Goal: Task Accomplishment & Management: Manage account settings

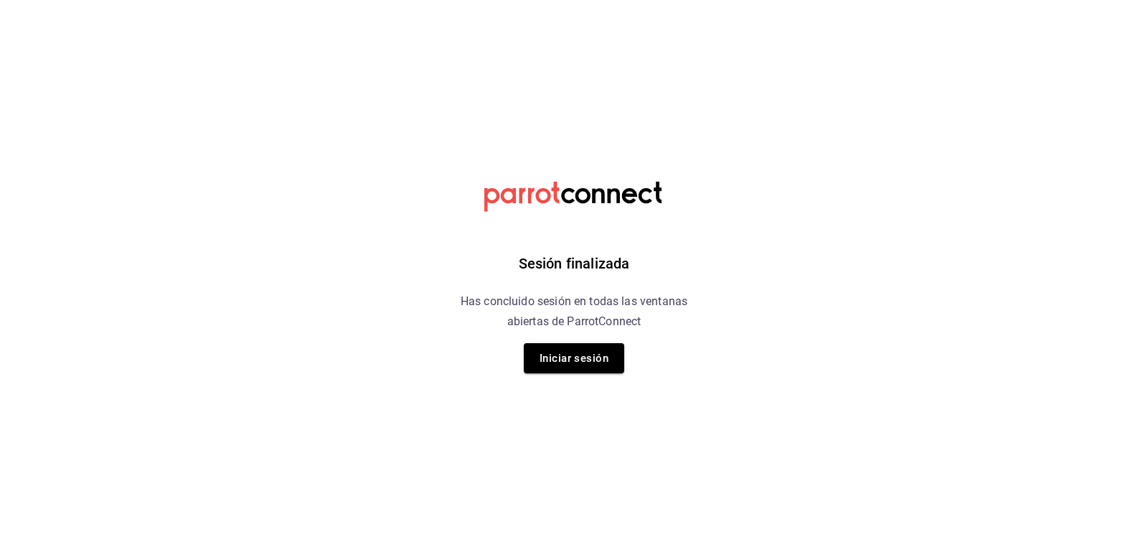
click at [566, 375] on div "Sesión finalizada Has concluido sesión en todas las ventanas abiertas de Parrot…" at bounding box center [574, 277] width 362 height 555
click at [563, 360] on button "Iniciar sesión" at bounding box center [574, 358] width 100 height 30
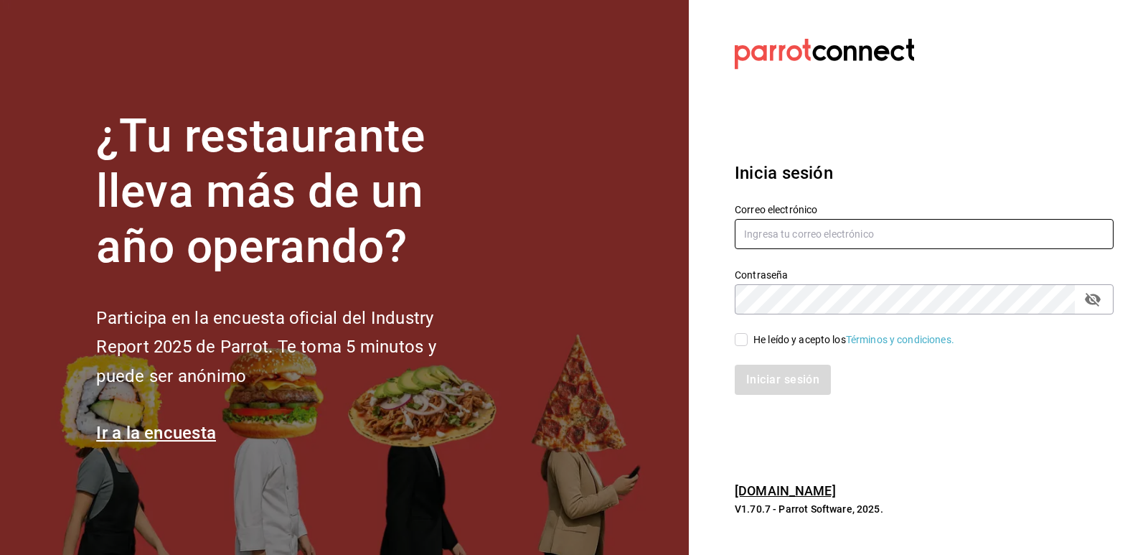
type input "giselle.chagollan@xix.com.mx"
click at [738, 337] on input "He leído y acepto los Términos y condiciones." at bounding box center [741, 339] width 13 height 13
checkbox input "true"
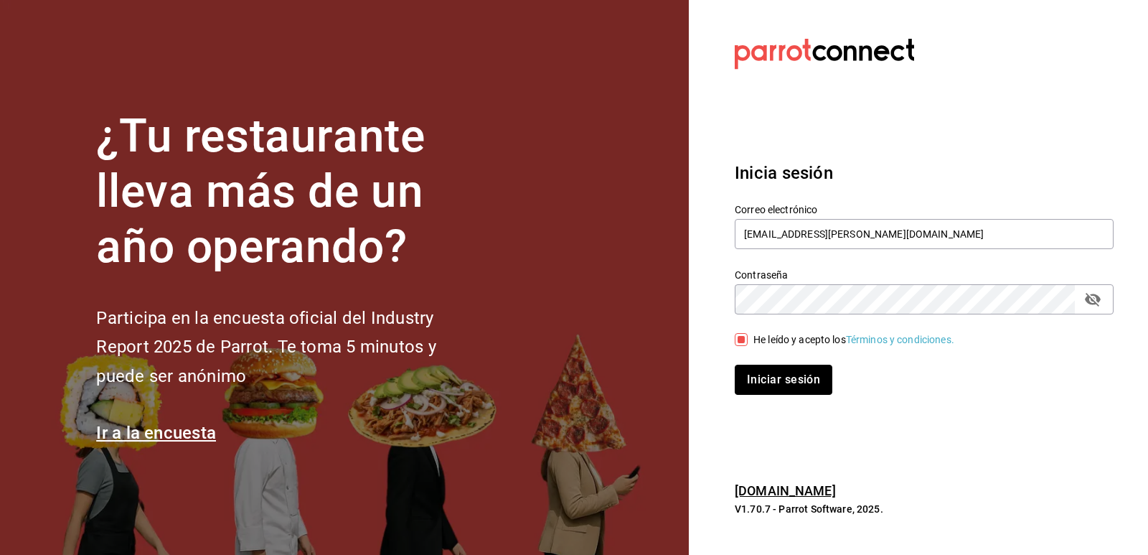
click at [774, 370] on button "Iniciar sesión" at bounding box center [784, 380] width 98 height 30
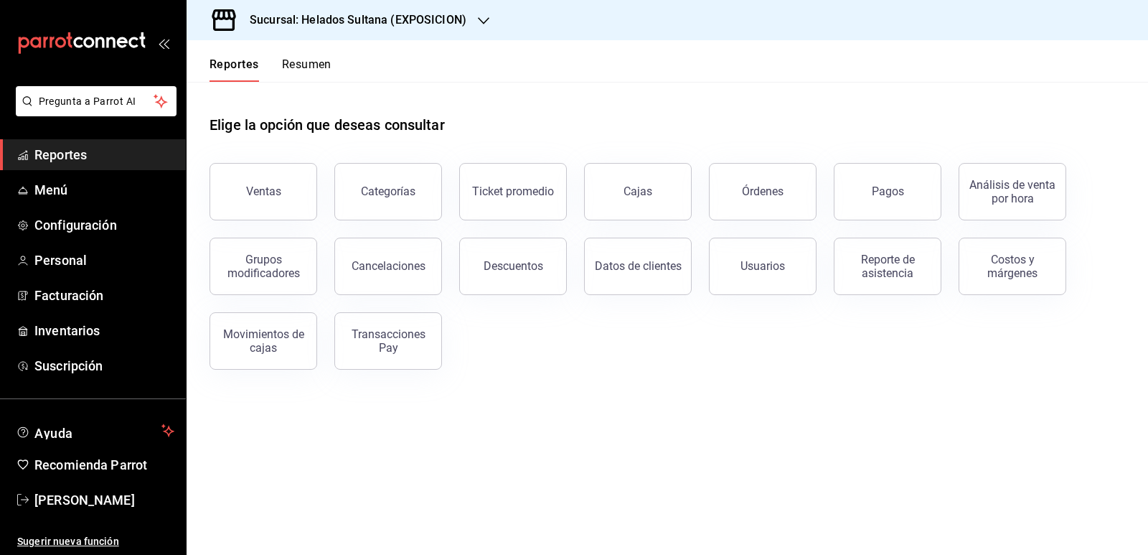
click at [418, 20] on h3 "Sucursal: Helados Sultana (EXPOSICION)" at bounding box center [352, 19] width 228 height 17
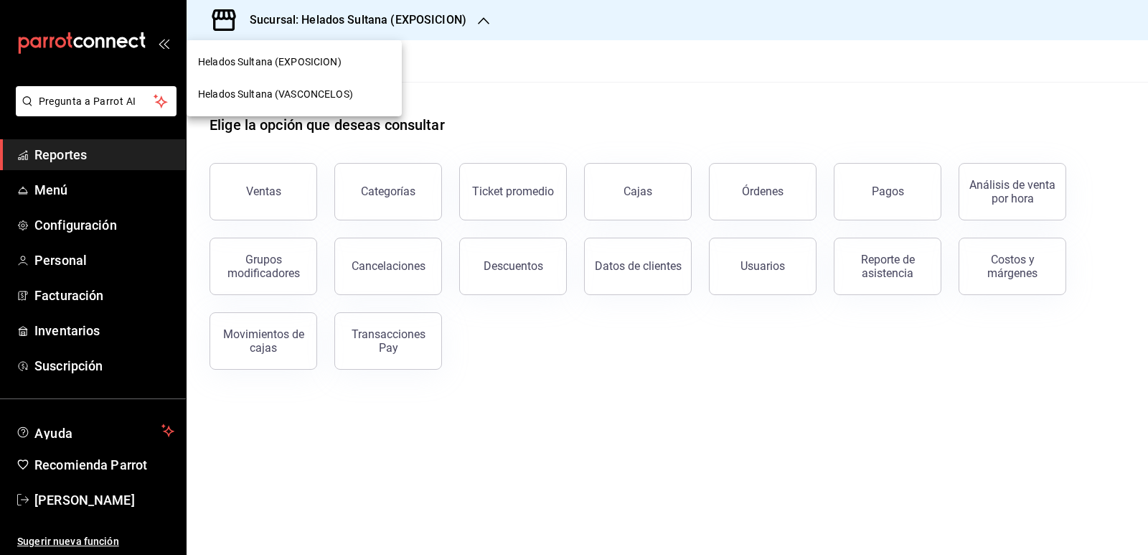
click at [333, 91] on span "Helados Sultana (VASCONCELOS)" at bounding box center [275, 94] width 155 height 15
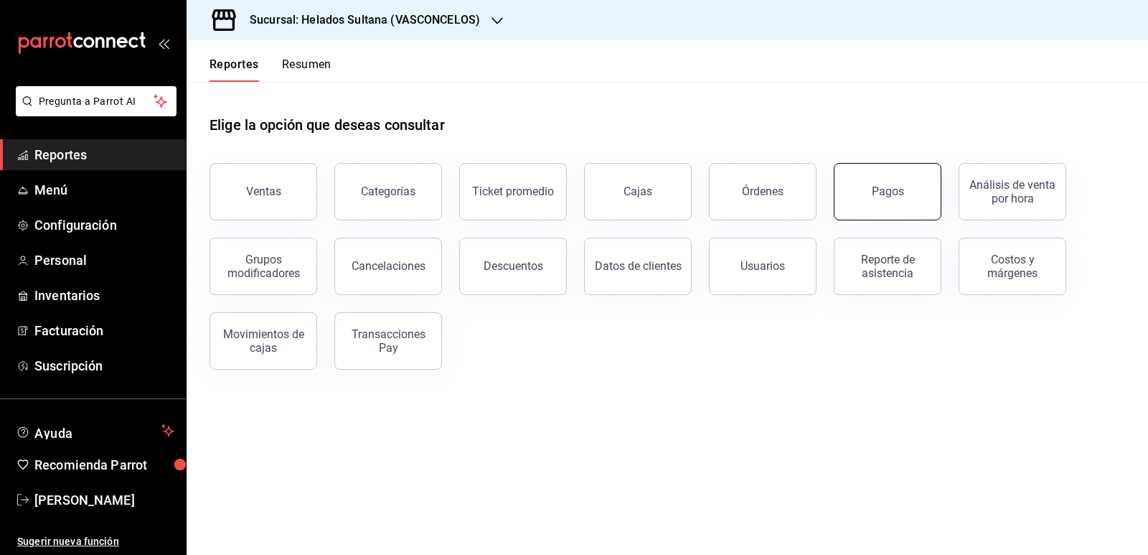
click at [907, 202] on button "Pagos" at bounding box center [888, 191] width 108 height 57
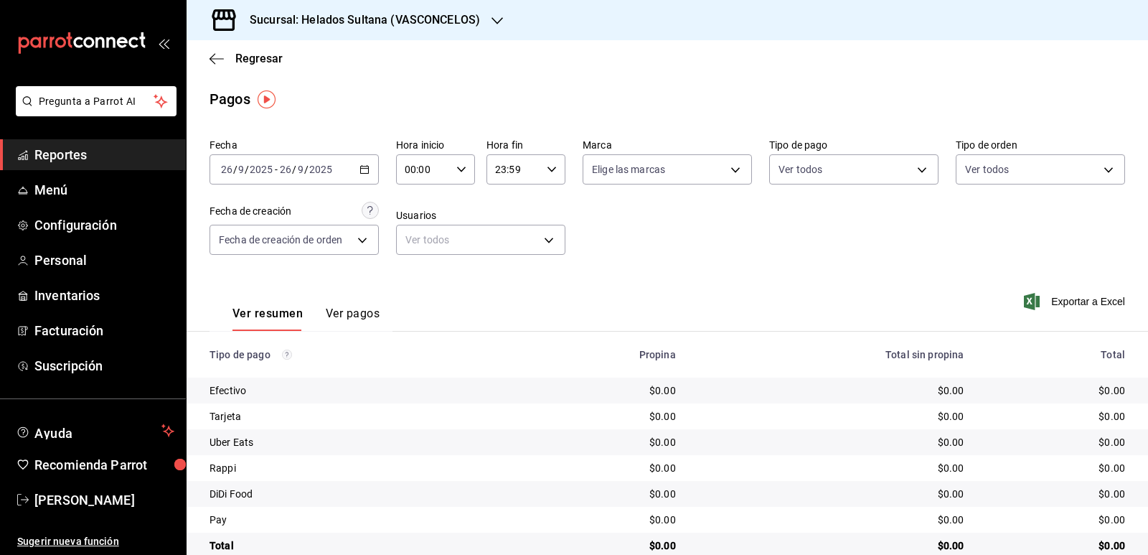
click at [361, 167] on icon "button" at bounding box center [365, 169] width 10 height 10
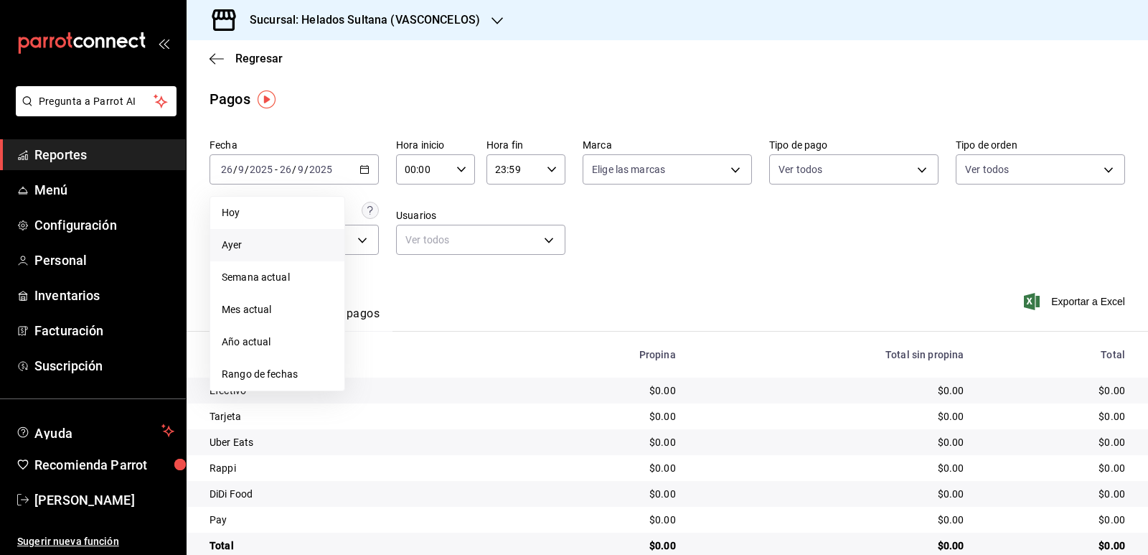
click at [294, 235] on li "Ayer" at bounding box center [277, 245] width 134 height 32
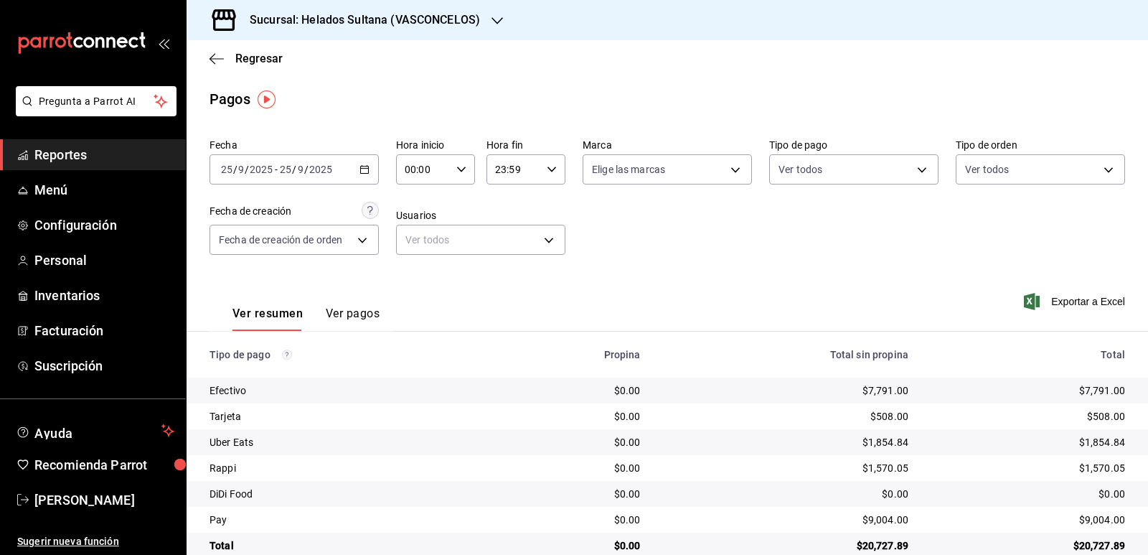
click at [247, 45] on div "Regresar" at bounding box center [668, 58] width 962 height 37
click at [256, 57] on span "Regresar" at bounding box center [258, 59] width 47 height 14
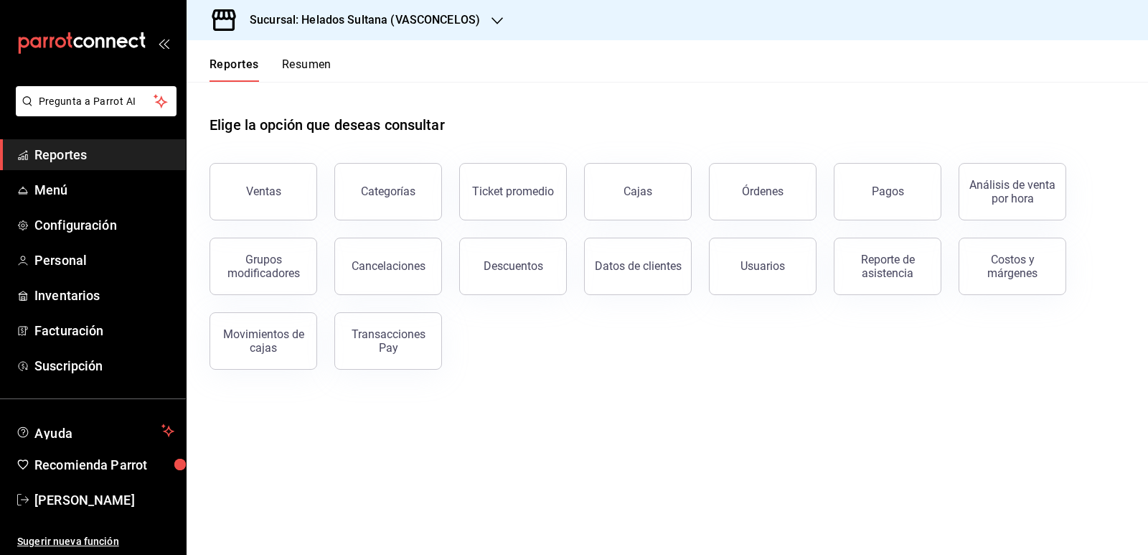
click at [314, 66] on button "Resumen" at bounding box center [307, 69] width 50 height 24
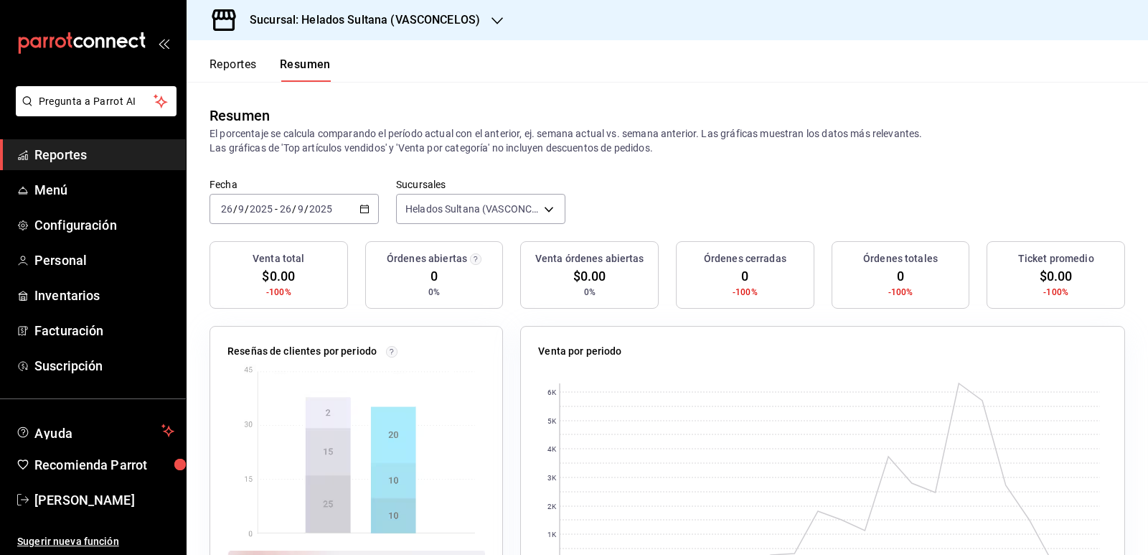
click at [360, 214] on icon "button" at bounding box center [365, 209] width 10 height 10
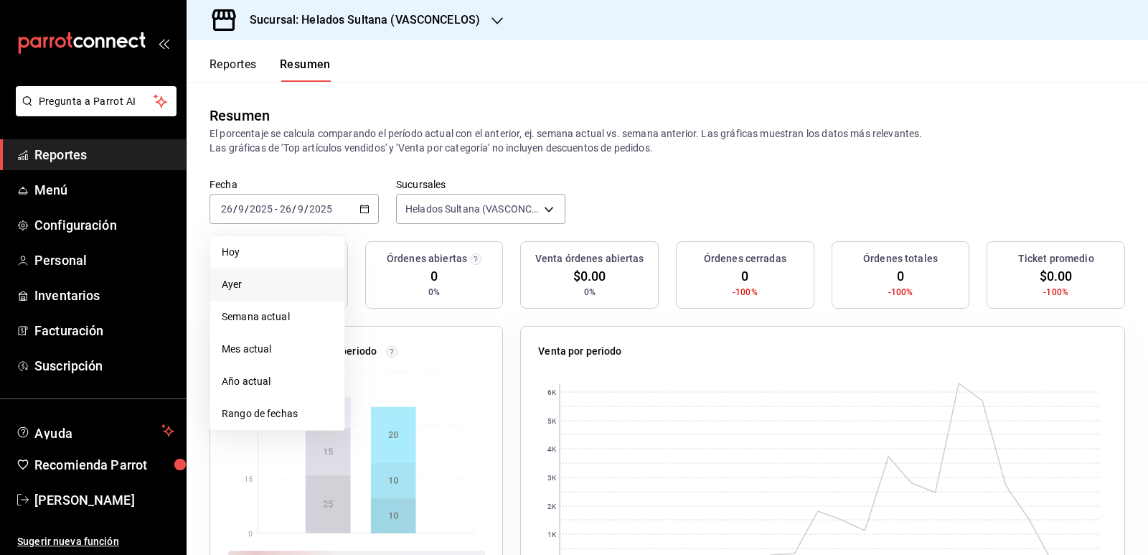
click at [258, 279] on span "Ayer" at bounding box center [277, 284] width 111 height 15
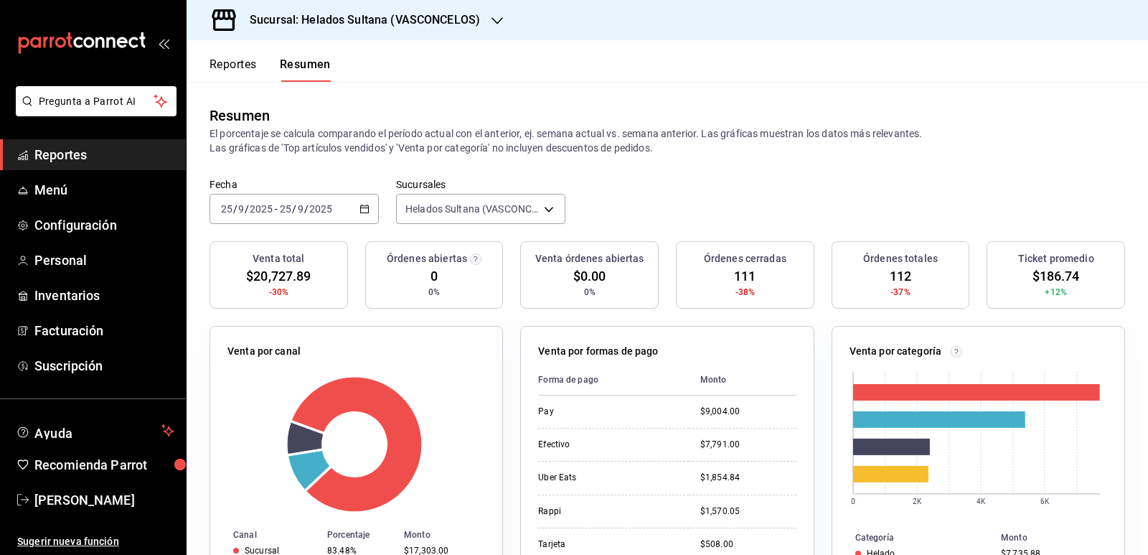
click at [238, 70] on button "Reportes" at bounding box center [233, 69] width 47 height 24
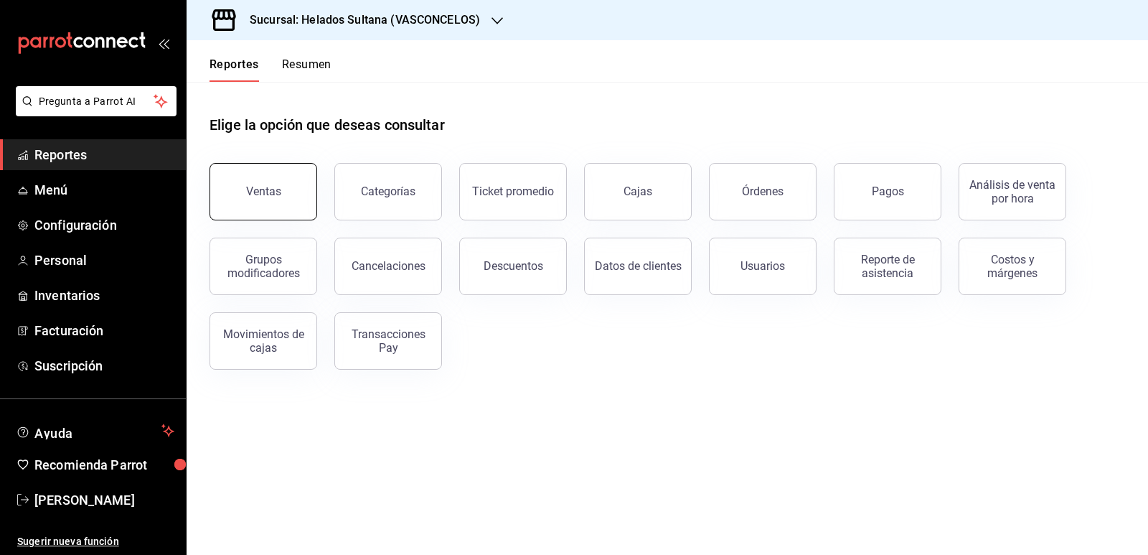
click at [271, 187] on div "Ventas" at bounding box center [263, 191] width 35 height 14
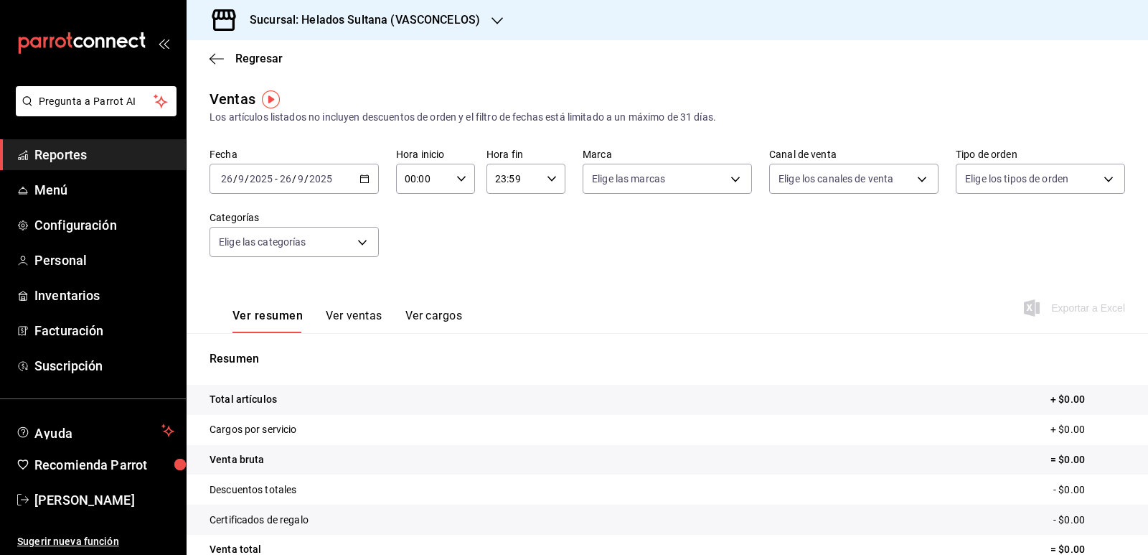
click at [359, 309] on button "Ver ventas" at bounding box center [354, 321] width 57 height 24
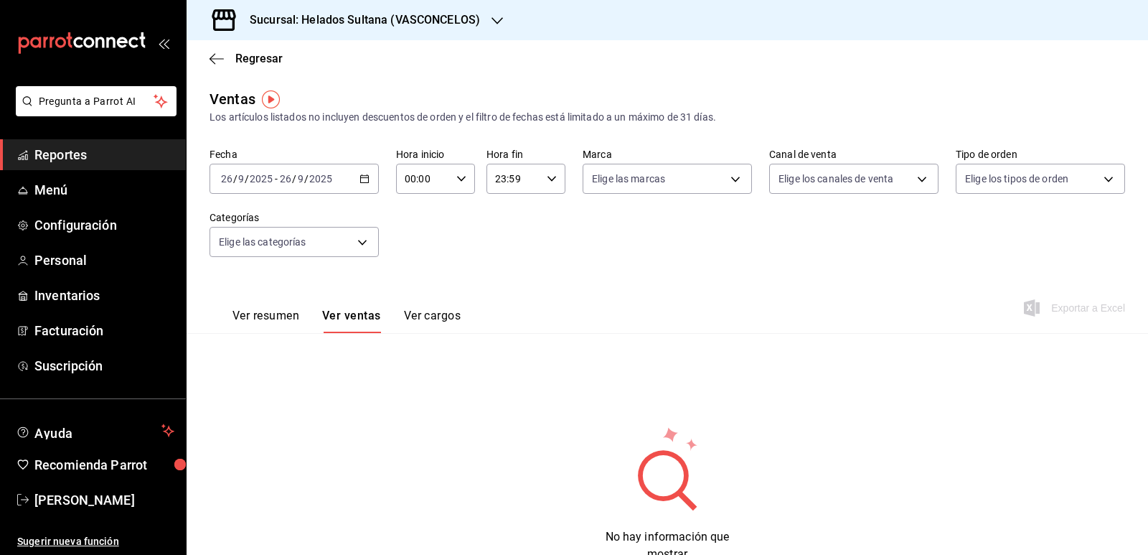
click at [365, 178] on \(Stroke\) "button" at bounding box center [365, 177] width 8 height 1
click at [263, 250] on span "Ayer" at bounding box center [277, 254] width 111 height 15
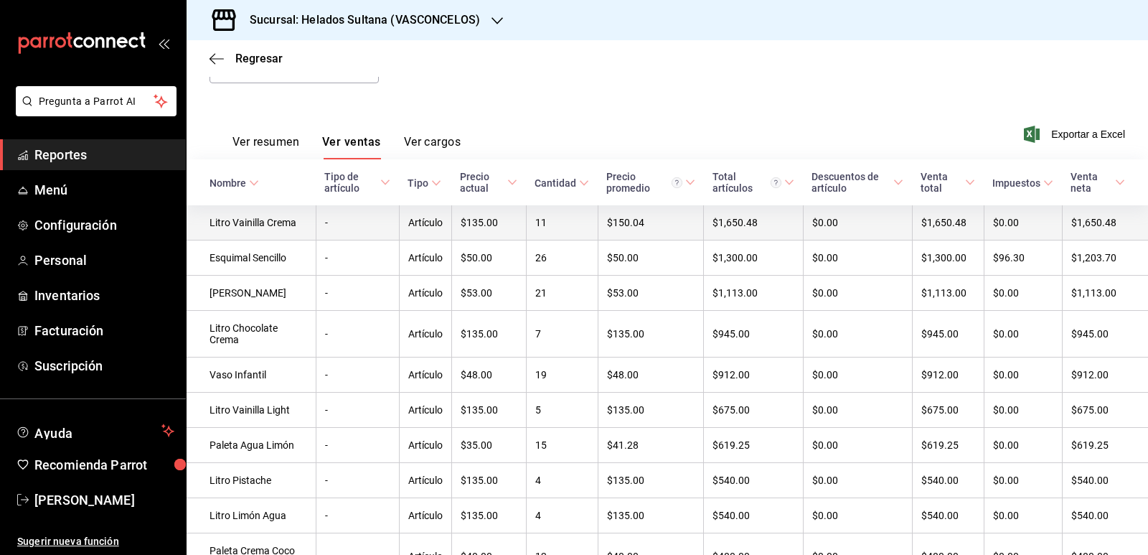
scroll to position [215, 0]
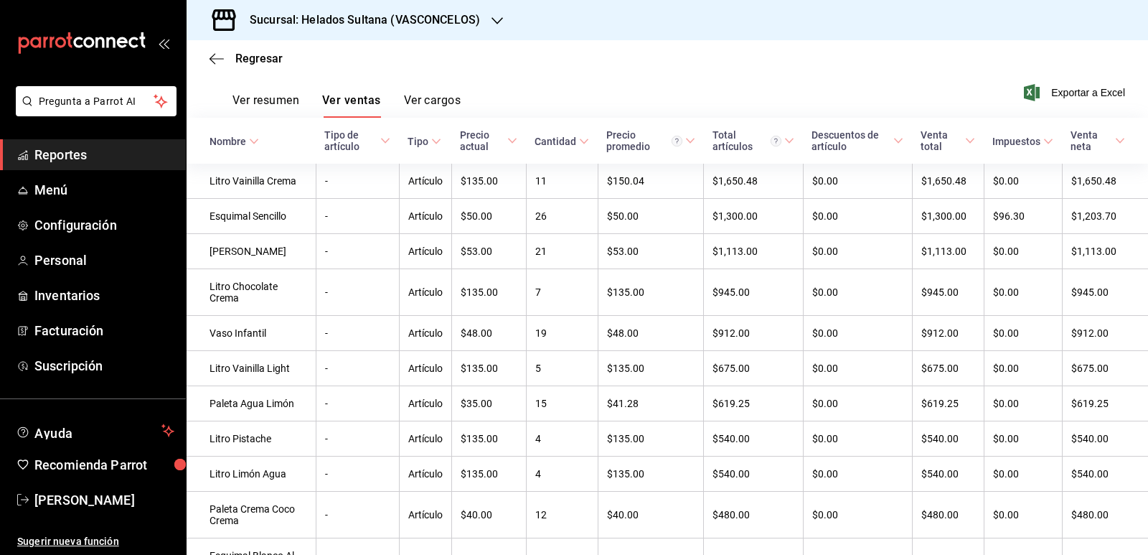
click at [579, 143] on icon at bounding box center [584, 141] width 10 height 10
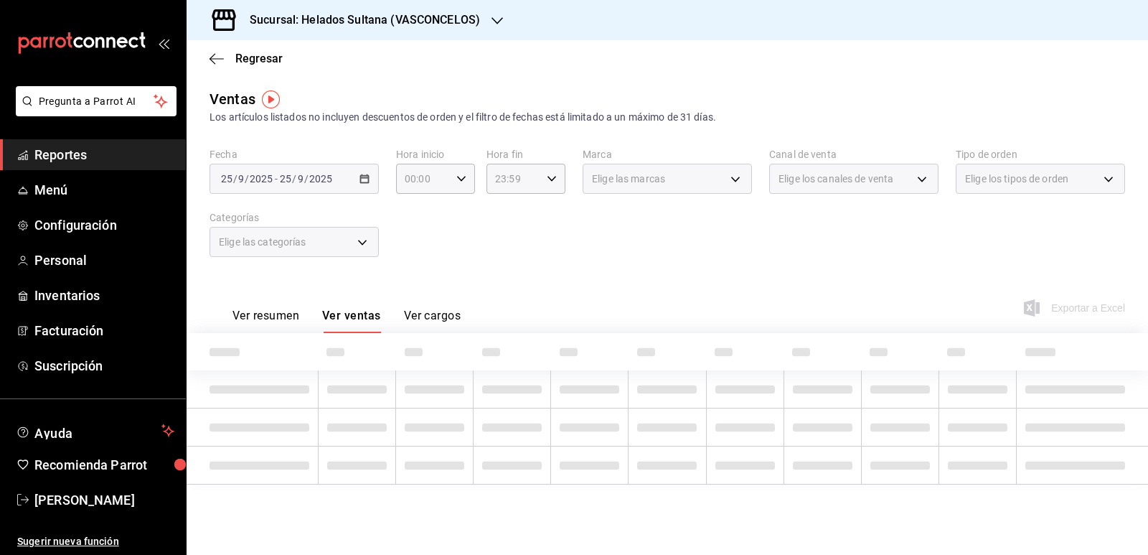
scroll to position [0, 0]
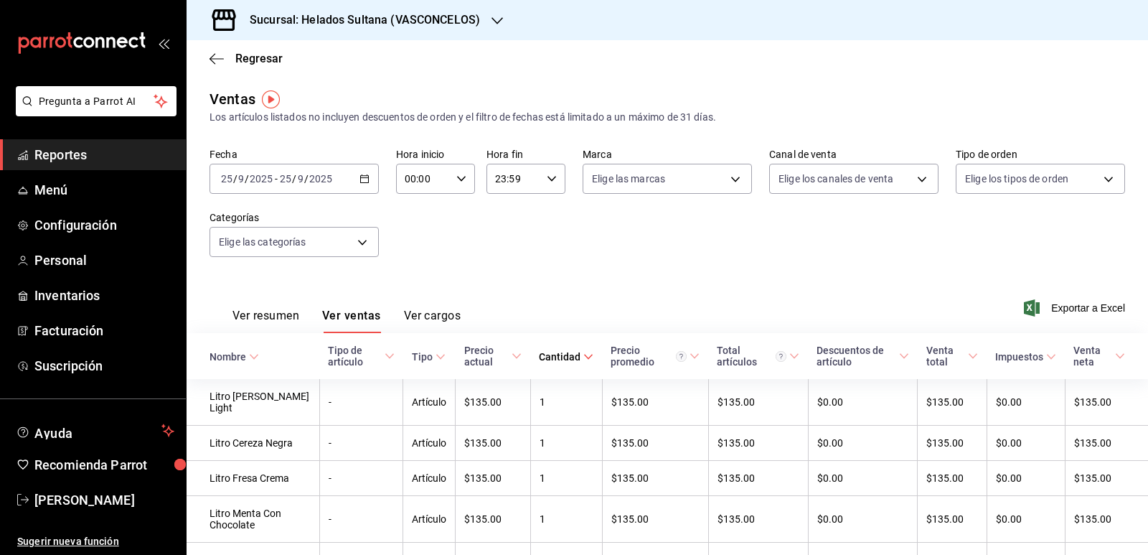
click at [583, 357] on th "Cantidad" at bounding box center [566, 356] width 72 height 46
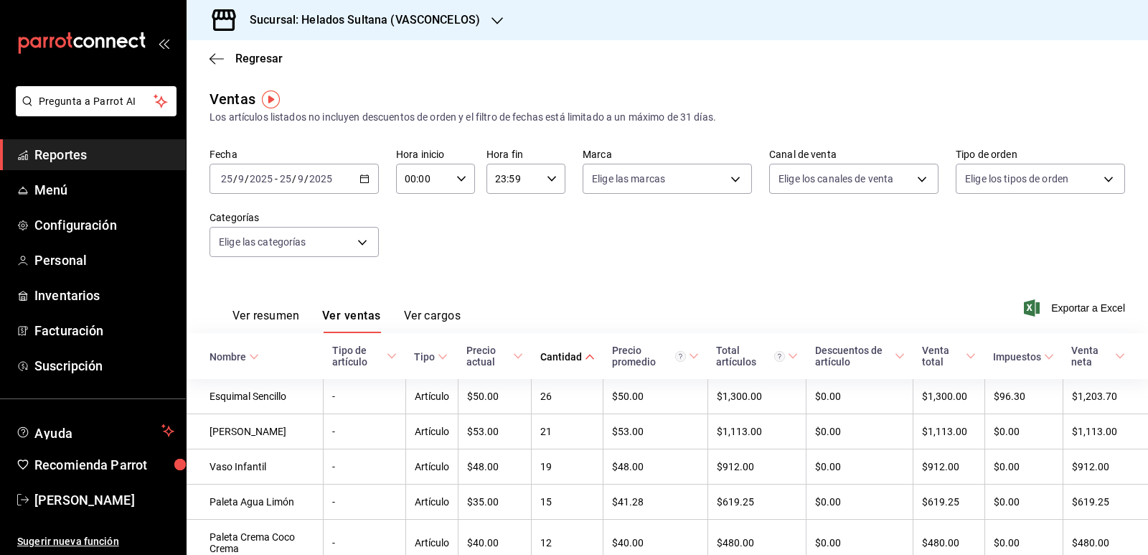
click at [364, 179] on icon "button" at bounding box center [365, 179] width 10 height 10
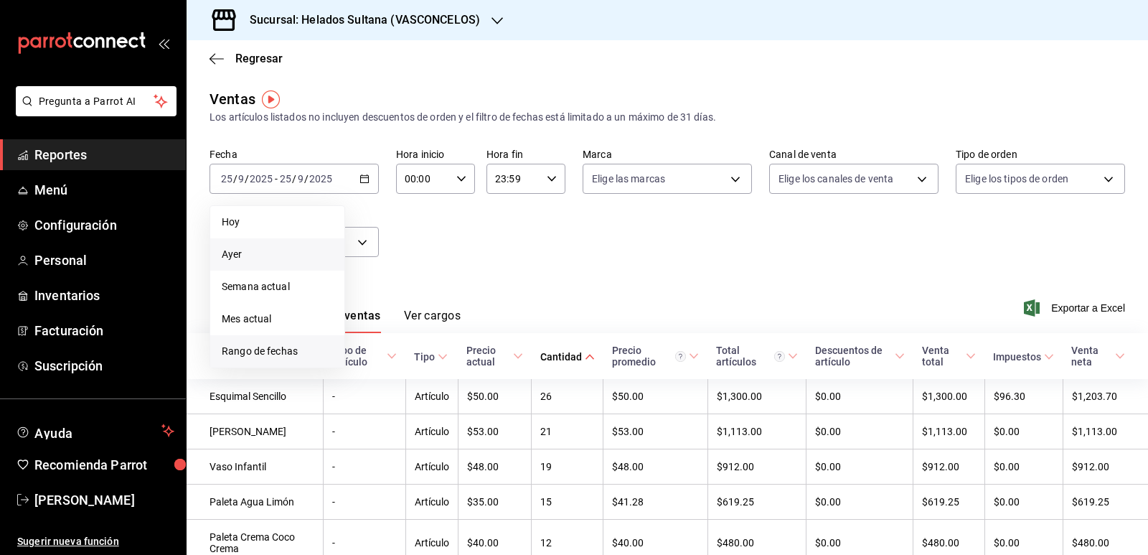
click at [289, 343] on li "Rango de fechas" at bounding box center [277, 351] width 134 height 32
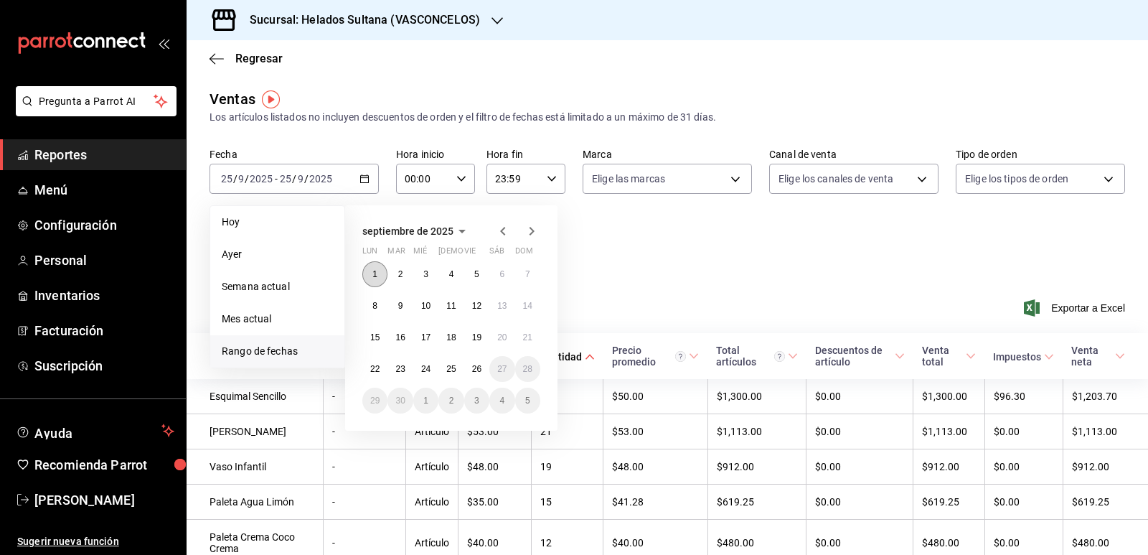
click at [378, 276] on abbr "1" at bounding box center [375, 274] width 5 height 10
click at [481, 367] on abbr "26" at bounding box center [476, 369] width 9 height 10
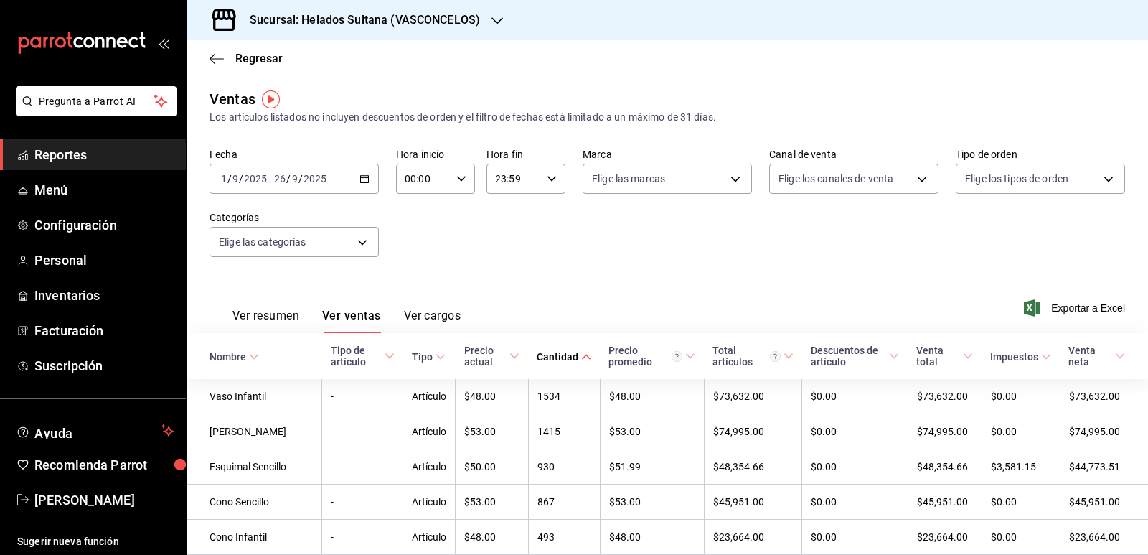
click at [564, 266] on div "Fecha 2025-09-01 1 / 9 / 2025 - 2025-09-26 26 / 9 / 2025 Hora inicio 00:00 Hora…" at bounding box center [668, 211] width 916 height 126
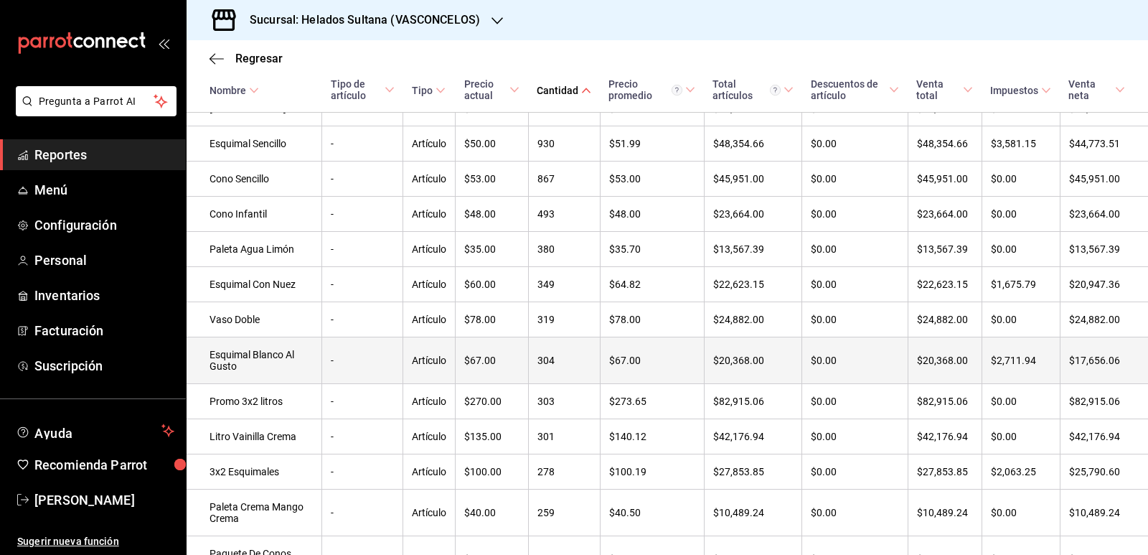
scroll to position [359, 0]
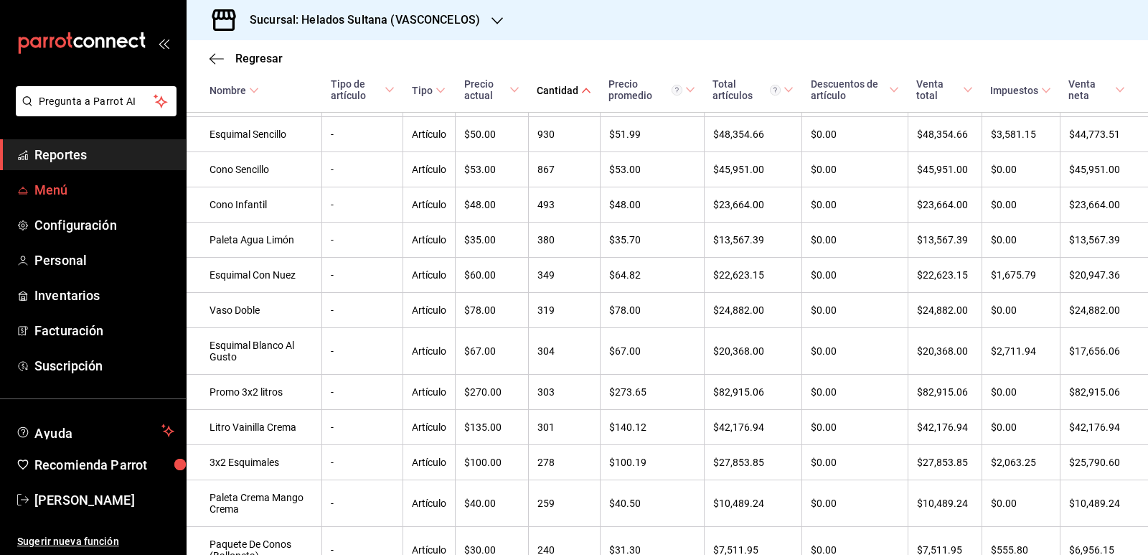
click at [52, 194] on span "Menú" at bounding box center [104, 189] width 140 height 19
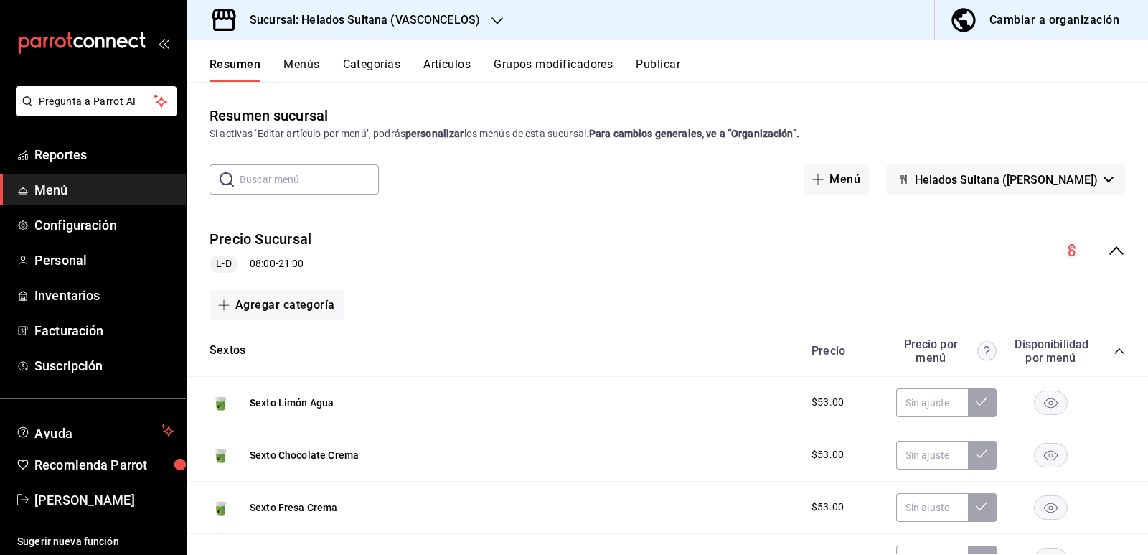
click at [306, 68] on button "Menús" at bounding box center [302, 69] width 36 height 24
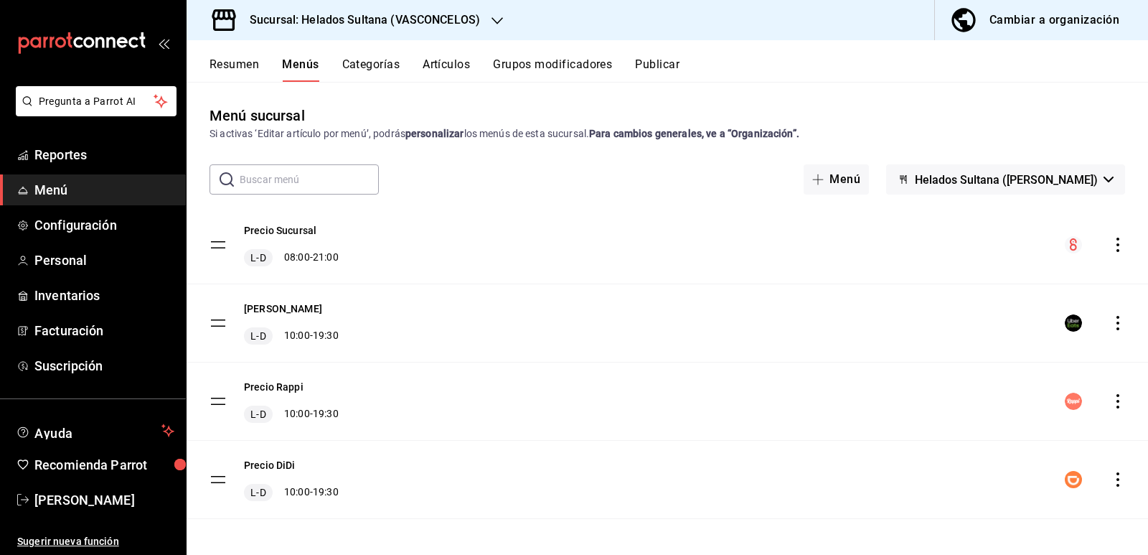
click at [359, 57] on button "Categorías" at bounding box center [371, 69] width 58 height 24
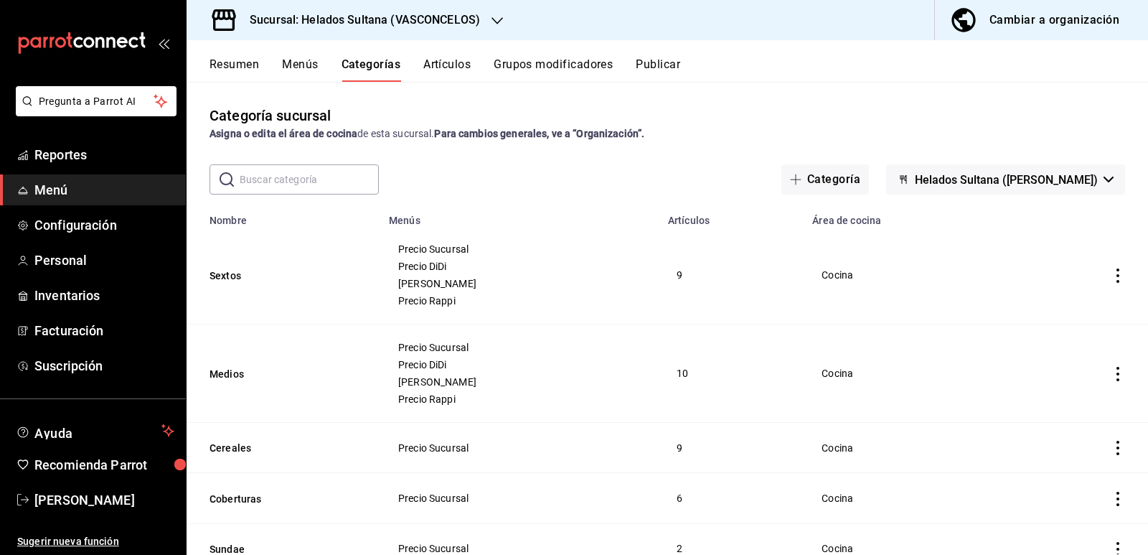
click at [453, 62] on button "Artículos" at bounding box center [446, 69] width 47 height 24
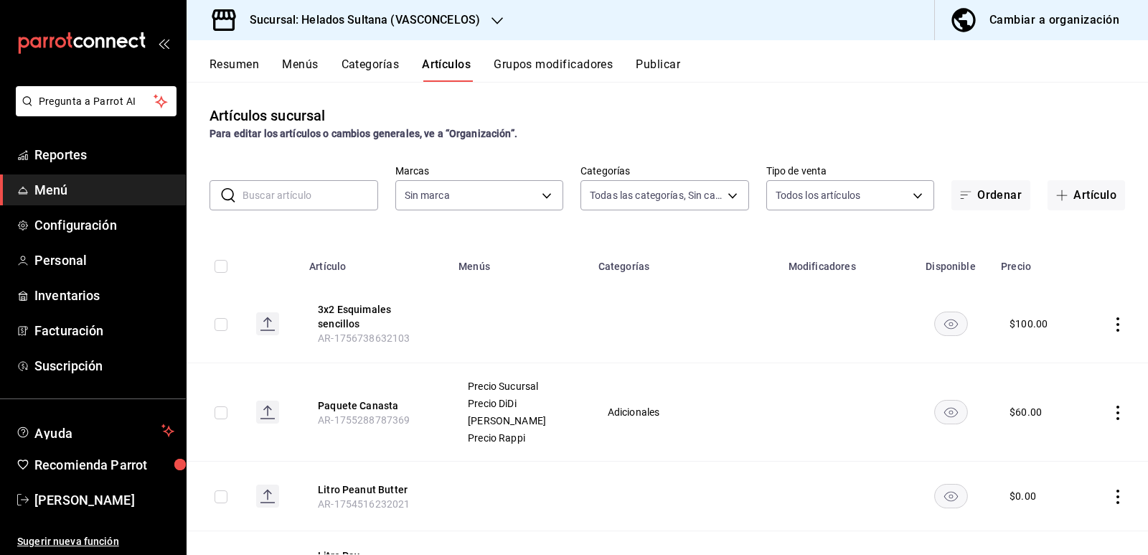
type input "69dfe994-2ec6-4c6c-bd9d-544b93bee5bf,7655312a-b2ff-41cd-a57f-a980af346740,25787…"
type input "144306c7-8caf-4d8c-ba73-d2b7112157ad"
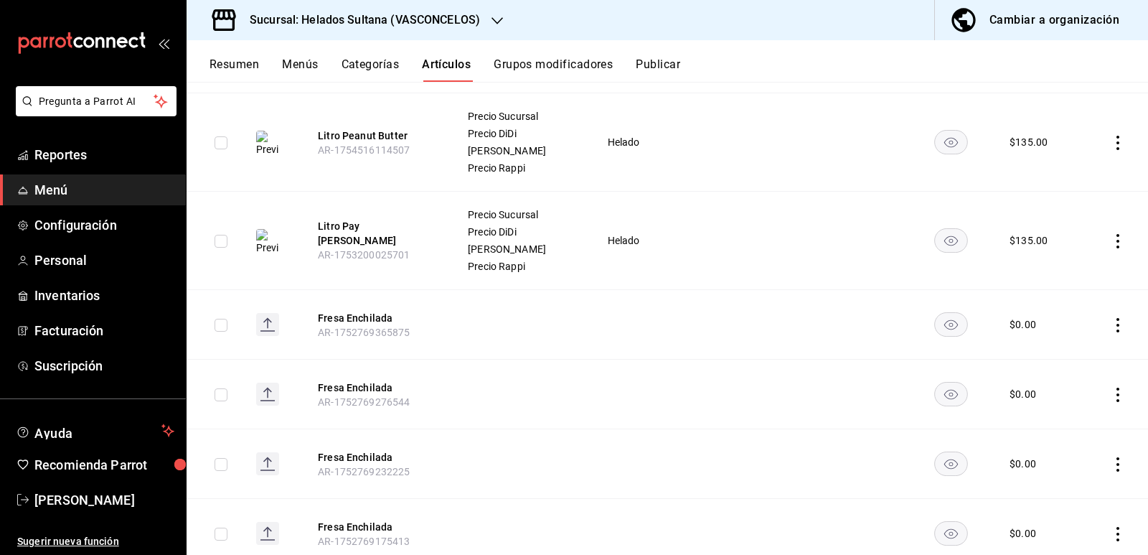
scroll to position [502, 0]
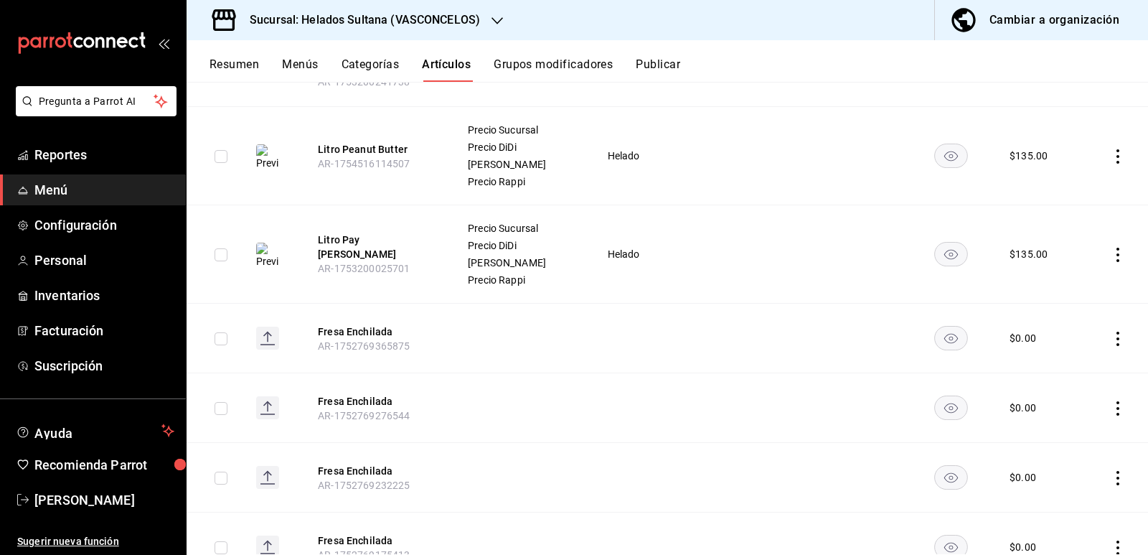
click at [1111, 248] on icon "actions" at bounding box center [1118, 255] width 14 height 14
click at [361, 237] on div at bounding box center [574, 277] width 1148 height 555
click at [361, 237] on button "Litro Pay [PERSON_NAME]" at bounding box center [375, 247] width 115 height 29
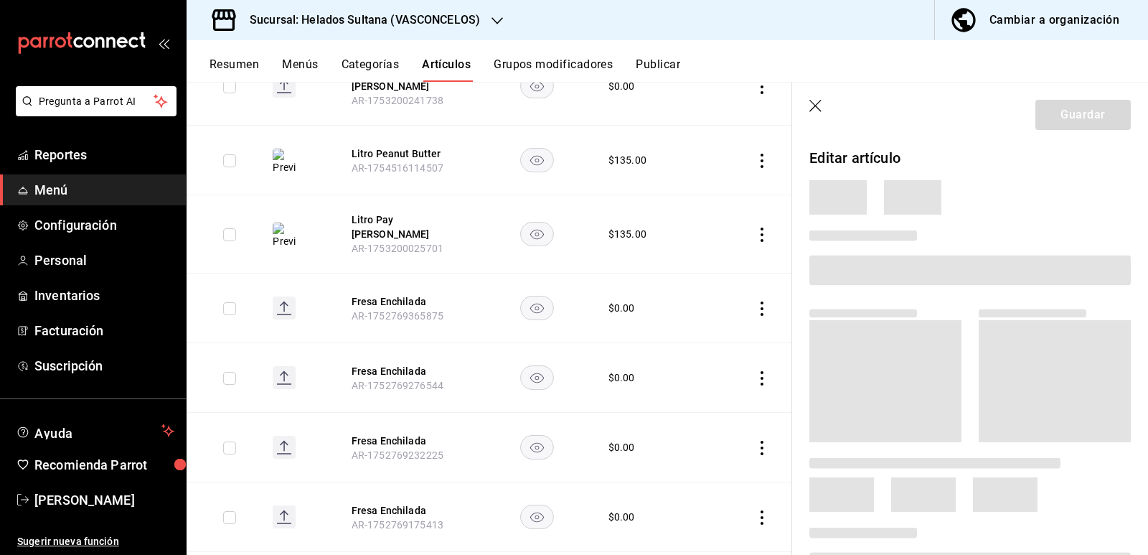
scroll to position [474, 0]
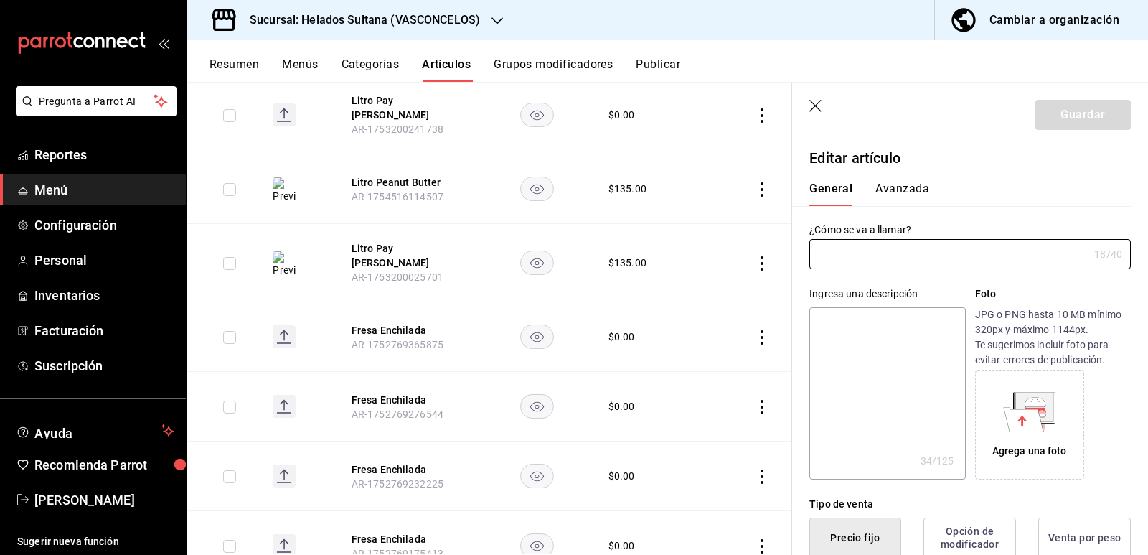
type input "Litro Pay [PERSON_NAME]"
type textarea "Litro de Helado Sabor Pay de Limón"
type textarea "x"
type input "AR-1753200025701"
type textarea "x"
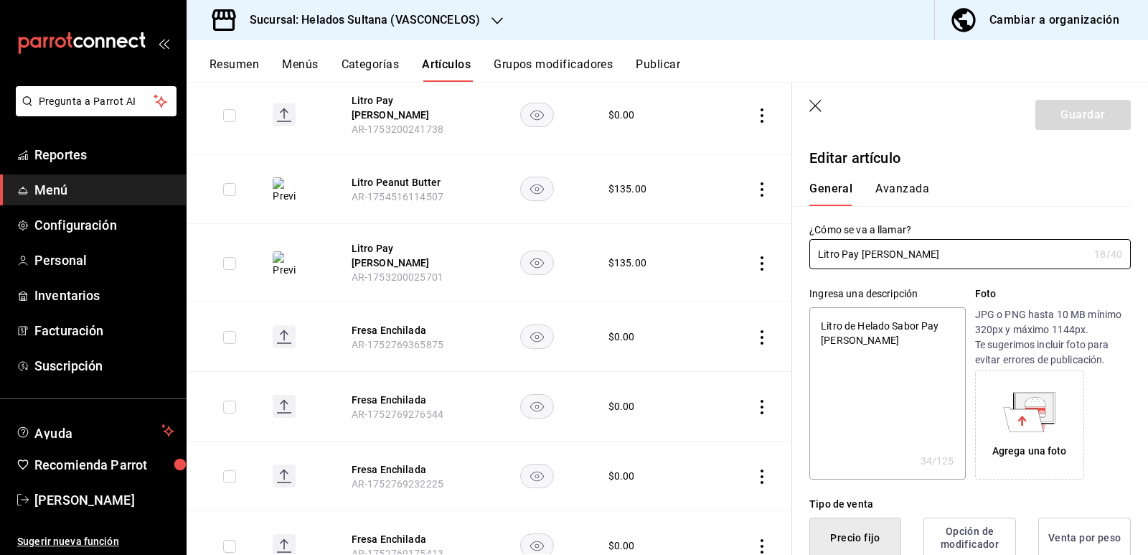
type input "$135.00"
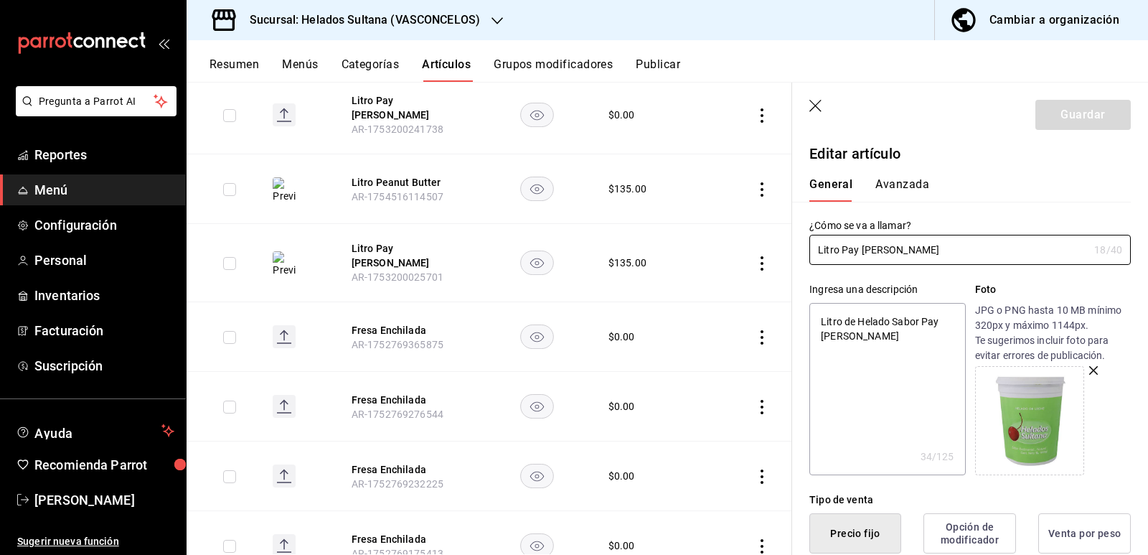
scroll to position [0, 0]
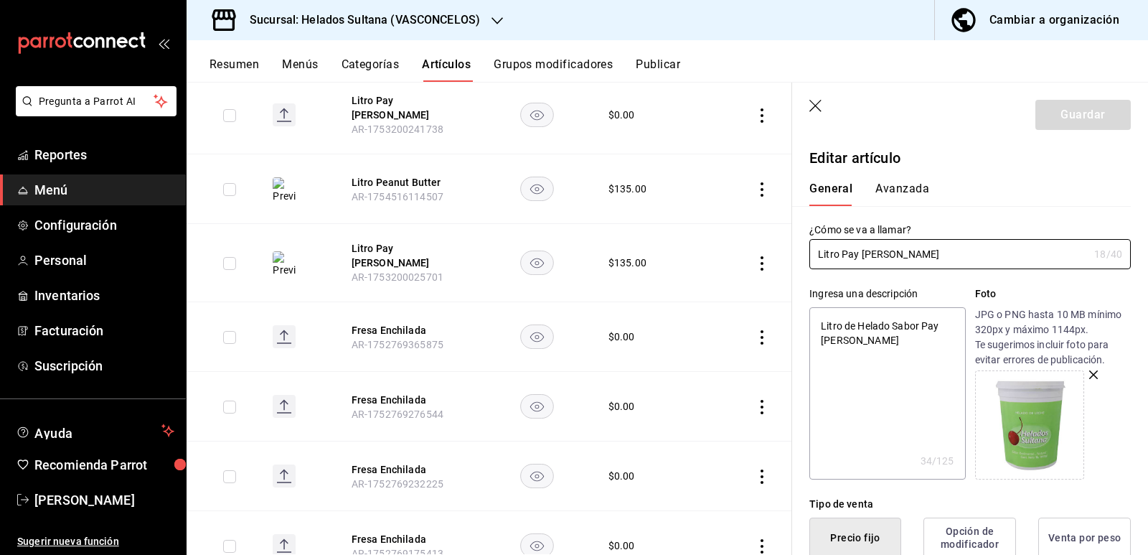
click at [897, 188] on button "Avanzada" at bounding box center [903, 194] width 54 height 24
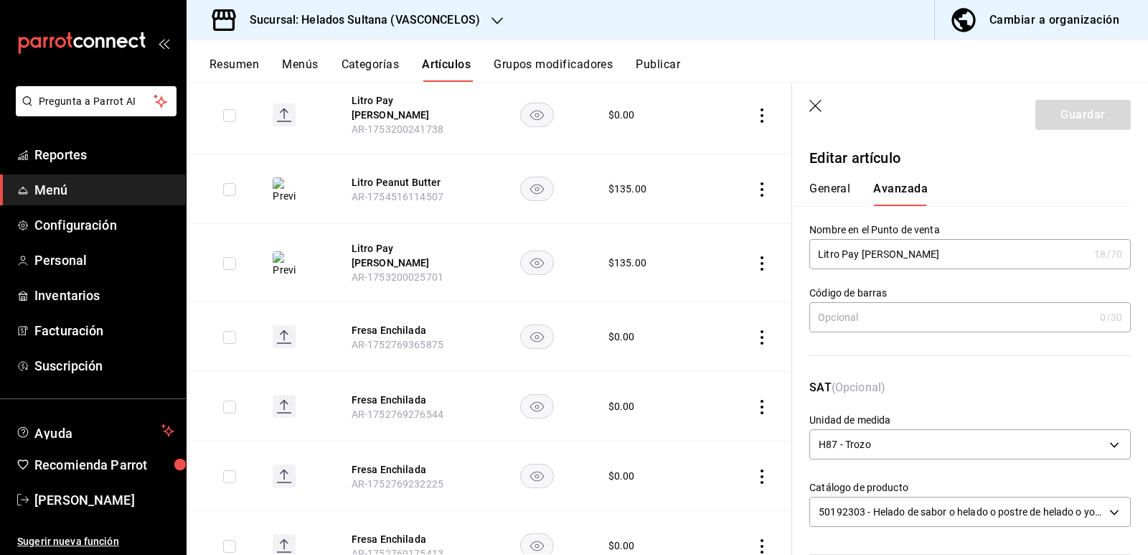
click at [816, 100] on icon "button" at bounding box center [817, 107] width 14 height 14
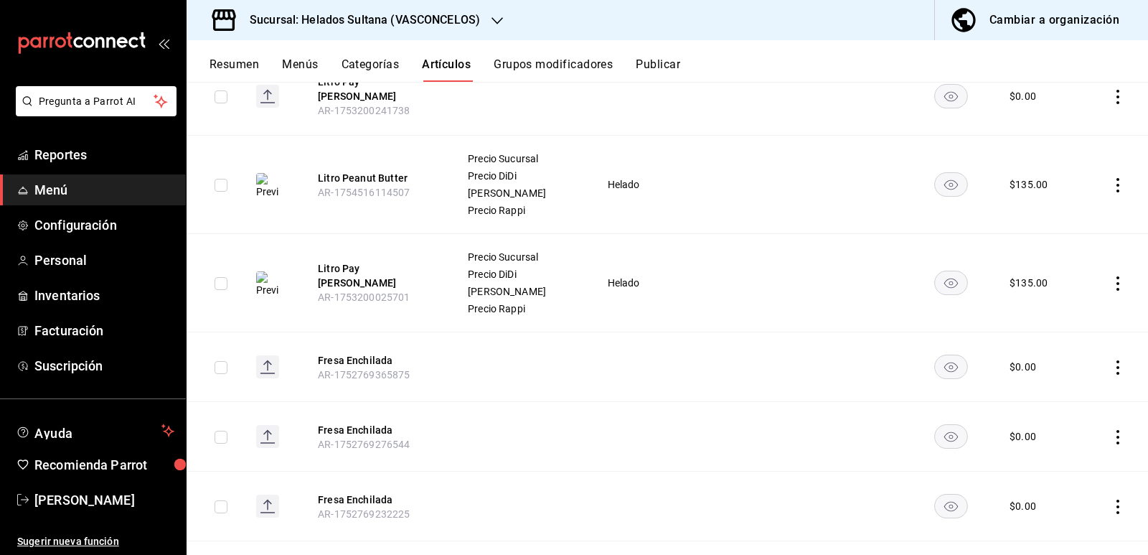
scroll to position [495, 0]
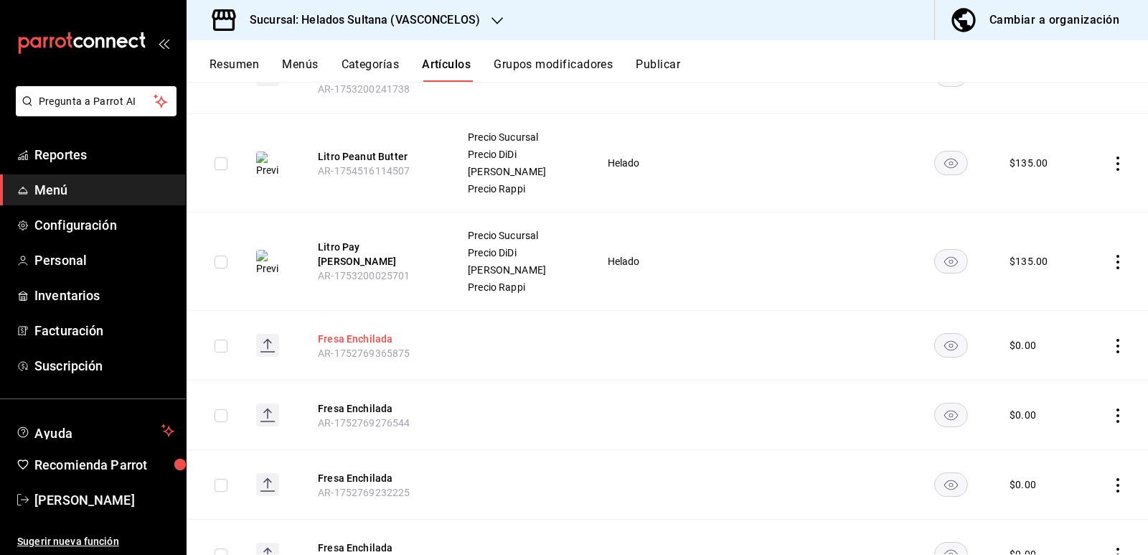
click at [375, 332] on button "Fresa Enchilada" at bounding box center [375, 339] width 115 height 14
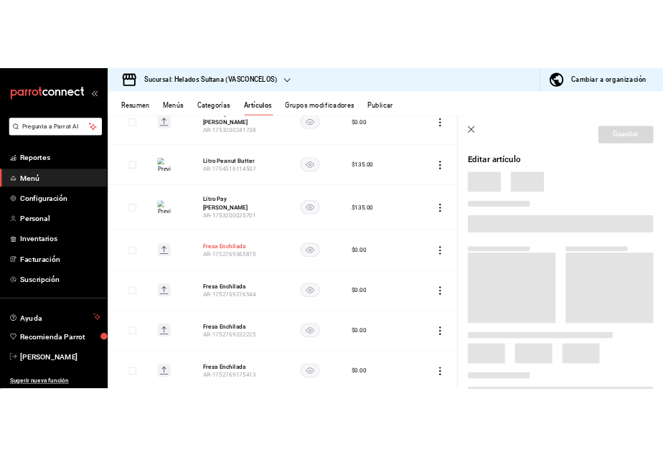
scroll to position [467, 0]
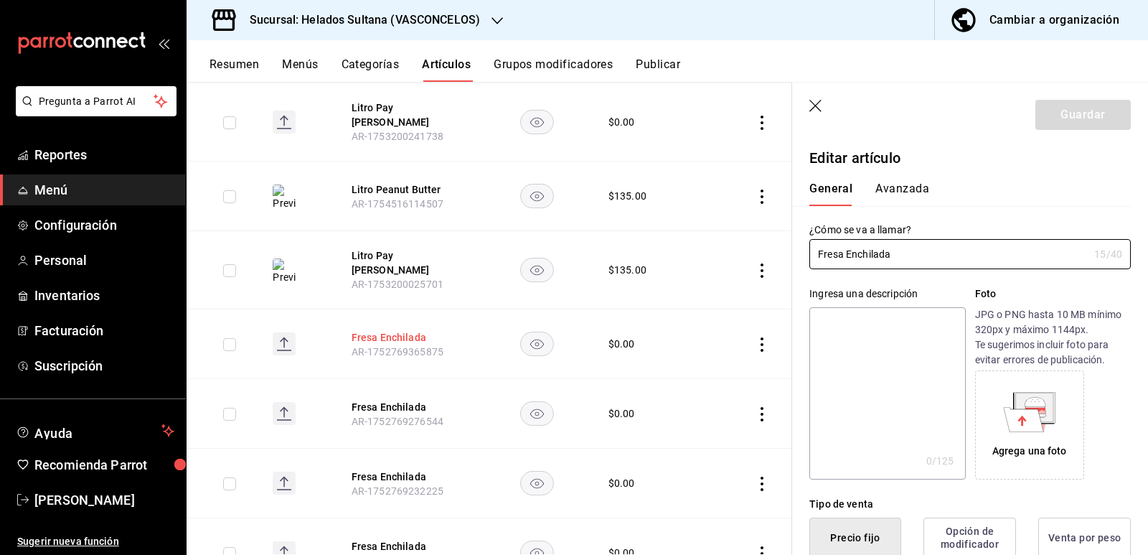
type input "$0.00"
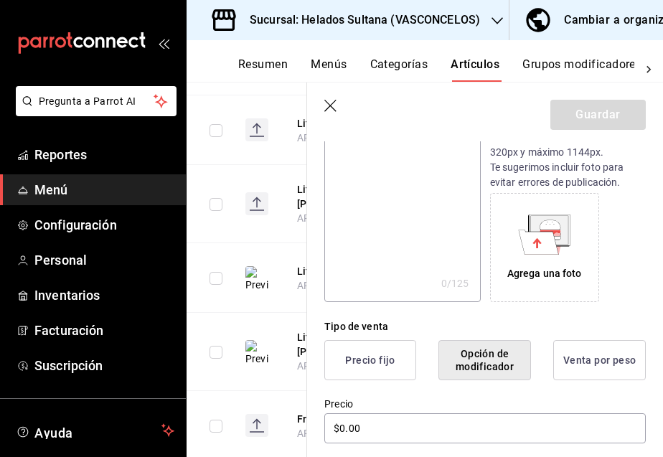
scroll to position [215, 0]
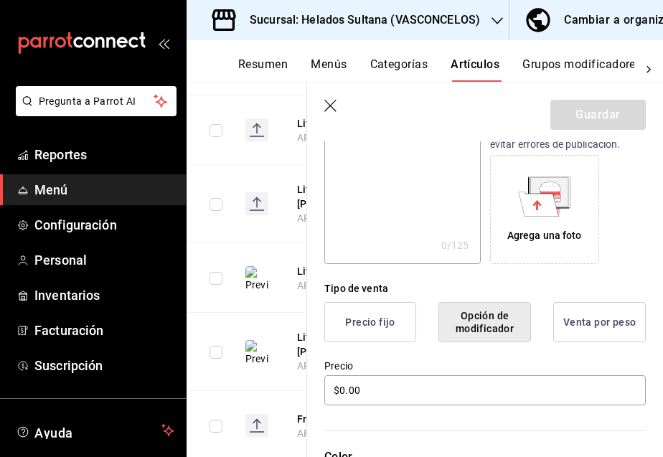
click at [611, 237] on div "Agrega una foto" at bounding box center [568, 209] width 156 height 109
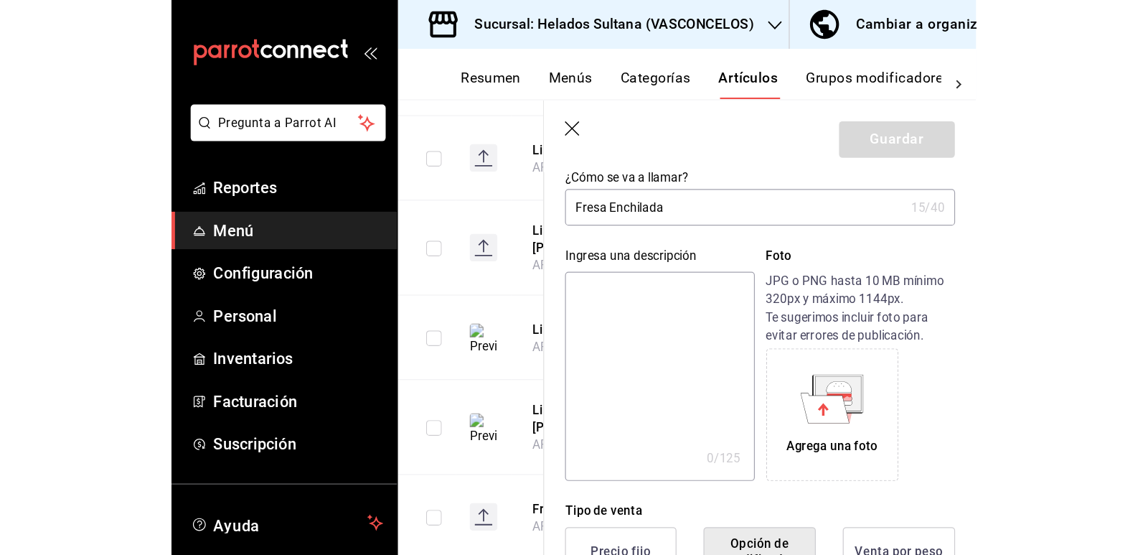
scroll to position [72, 0]
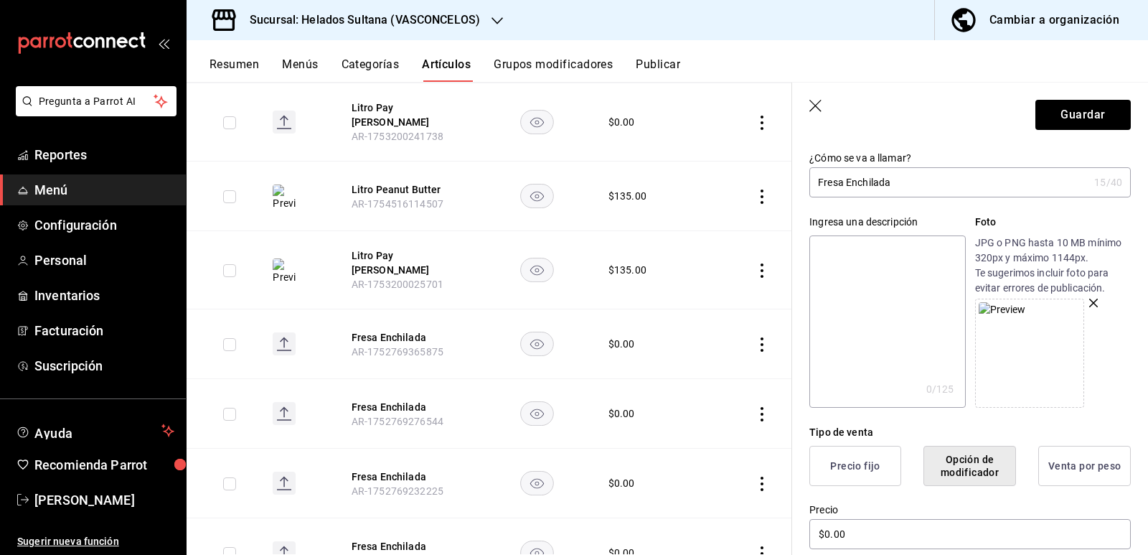
click at [1090, 299] on icon "button" at bounding box center [1094, 303] width 9 height 9
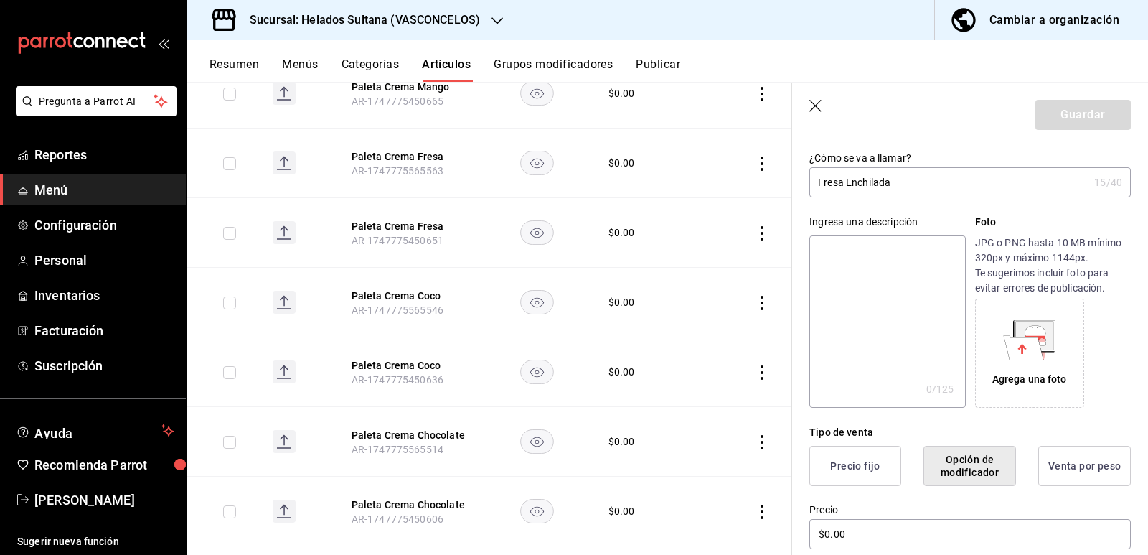
scroll to position [2720, 0]
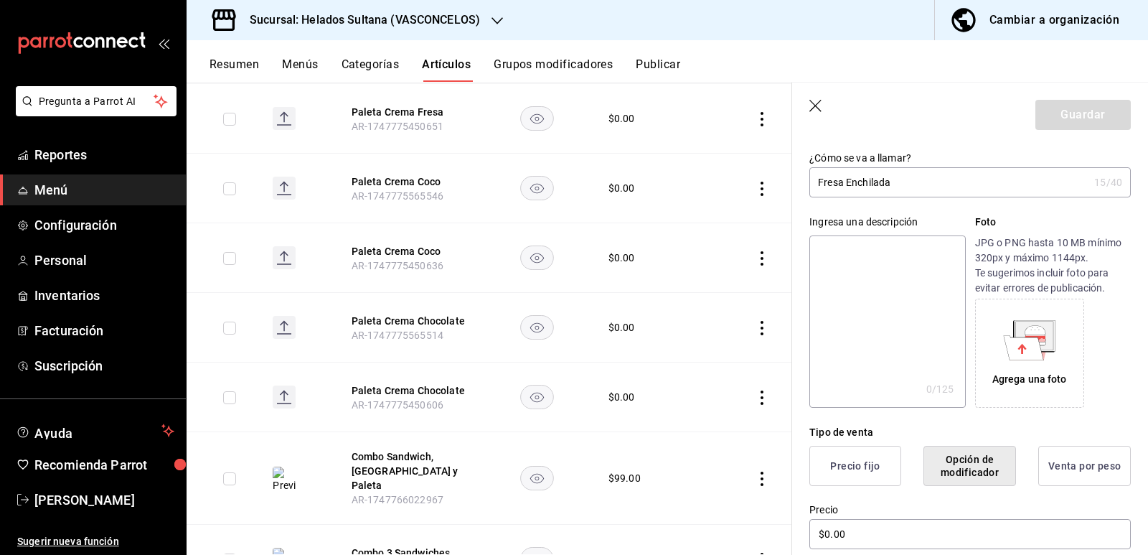
click at [813, 103] on icon "button" at bounding box center [816, 106] width 12 height 12
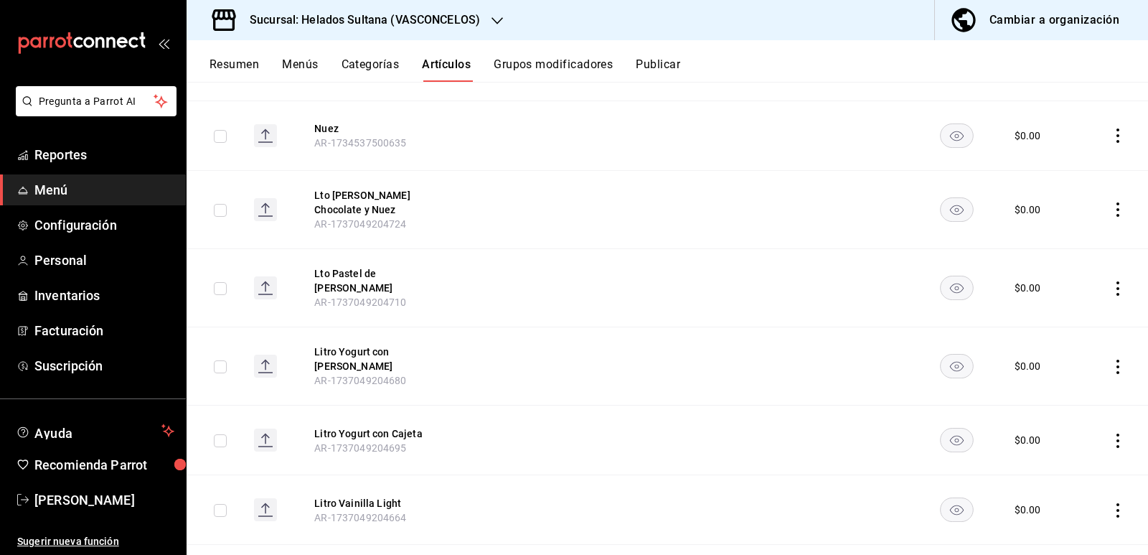
scroll to position [7124, 0]
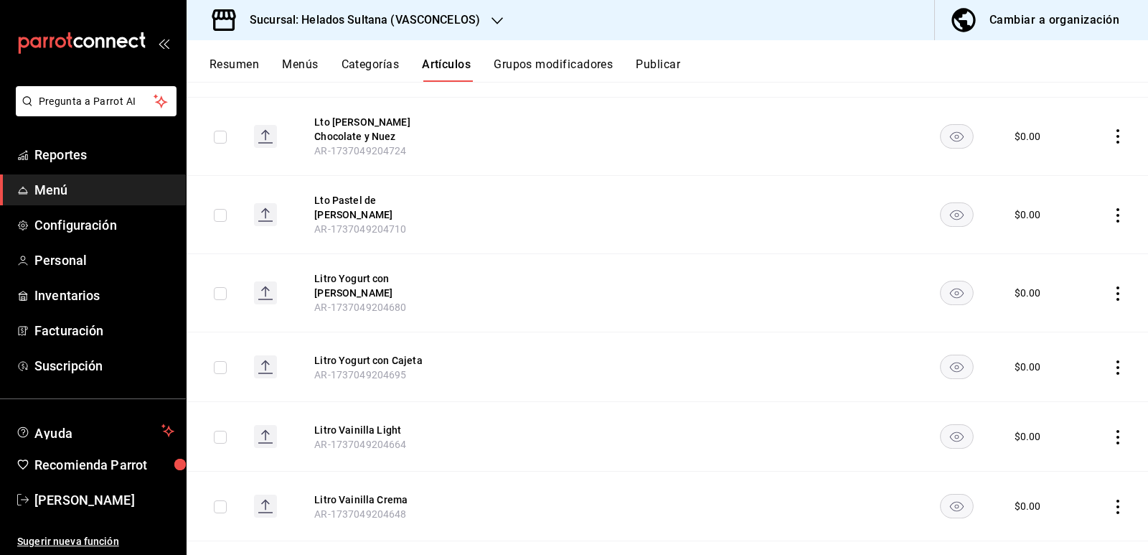
click at [542, 66] on button "Grupos modificadores" at bounding box center [553, 69] width 119 height 24
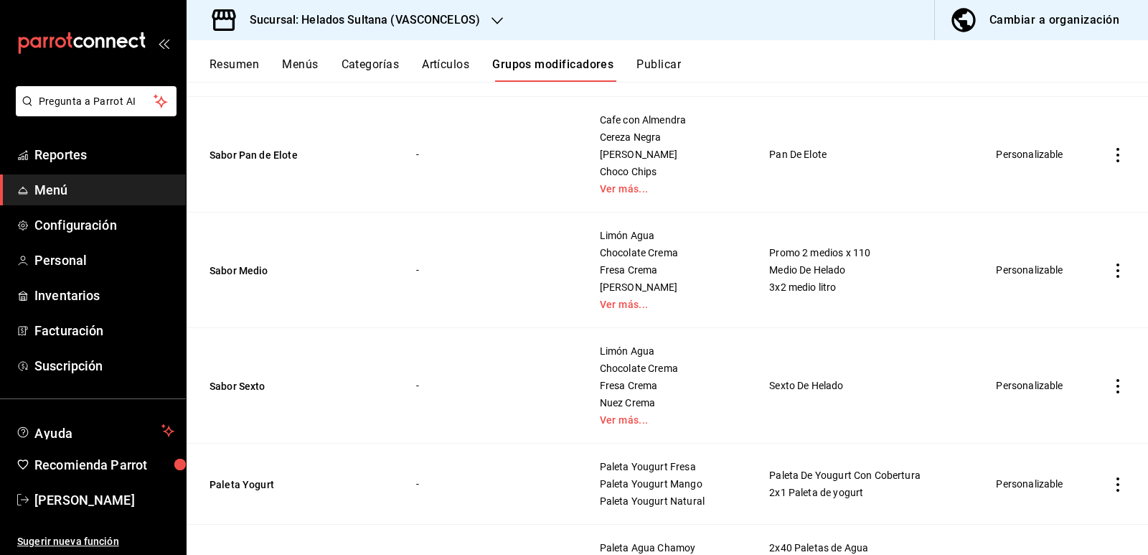
scroll to position [2778, 0]
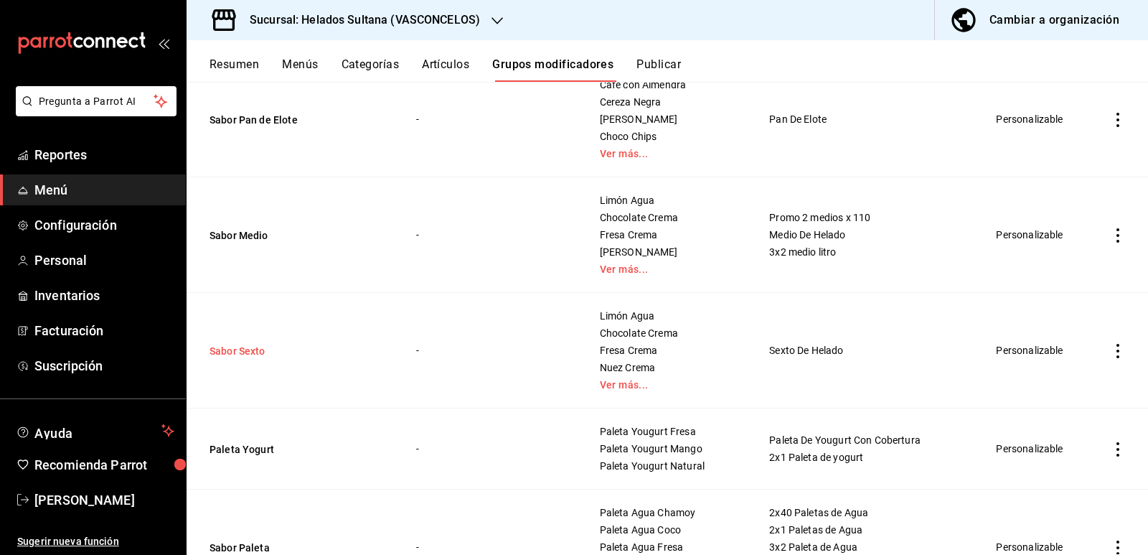
click at [241, 353] on button "Sabor Sexto" at bounding box center [296, 351] width 172 height 14
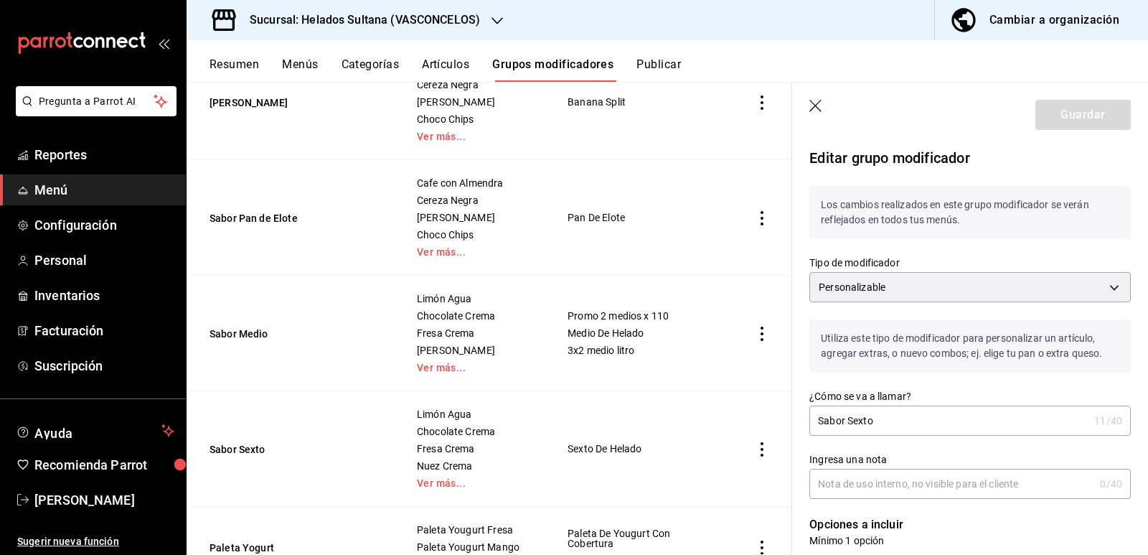
click at [813, 106] on icon "button" at bounding box center [817, 107] width 14 height 14
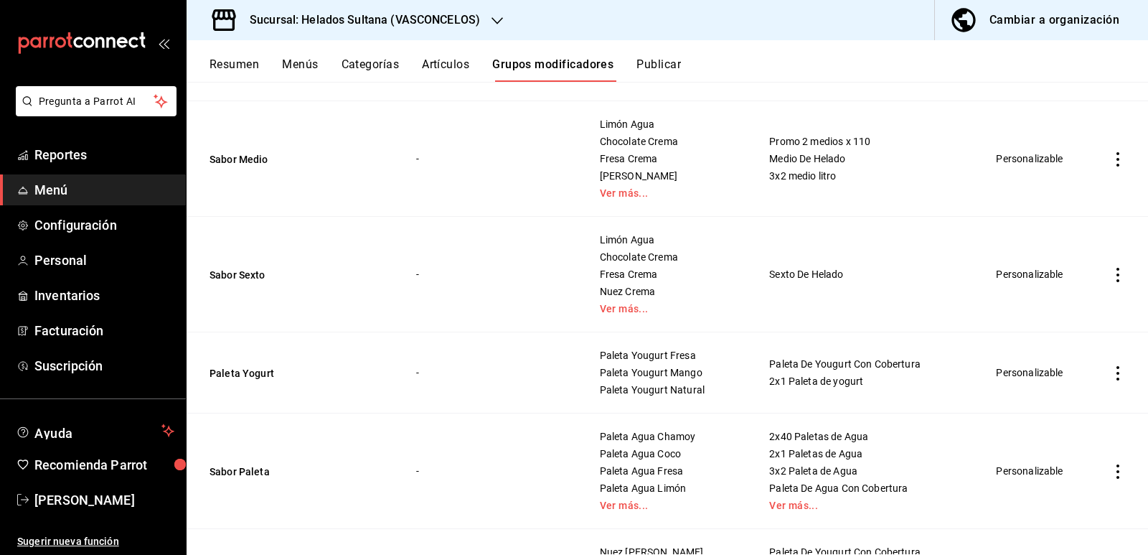
scroll to position [2850, 0]
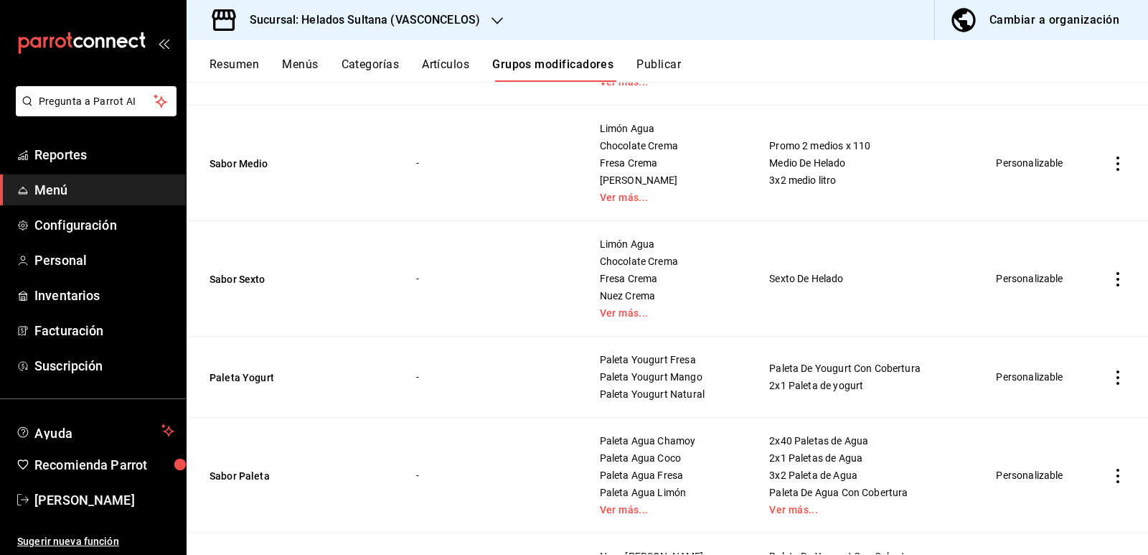
click at [1019, 280] on td "Personalizable" at bounding box center [1033, 279] width 109 height 116
click at [1111, 276] on icon "actions" at bounding box center [1118, 279] width 14 height 14
click at [1062, 308] on span "Editar" at bounding box center [1064, 313] width 37 height 15
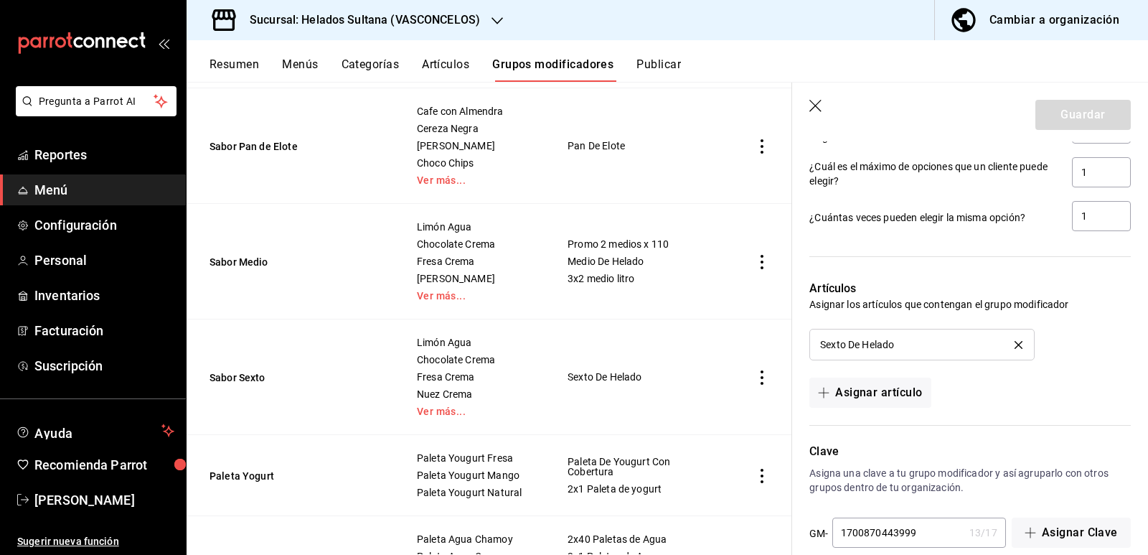
scroll to position [1227, 0]
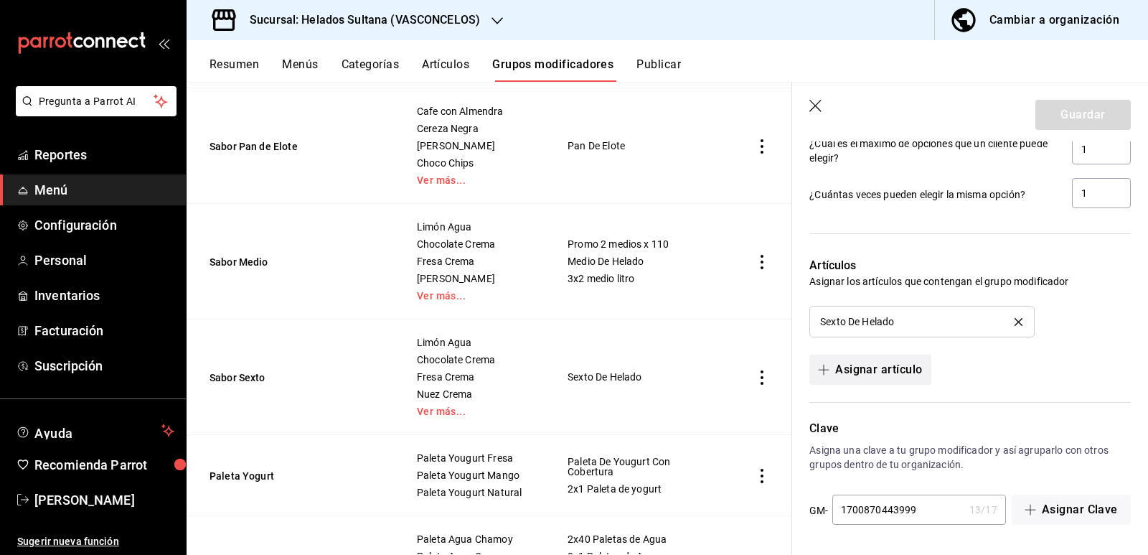
click at [826, 370] on icon "button" at bounding box center [824, 370] width 11 height 1
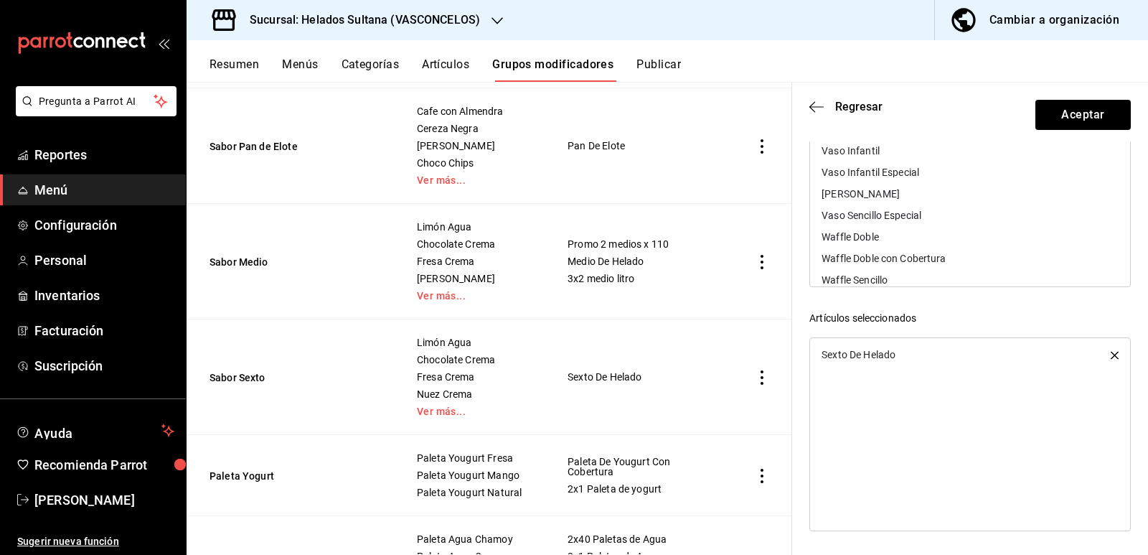
scroll to position [3770, 0]
click at [818, 104] on icon "button" at bounding box center [817, 106] width 14 height 13
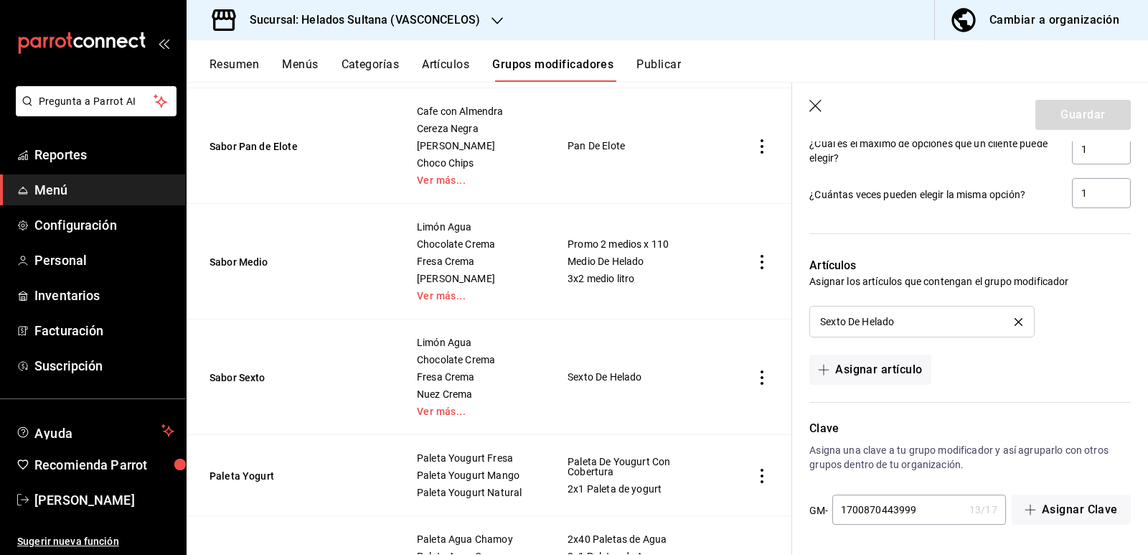
click at [813, 101] on icon "button" at bounding box center [817, 107] width 14 height 14
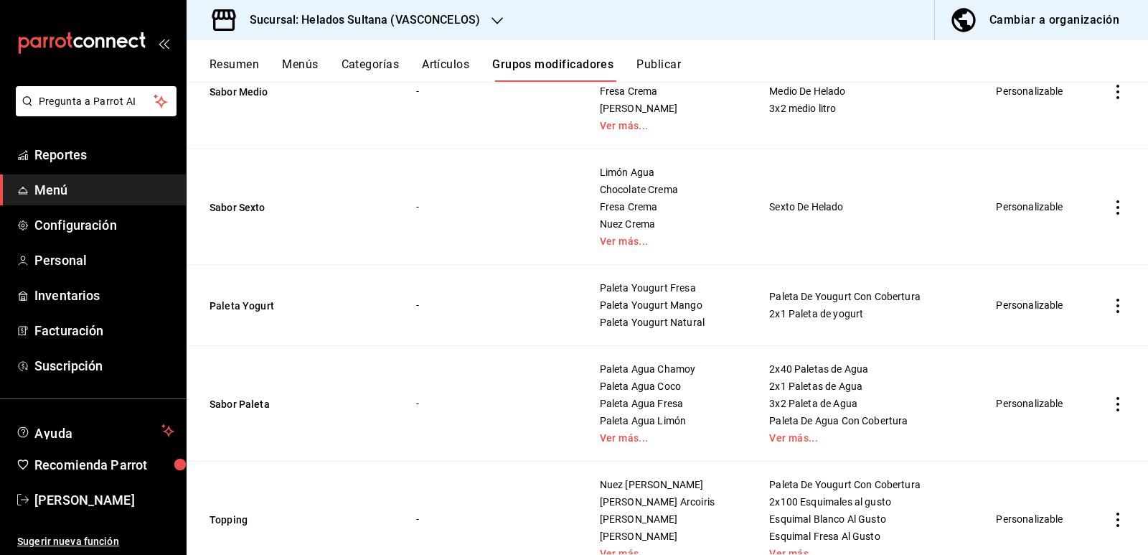
scroll to position [2634, 0]
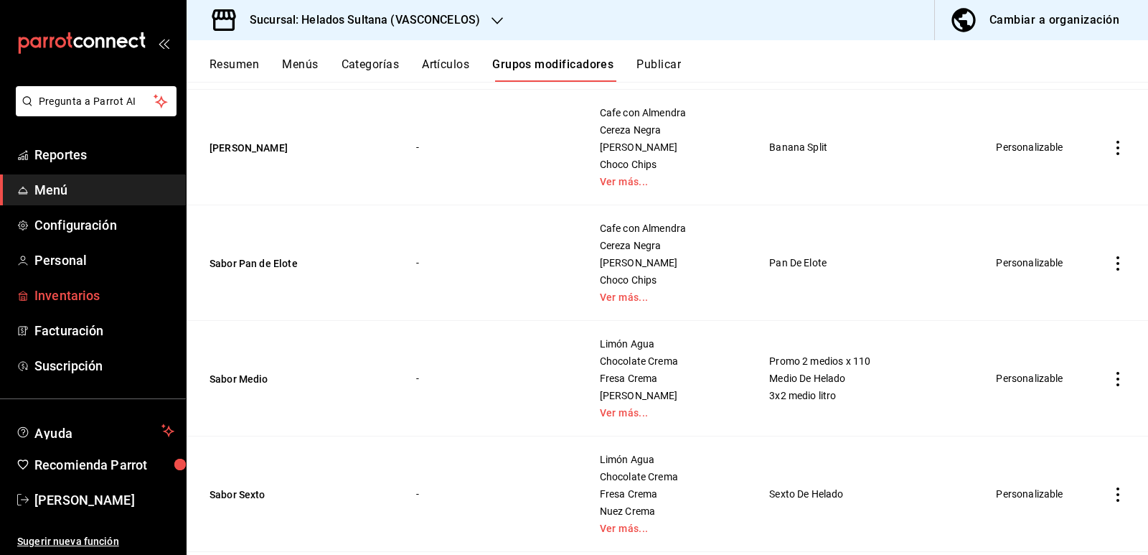
click at [93, 293] on span "Inventarios" at bounding box center [104, 295] width 140 height 19
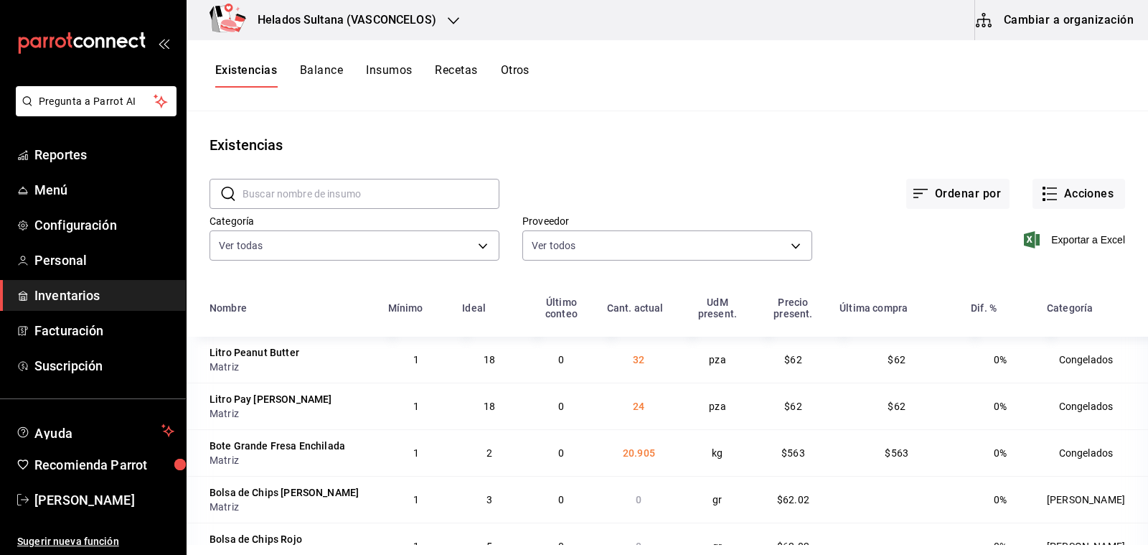
click at [381, 75] on button "Insumos" at bounding box center [389, 75] width 46 height 24
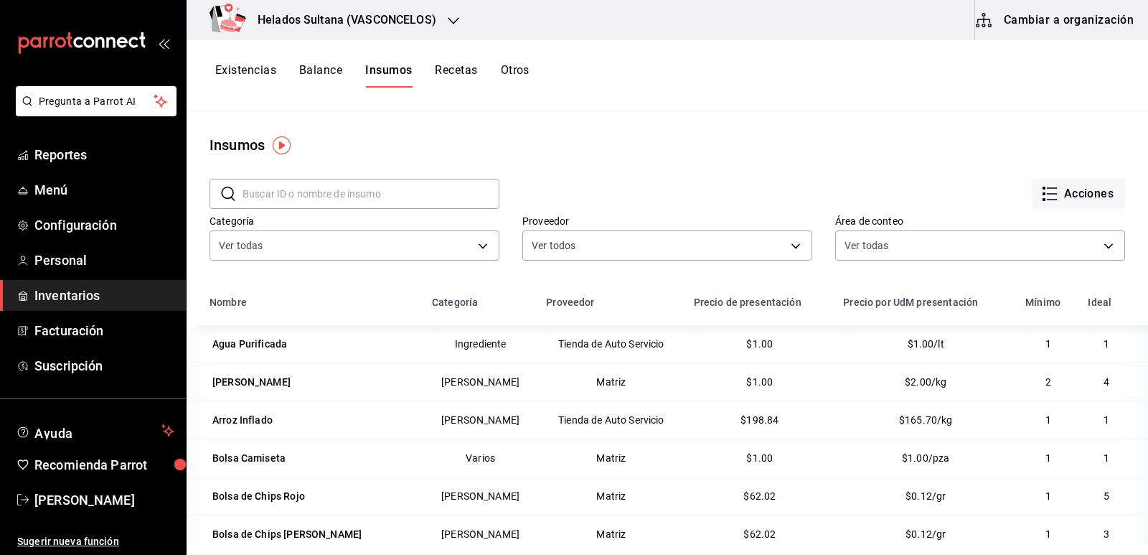
click at [454, 67] on button "Recetas" at bounding box center [456, 75] width 42 height 24
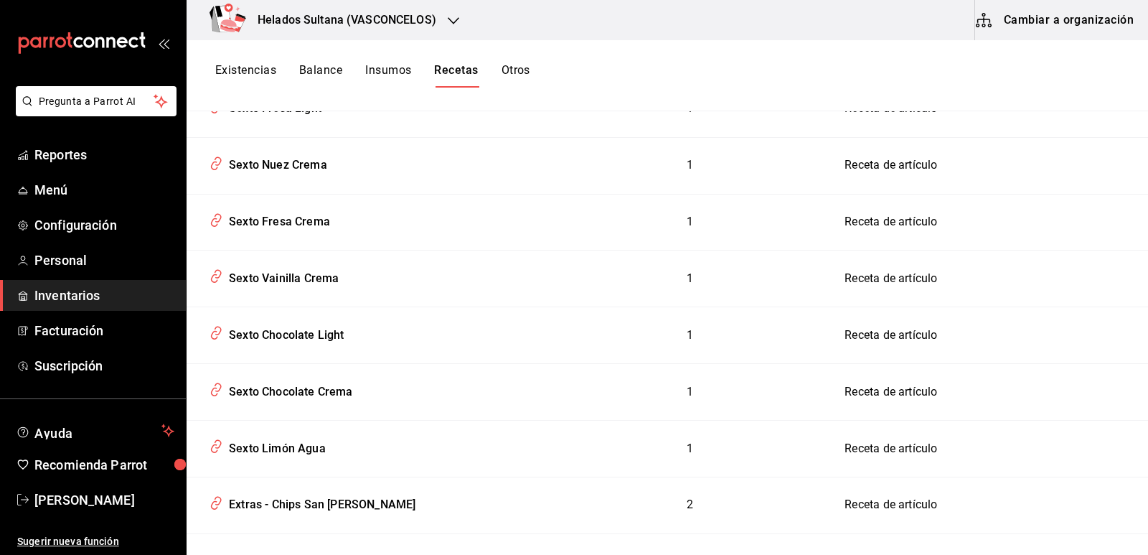
scroll to position [4378, 0]
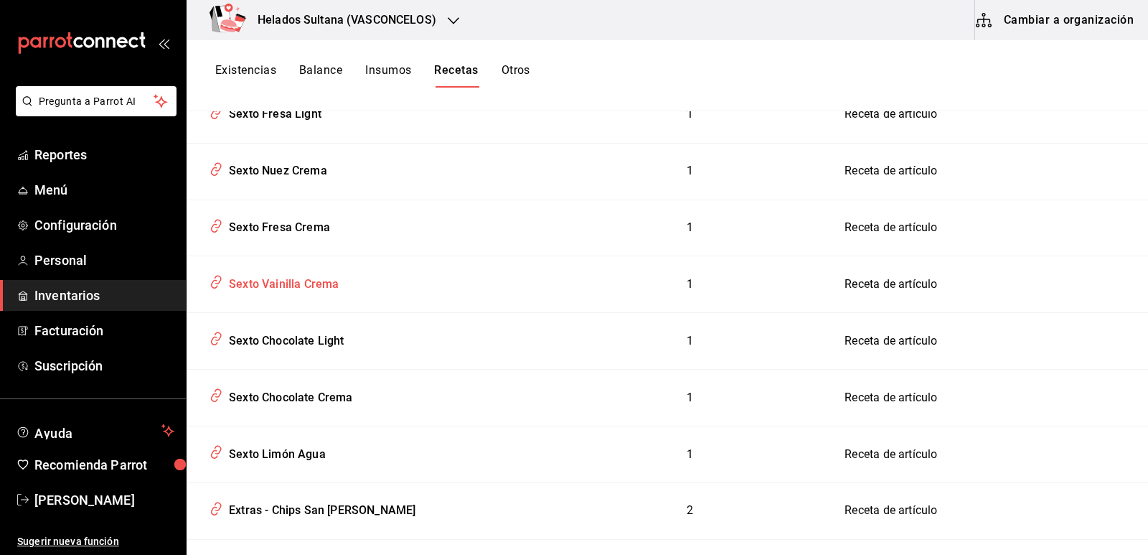
click at [297, 271] on div "Sexto Vainilla Crema" at bounding box center [281, 282] width 116 height 22
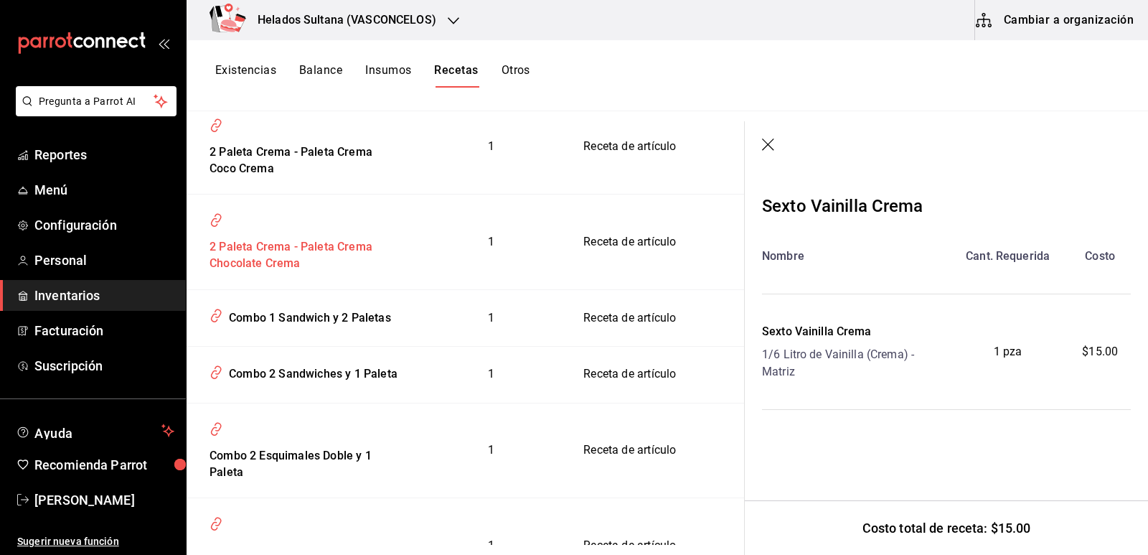
click at [374, 272] on div "2 Paleta Crema - Paleta Crema Chocolate Crema" at bounding box center [301, 239] width 195 height 66
click at [771, 141] on icon "button" at bounding box center [768, 145] width 12 height 12
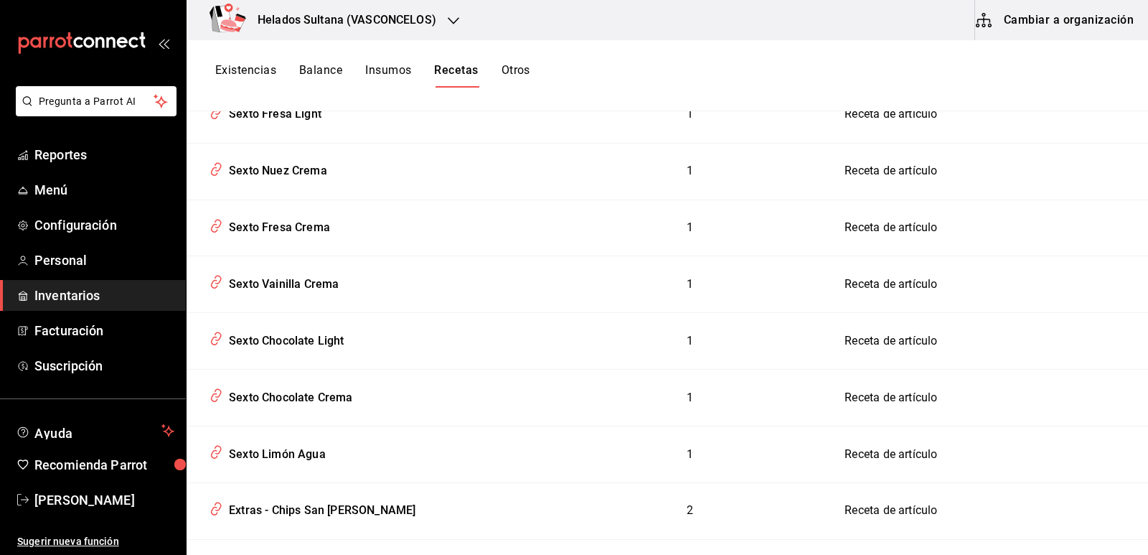
click at [399, 69] on button "Insumos" at bounding box center [388, 75] width 46 height 24
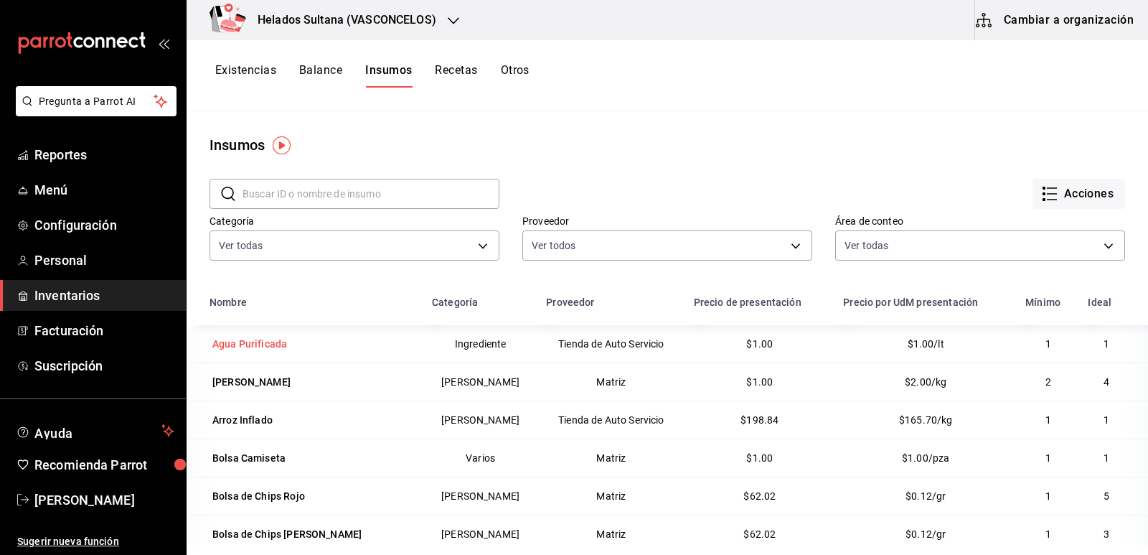
click at [249, 343] on div "Agua Purificada" at bounding box center [249, 344] width 75 height 14
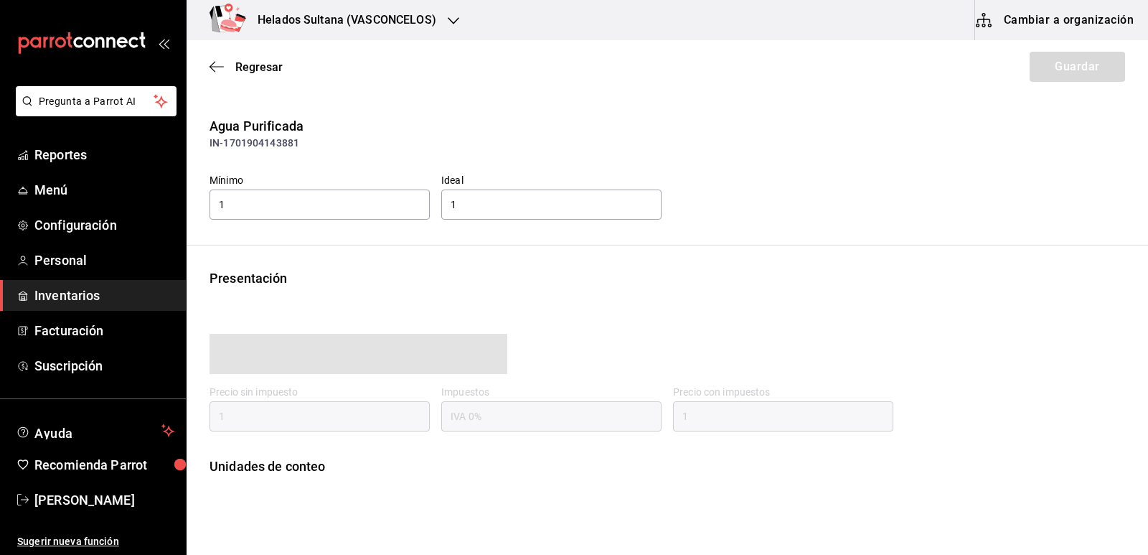
type input "1.00"
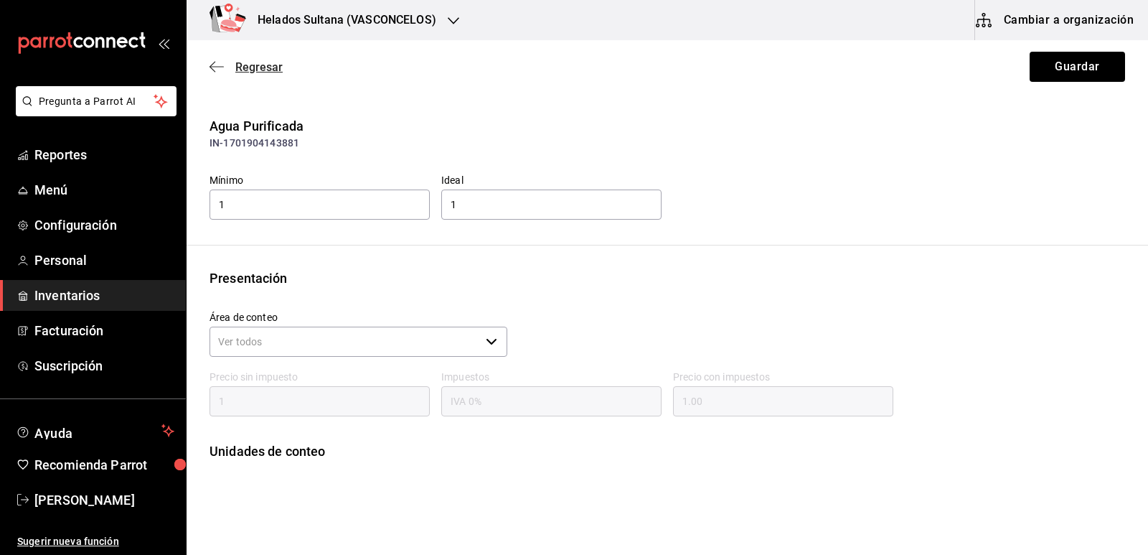
click at [236, 66] on span "Regresar" at bounding box center [258, 67] width 47 height 14
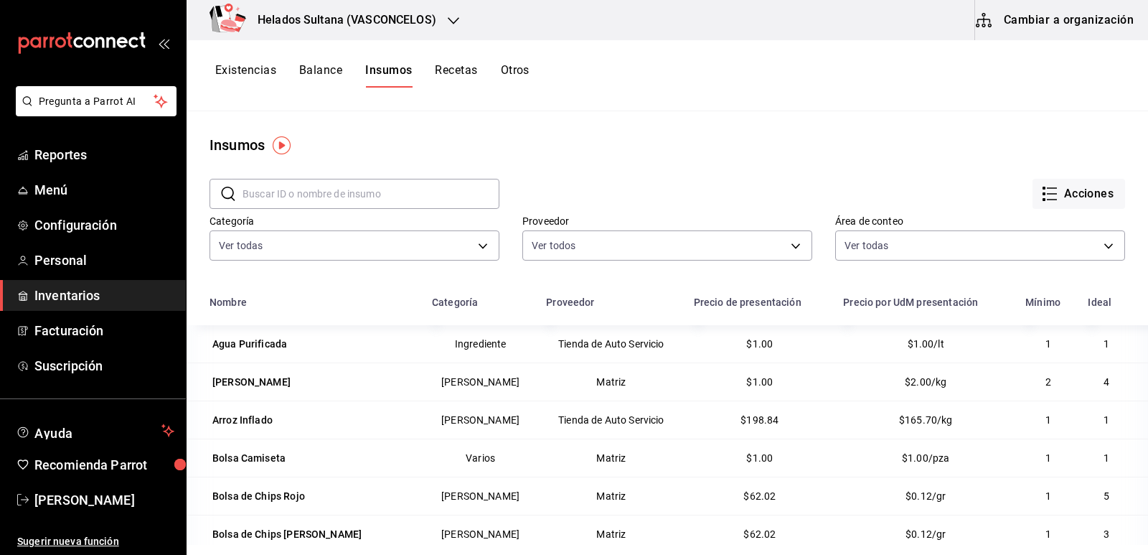
click at [262, 67] on button "Existencias" at bounding box center [245, 75] width 61 height 24
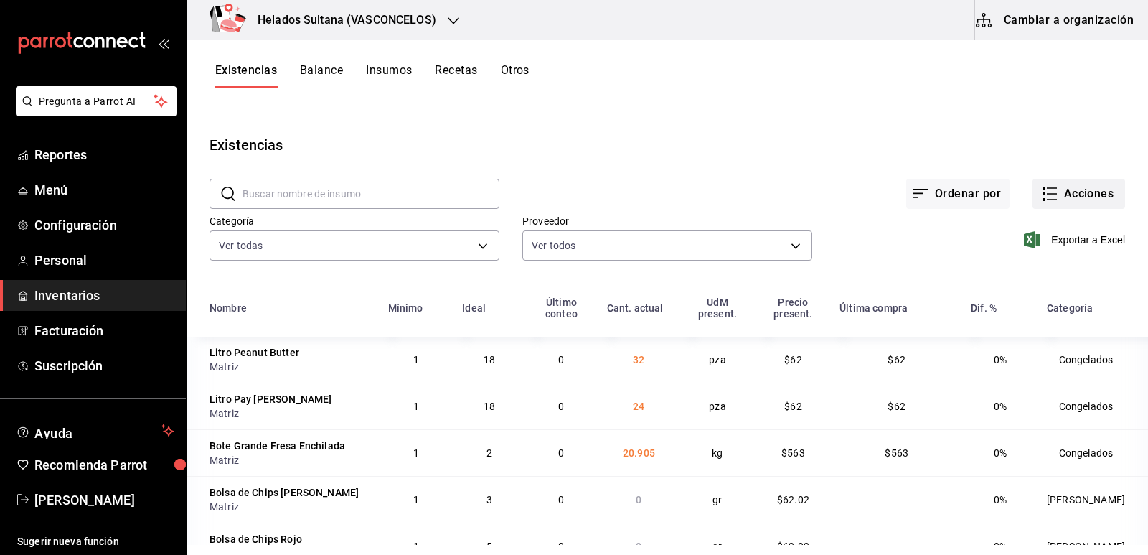
click at [1066, 193] on button "Acciones" at bounding box center [1079, 194] width 93 height 30
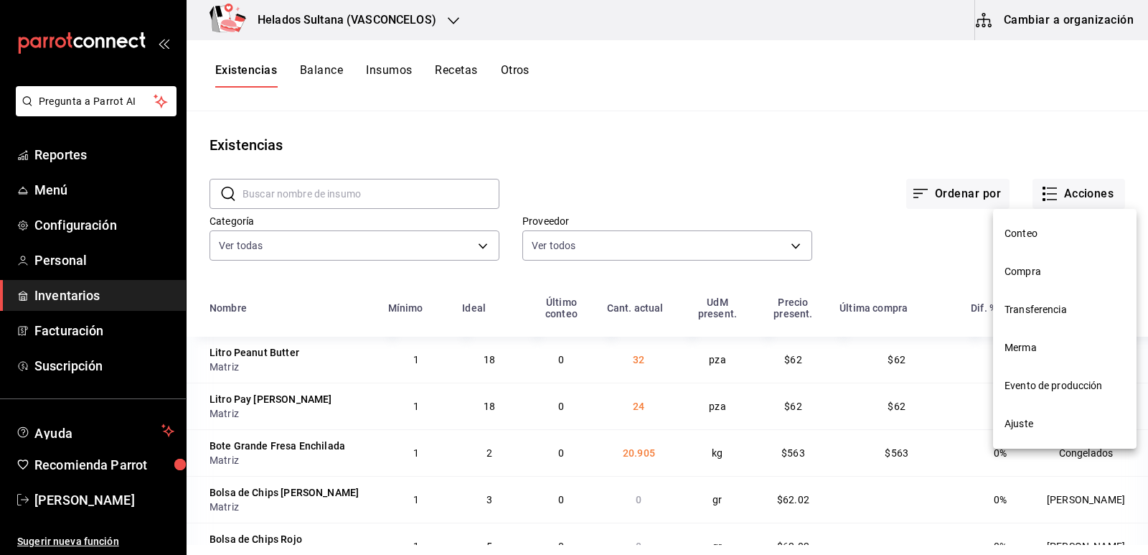
click at [1038, 416] on li "Ajuste" at bounding box center [1065, 424] width 144 height 38
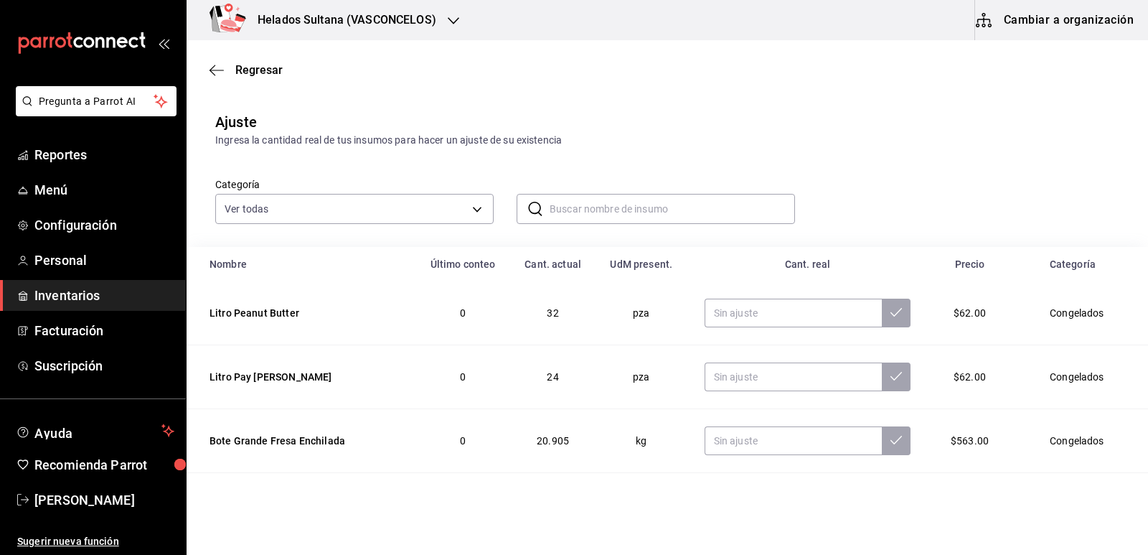
click at [591, 208] on input "text" at bounding box center [672, 209] width 245 height 29
click at [749, 154] on div "Categoría Ver todas 9d7c0833-9408-45a5-a882-93b31da9ea45,47676bda-ffc7-450b-a11…" at bounding box center [644, 186] width 904 height 76
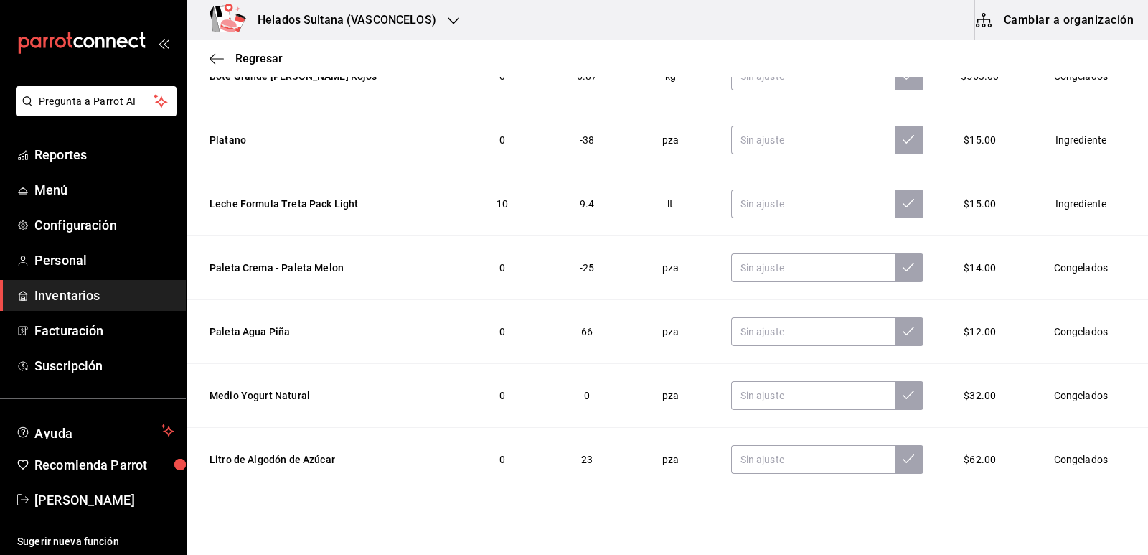
scroll to position [566, 0]
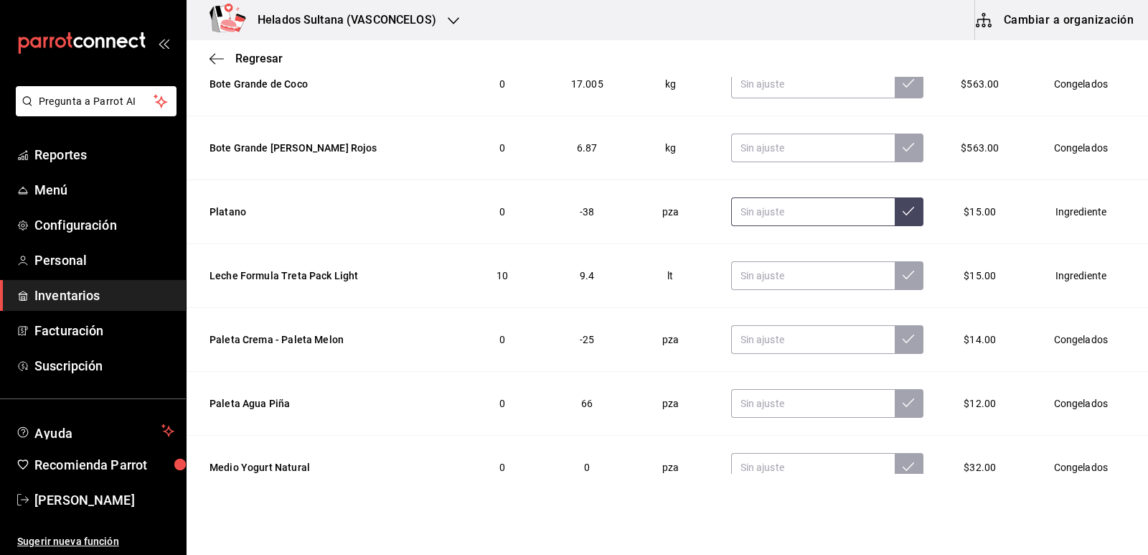
click at [812, 217] on input "text" at bounding box center [813, 211] width 164 height 29
type input "15.00"
click at [791, 340] on input "text" at bounding box center [813, 339] width 164 height 29
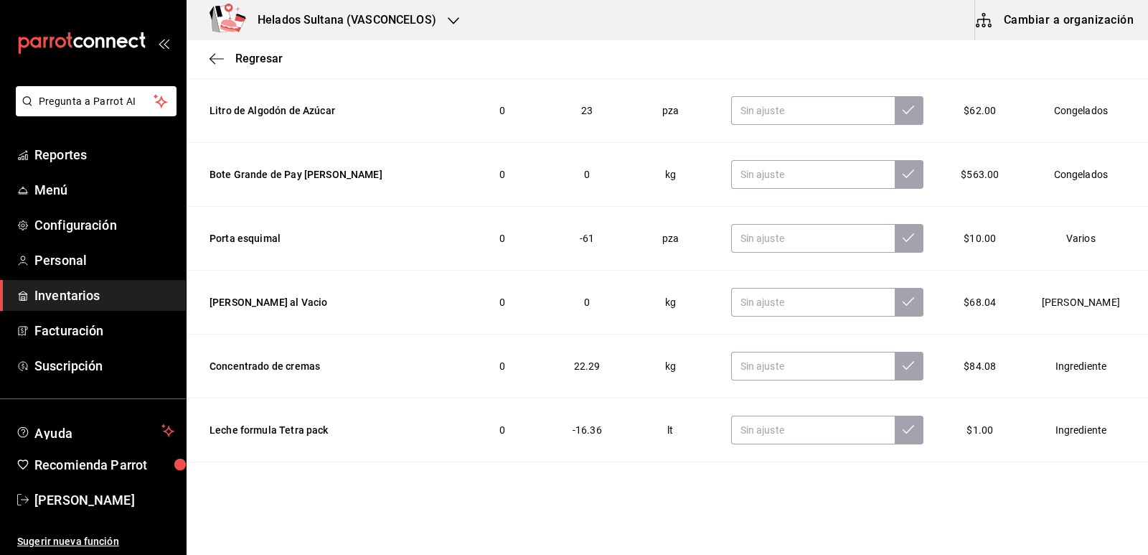
scroll to position [1069, 0]
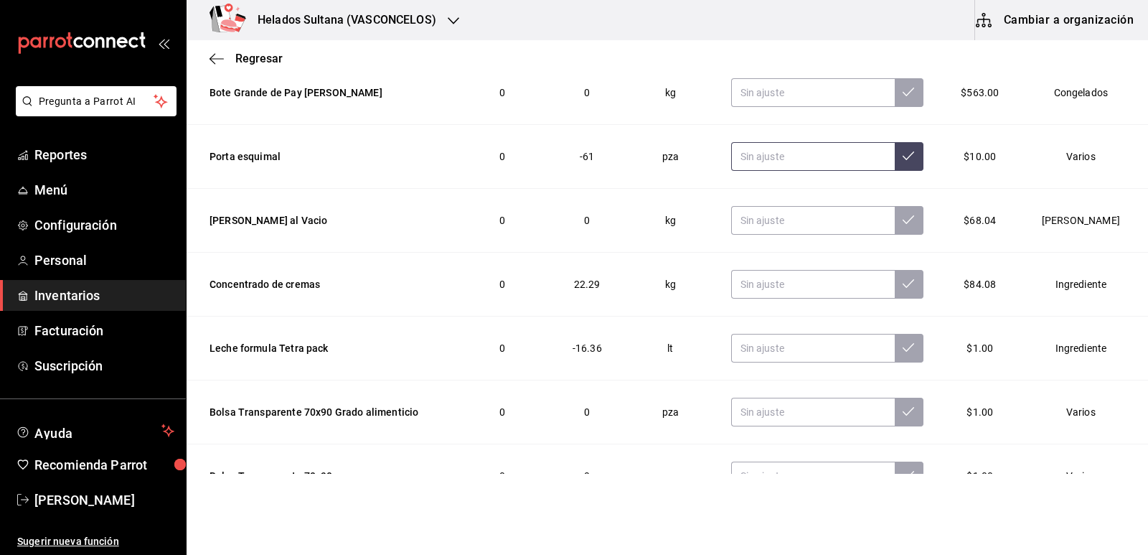
click at [835, 156] on input "text" at bounding box center [813, 156] width 164 height 29
type input "500.00"
click at [772, 341] on input "text" at bounding box center [813, 348] width 164 height 29
type input "12.00"
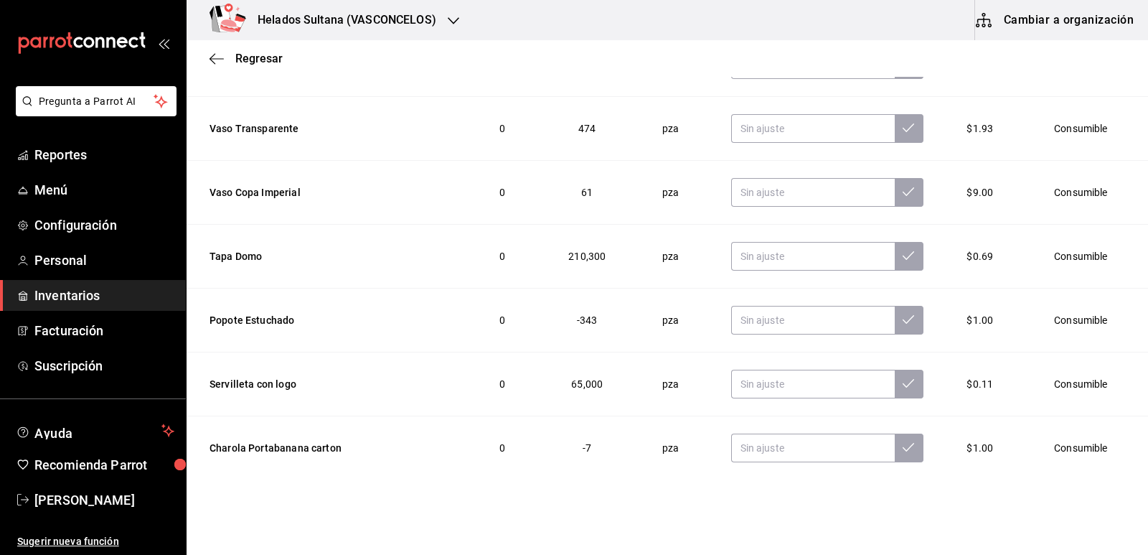
scroll to position [1779, 0]
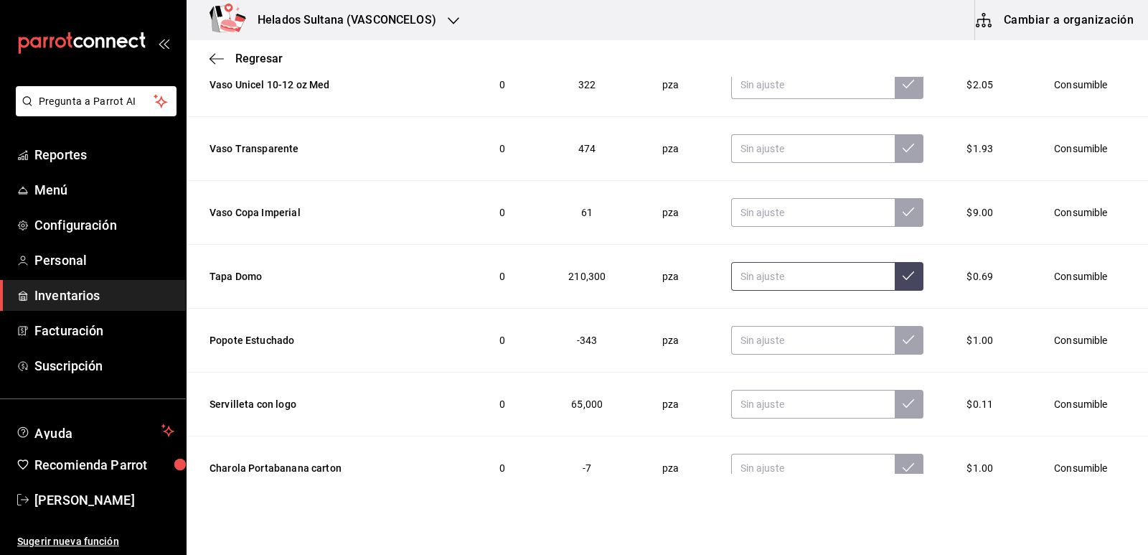
click at [786, 275] on input "text" at bounding box center [813, 276] width 164 height 29
type input "400.00"
click at [825, 340] on input "text" at bounding box center [813, 340] width 164 height 29
type input "200.00"
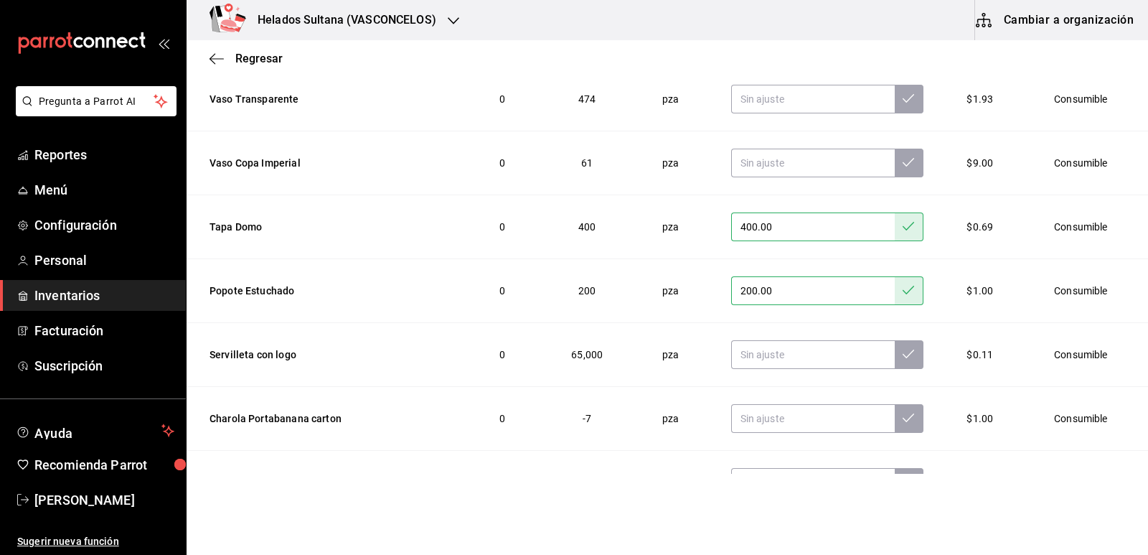
scroll to position [1851, 0]
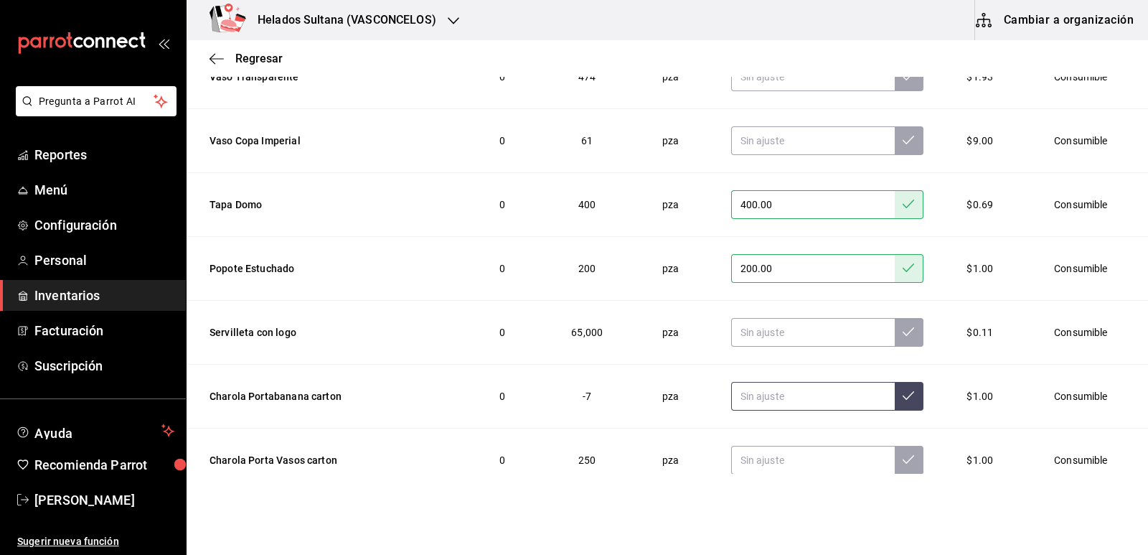
click at [800, 402] on input "text" at bounding box center [813, 396] width 164 height 29
type input "500.00"
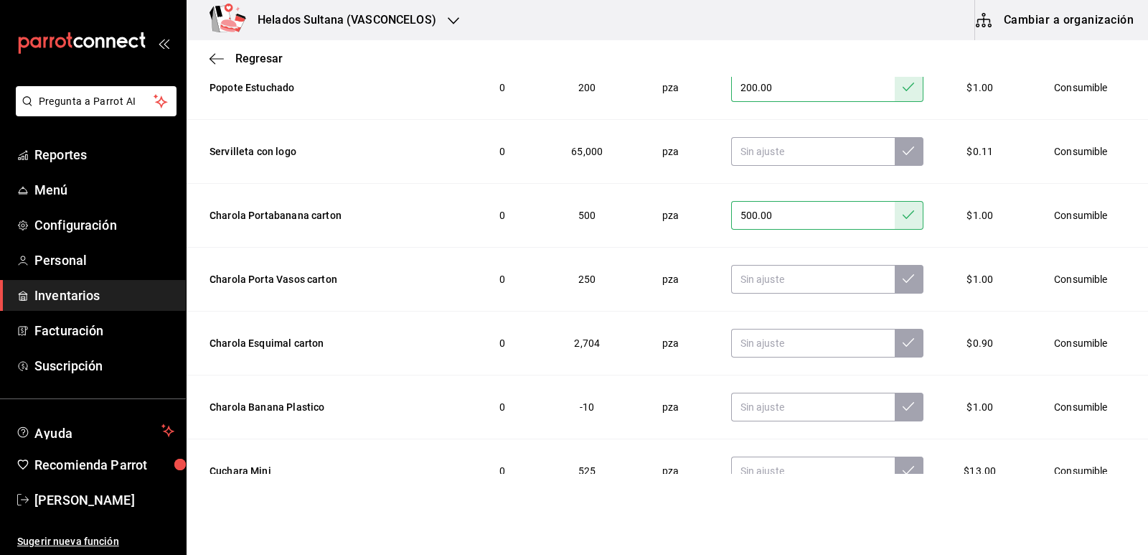
scroll to position [2066, 0]
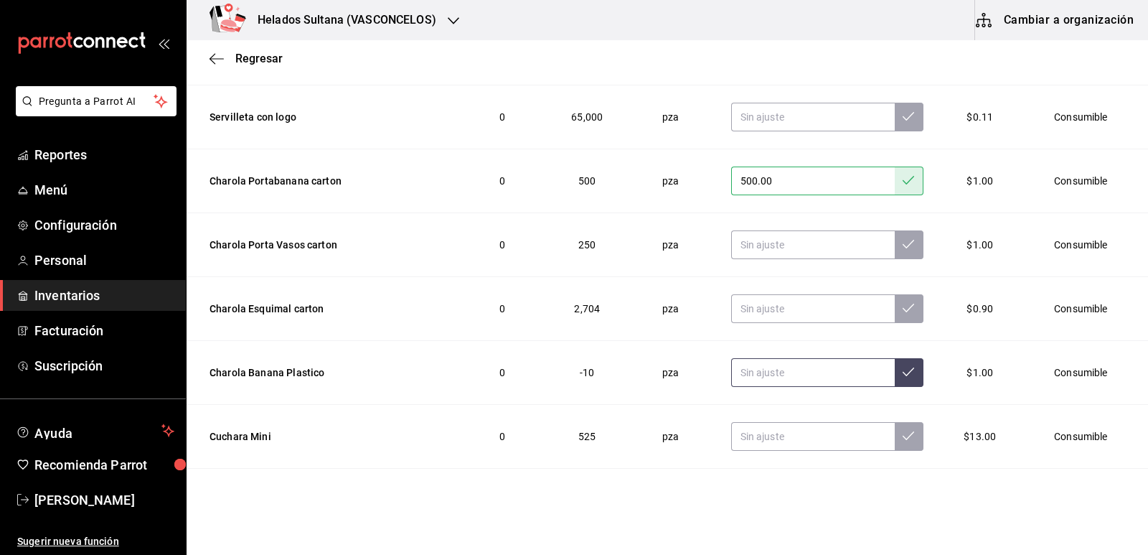
click at [802, 372] on input "text" at bounding box center [813, 372] width 164 height 29
type input "500.00"
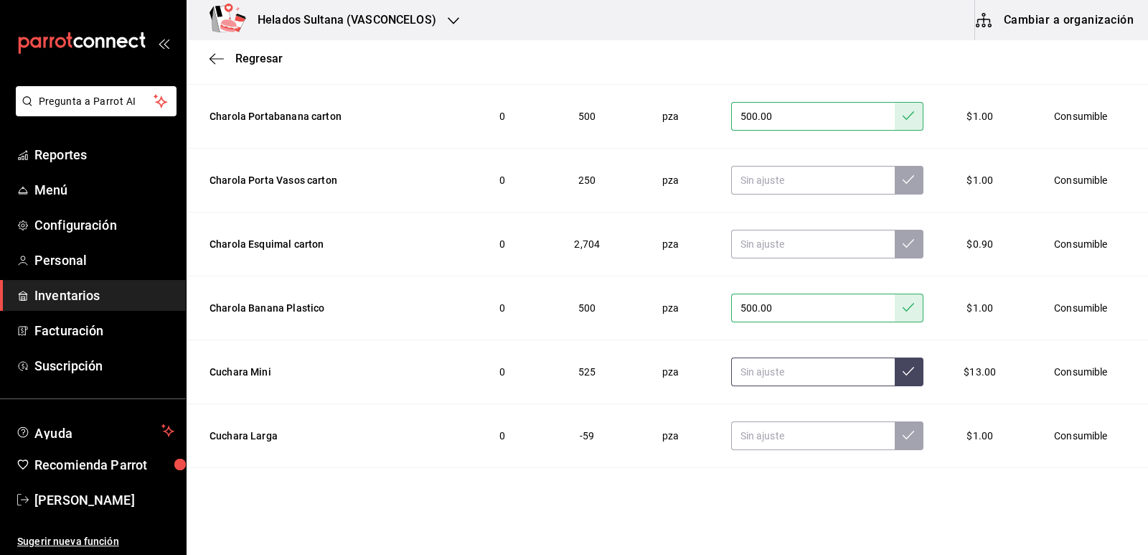
scroll to position [2203, 0]
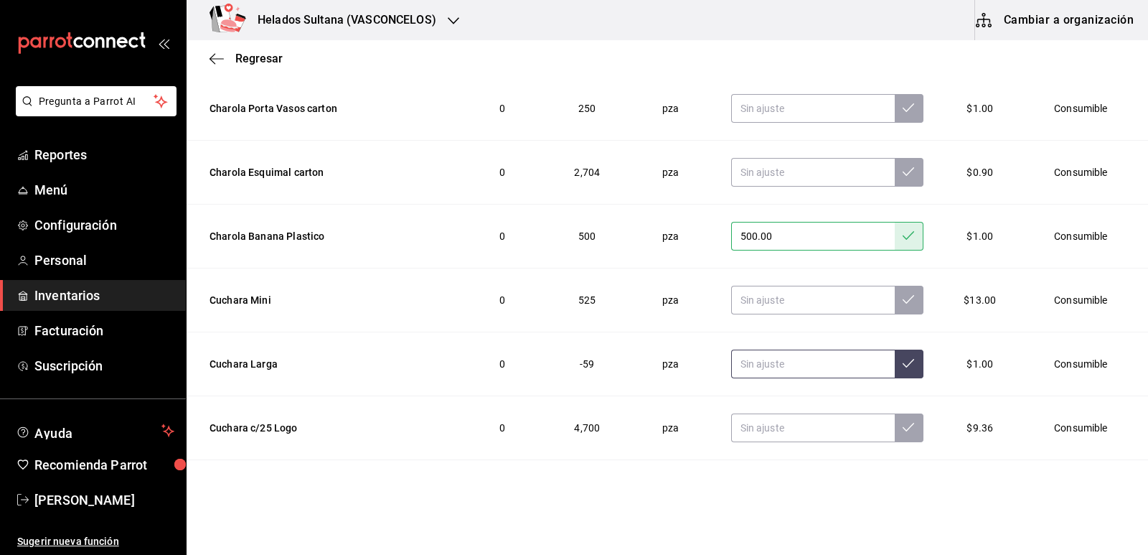
click at [802, 363] on input "text" at bounding box center [813, 364] width 164 height 29
type input "1000.00"
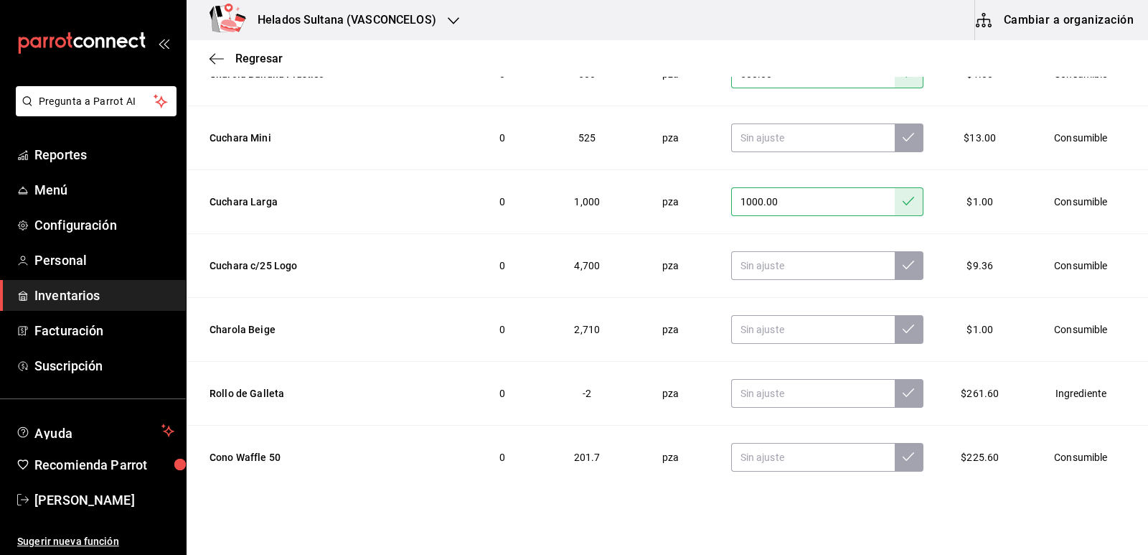
scroll to position [2375, 0]
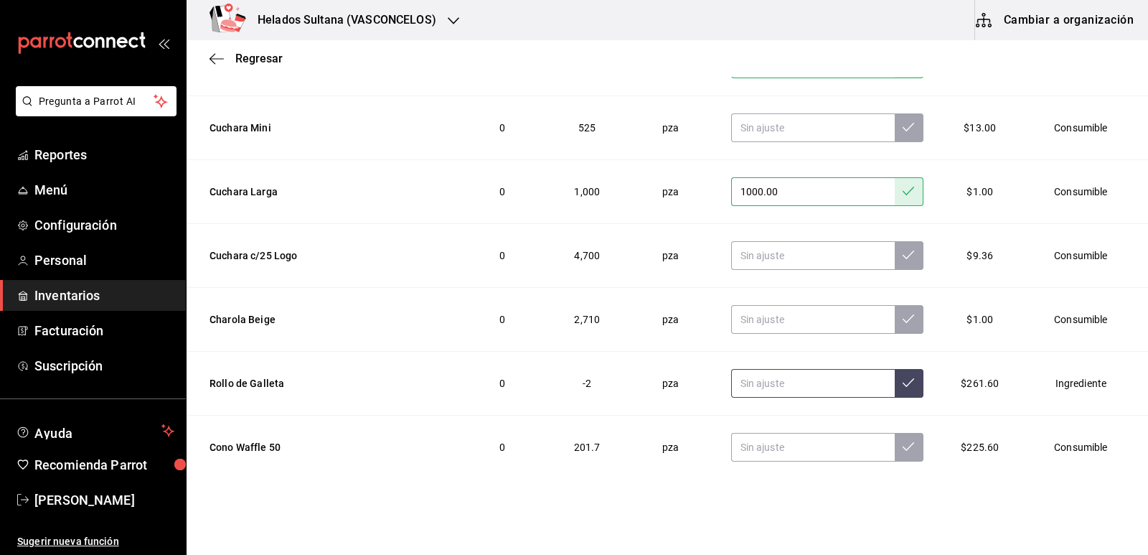
click at [858, 378] on input "text" at bounding box center [813, 383] width 164 height 29
type input "100.00"
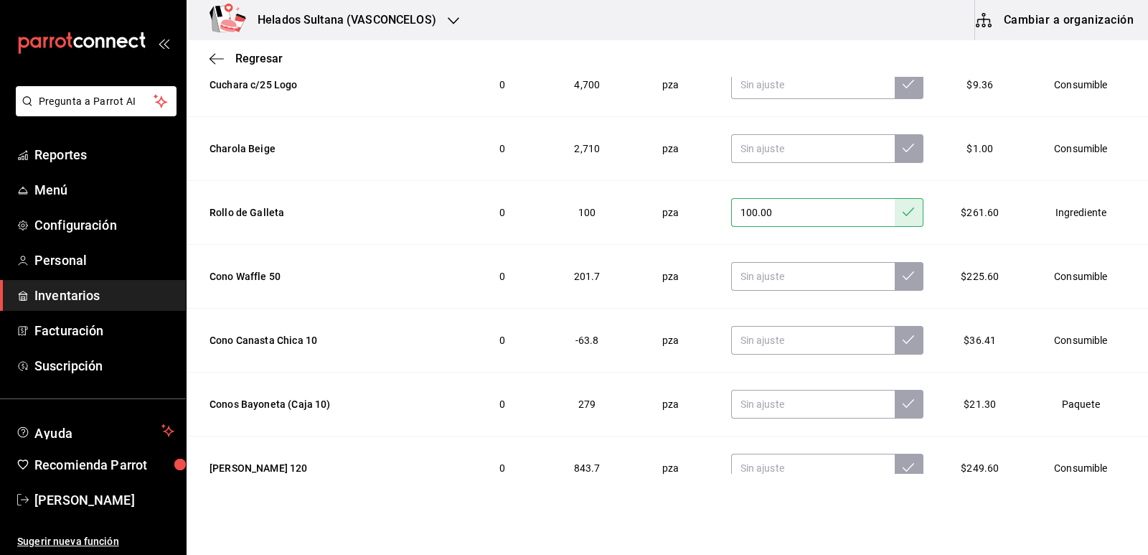
scroll to position [2547, 0]
click at [819, 346] on input "text" at bounding box center [813, 338] width 164 height 29
click at [797, 334] on input "text" at bounding box center [813, 338] width 164 height 29
drag, startPoint x: 797, startPoint y: 334, endPoint x: 692, endPoint y: 336, distance: 105.5
click at [692, 336] on tr "Cono Canasta Chica 10 0 100 pza 100.00 $36.41 Consumible" at bounding box center [668, 339] width 962 height 64
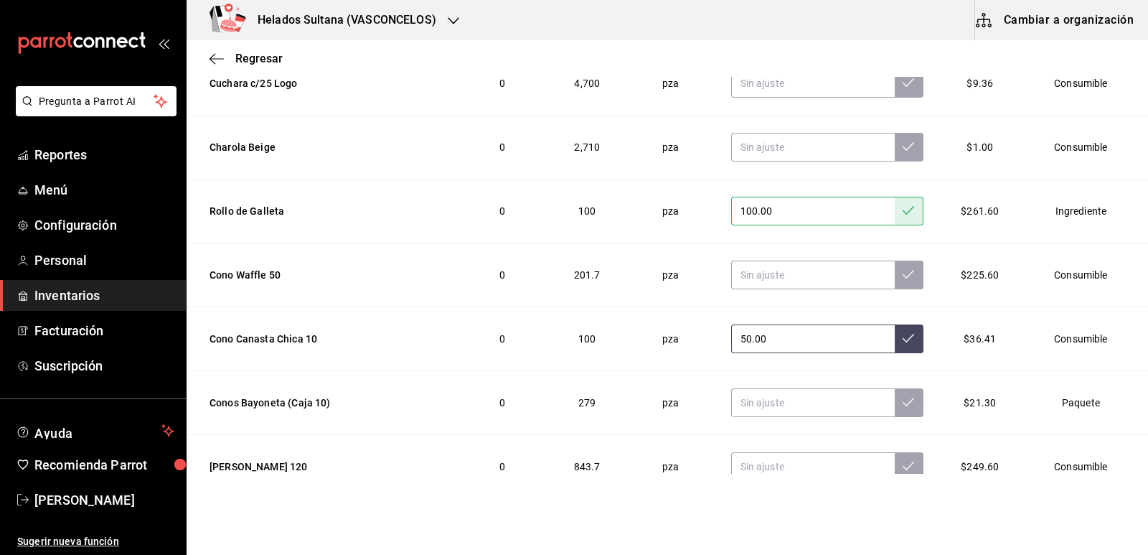
type input "50.00"
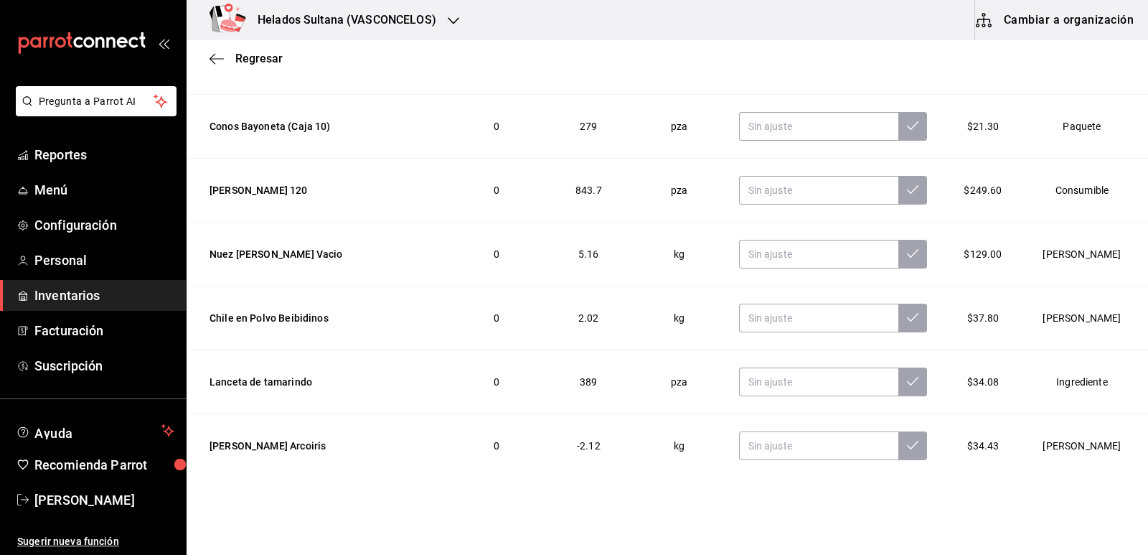
scroll to position [3129, 0]
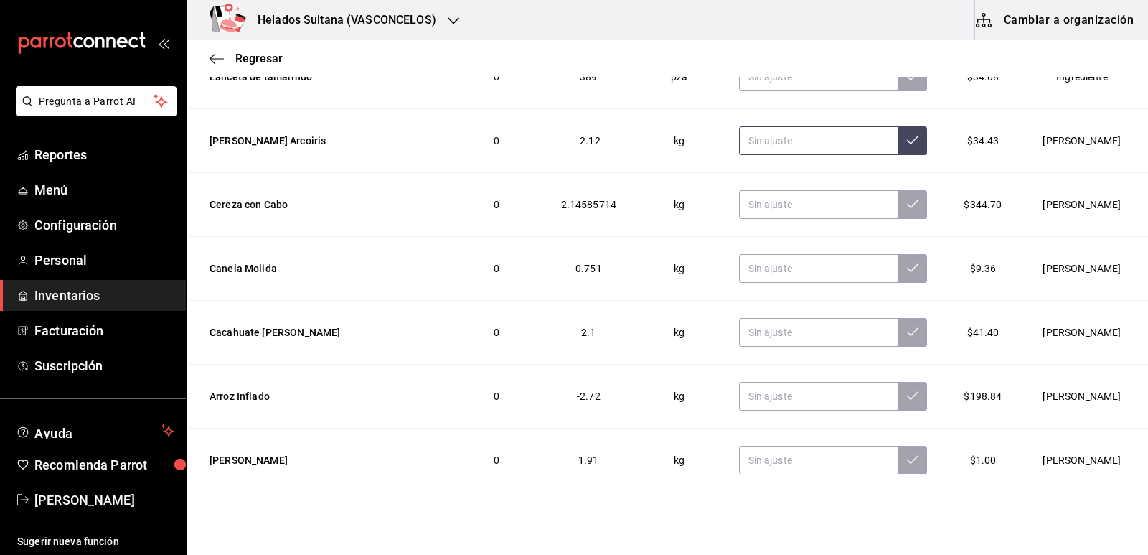
click at [834, 141] on input "text" at bounding box center [819, 140] width 160 height 29
type input "2.00"
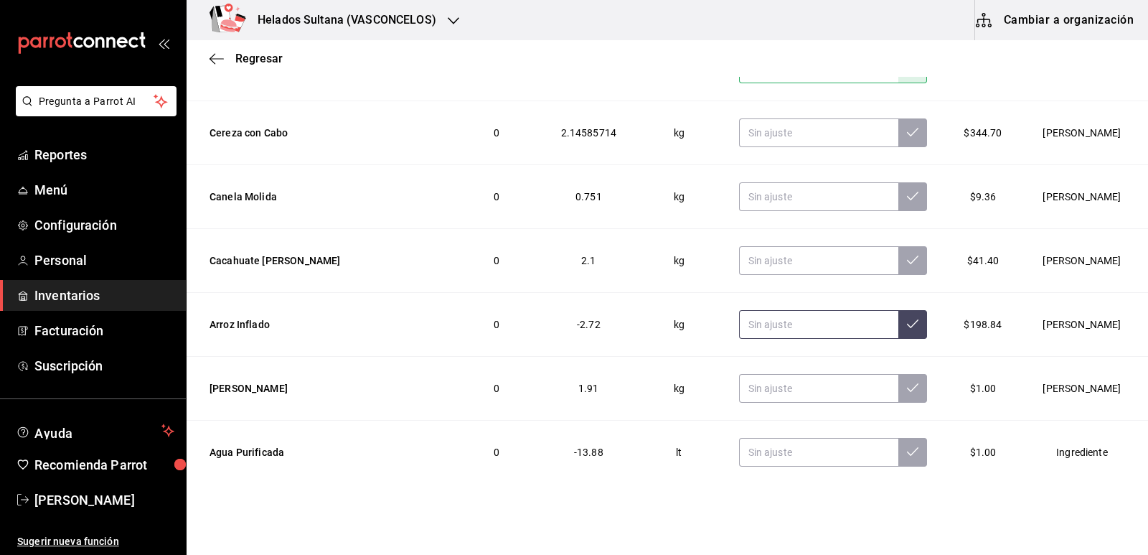
click at [774, 320] on input "text" at bounding box center [819, 324] width 160 height 29
type input "1.00"
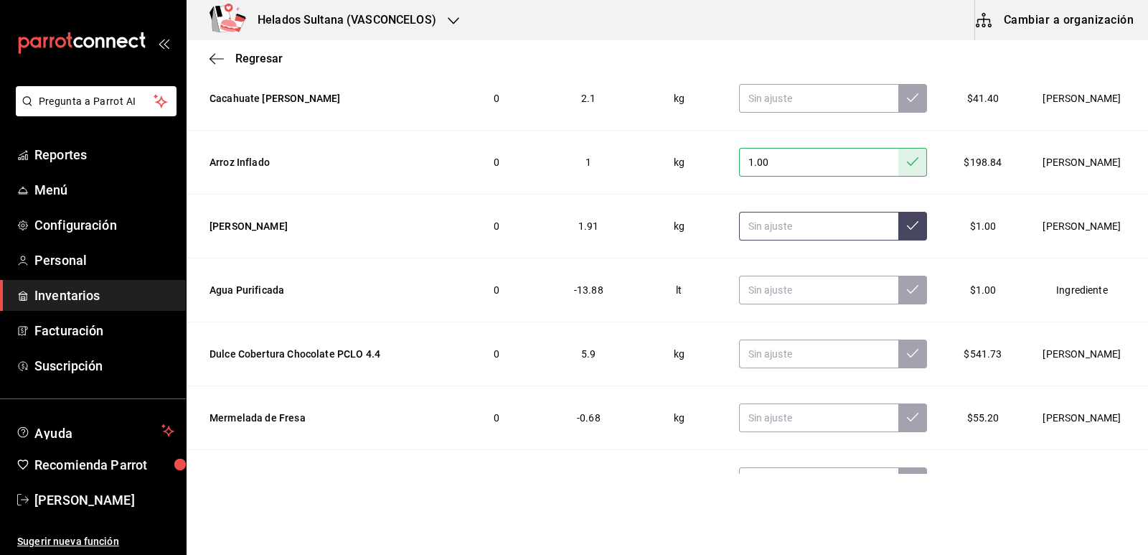
scroll to position [3409, 0]
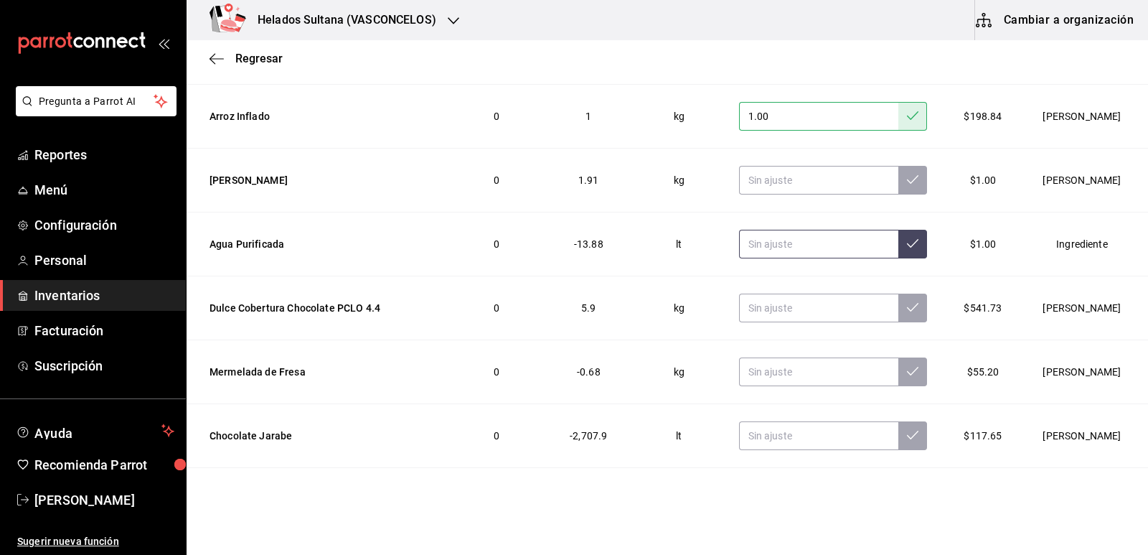
click at [804, 254] on input "text" at bounding box center [819, 244] width 160 height 29
click at [782, 244] on input "text" at bounding box center [819, 244] width 160 height 29
type input "17.50"
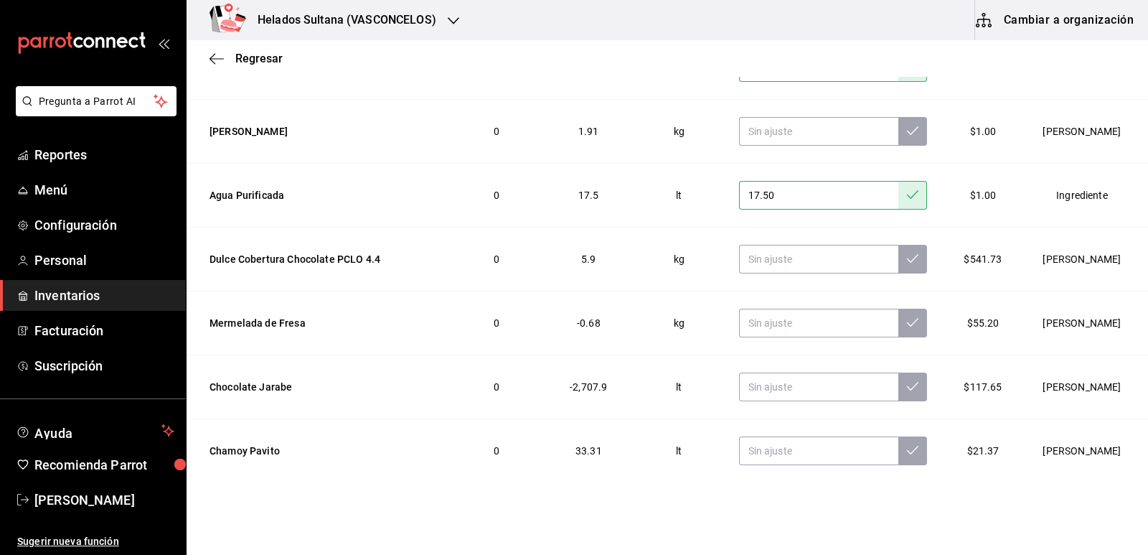
scroll to position [3481, 0]
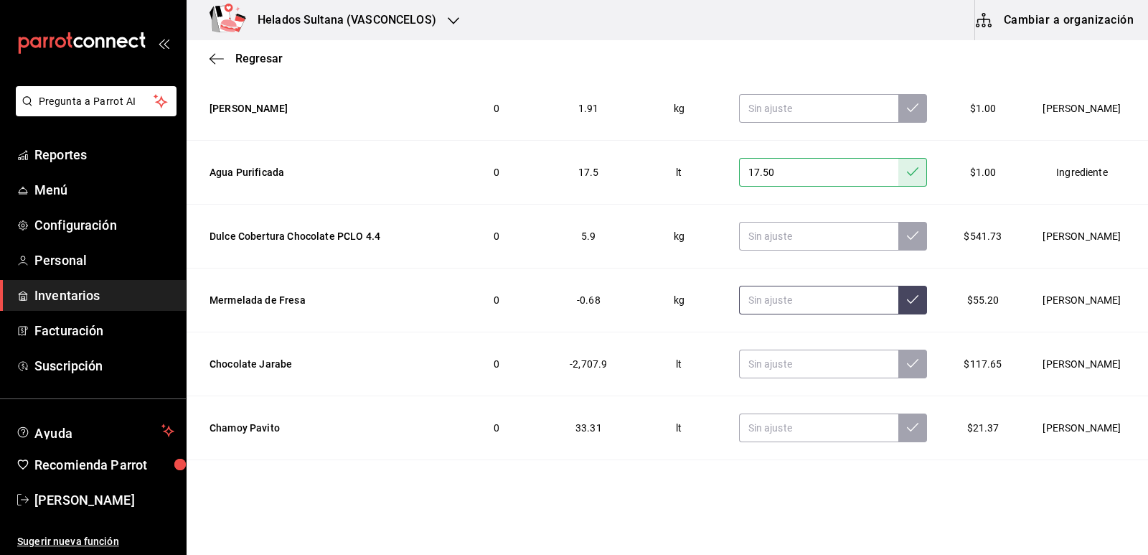
click at [795, 291] on input "text" at bounding box center [819, 300] width 160 height 29
type input "1.00"
click at [797, 369] on input "text" at bounding box center [819, 364] width 160 height 29
type input "4.00"
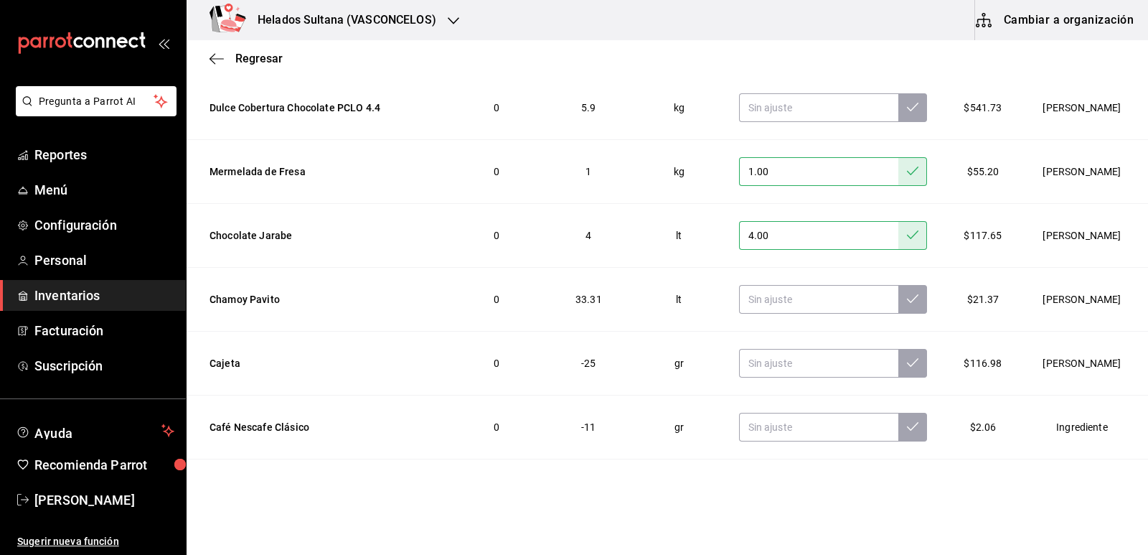
scroll to position [3624, 0]
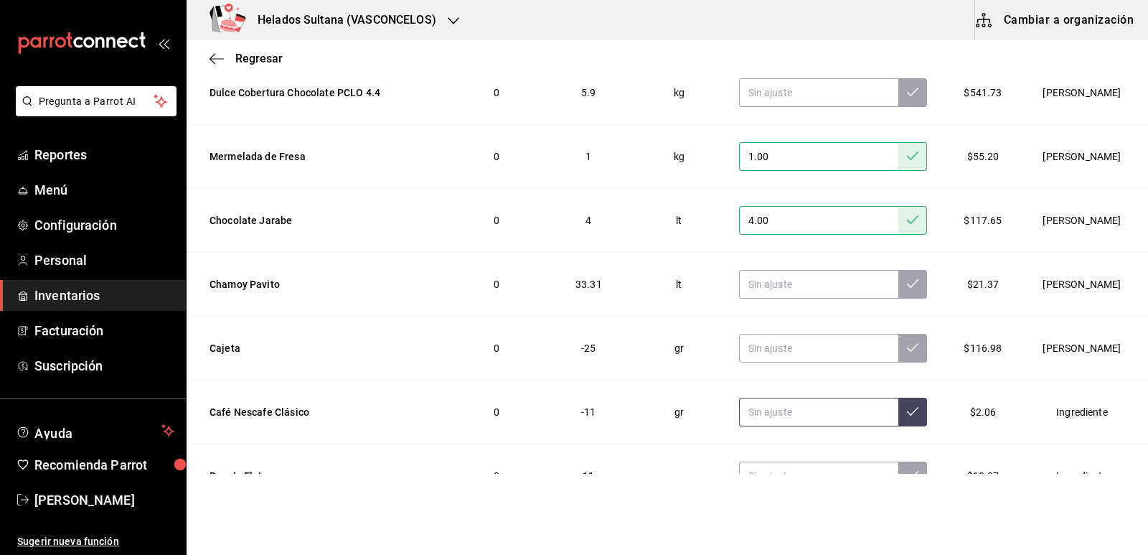
click at [811, 406] on input "text" at bounding box center [819, 412] width 160 height 29
type input "2000.00"
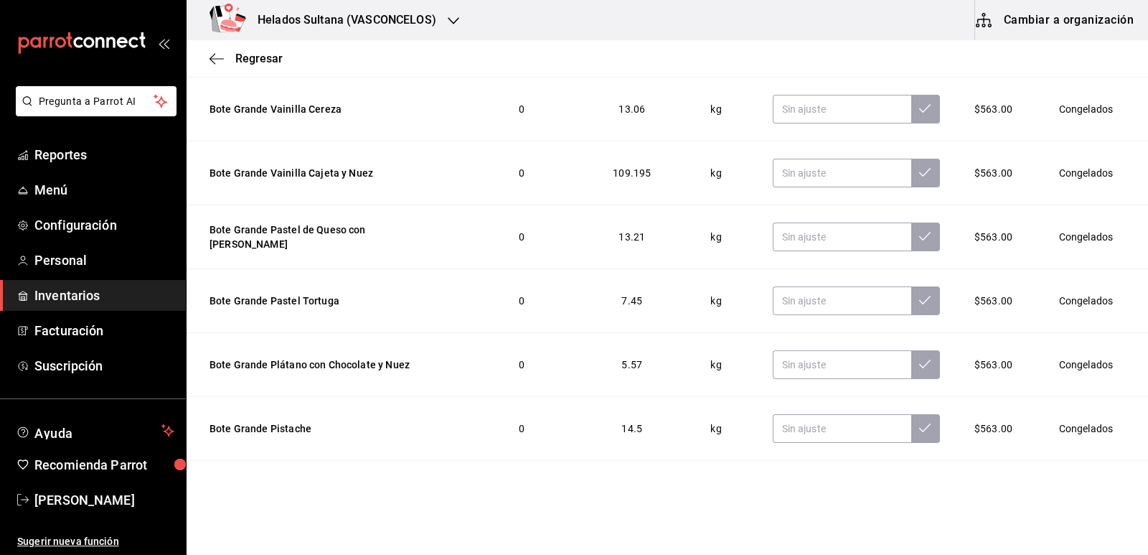
scroll to position [6603, 0]
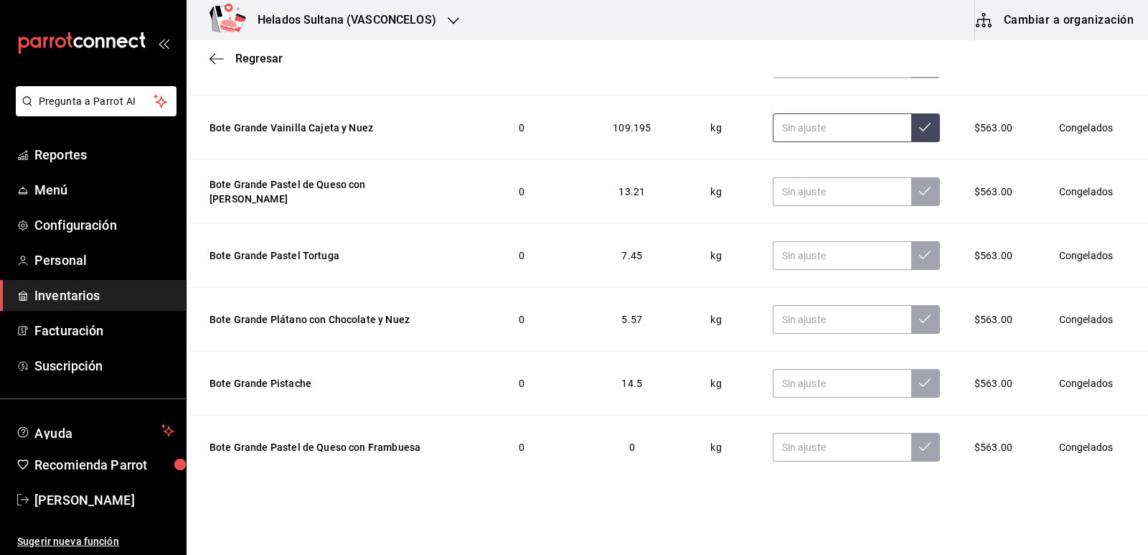
click at [821, 113] on input "text" at bounding box center [842, 127] width 139 height 29
type input "21.00"
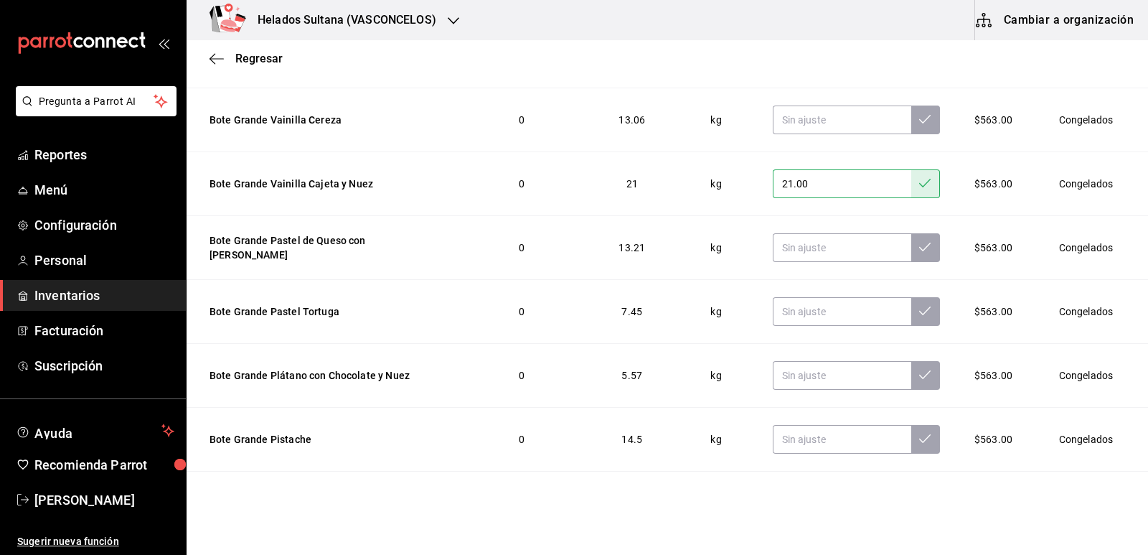
scroll to position [6531, 0]
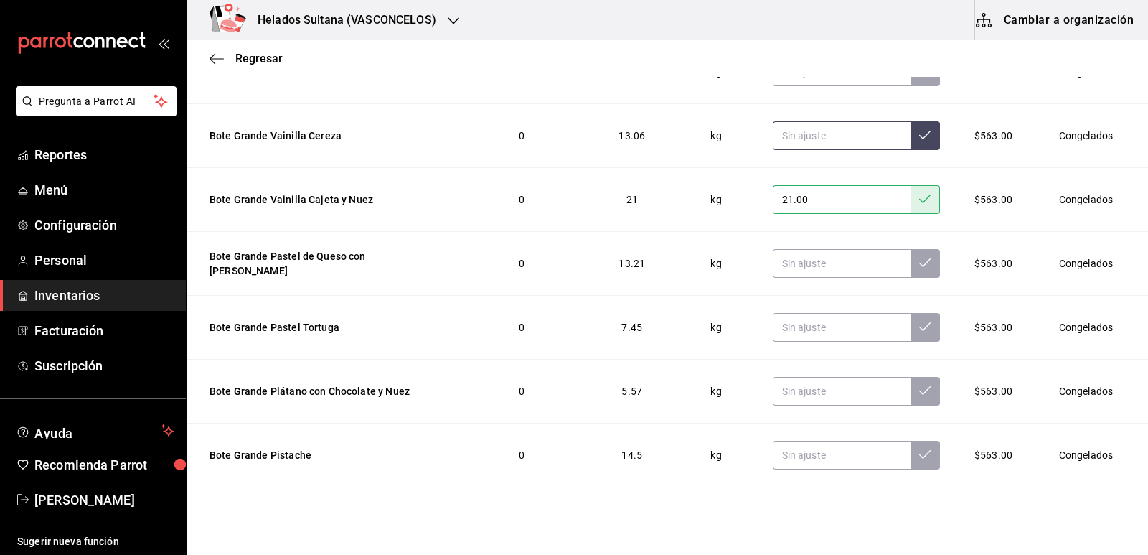
click at [832, 136] on input "text" at bounding box center [842, 135] width 139 height 29
type input "7.50"
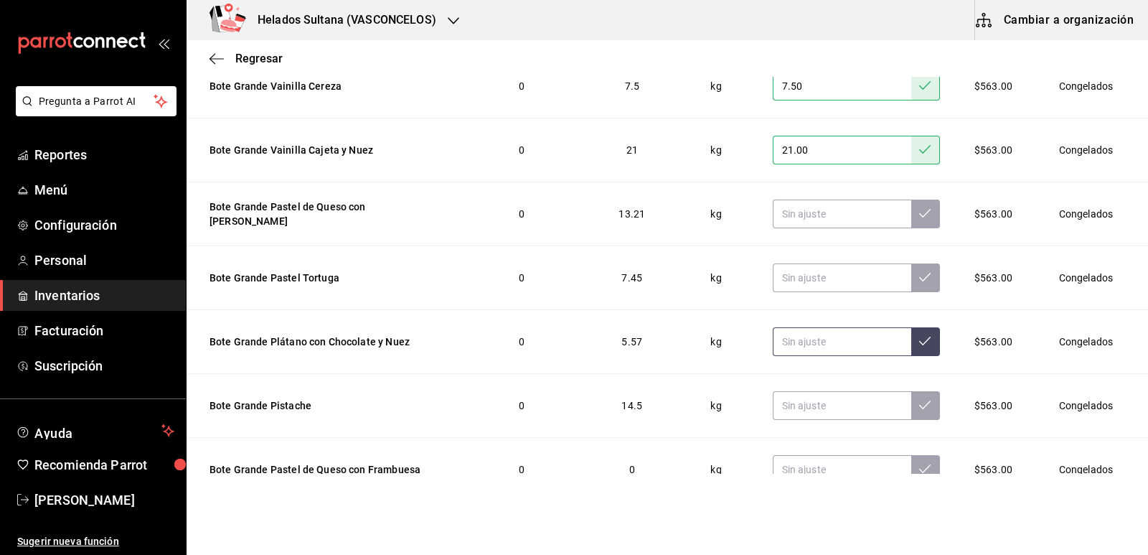
scroll to position [6603, 0]
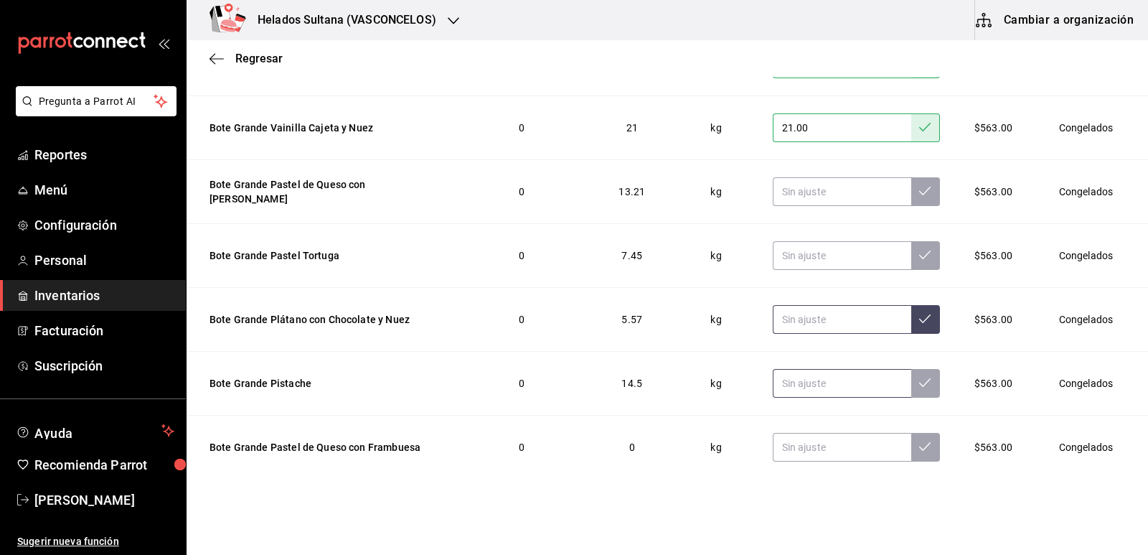
click at [797, 375] on input "text" at bounding box center [842, 383] width 139 height 29
type input "7.50"
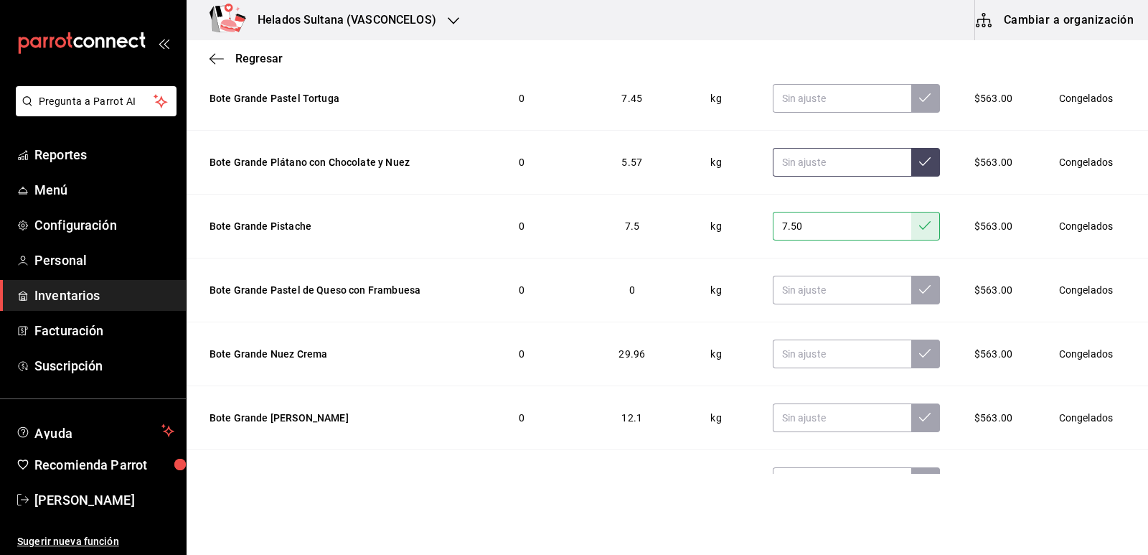
scroll to position [6818, 0]
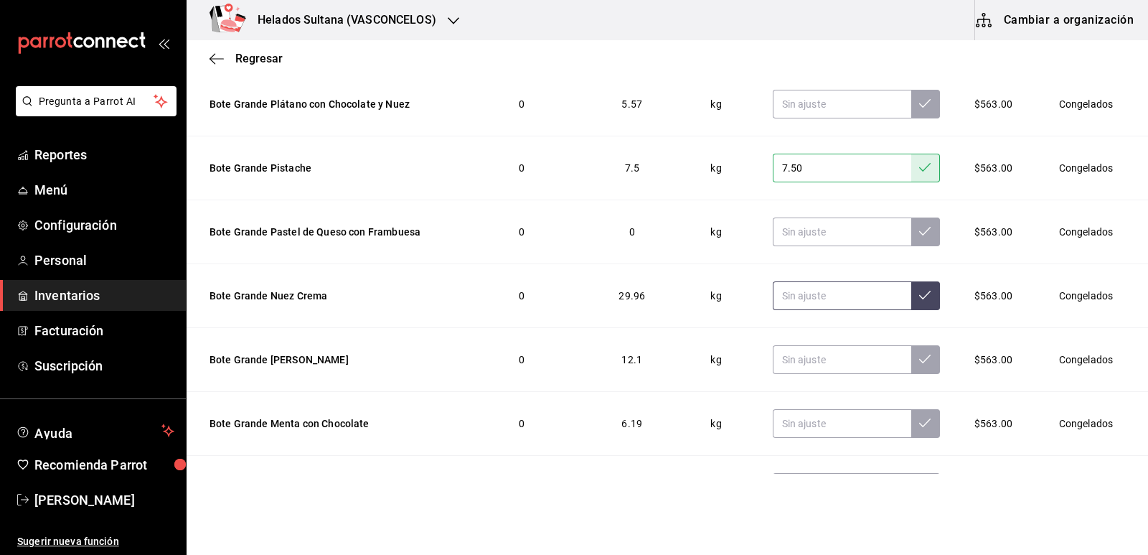
click at [809, 286] on input "text" at bounding box center [842, 295] width 139 height 29
type input "14.80"
click at [816, 351] on input "text" at bounding box center [842, 359] width 139 height 29
type input "7.50"
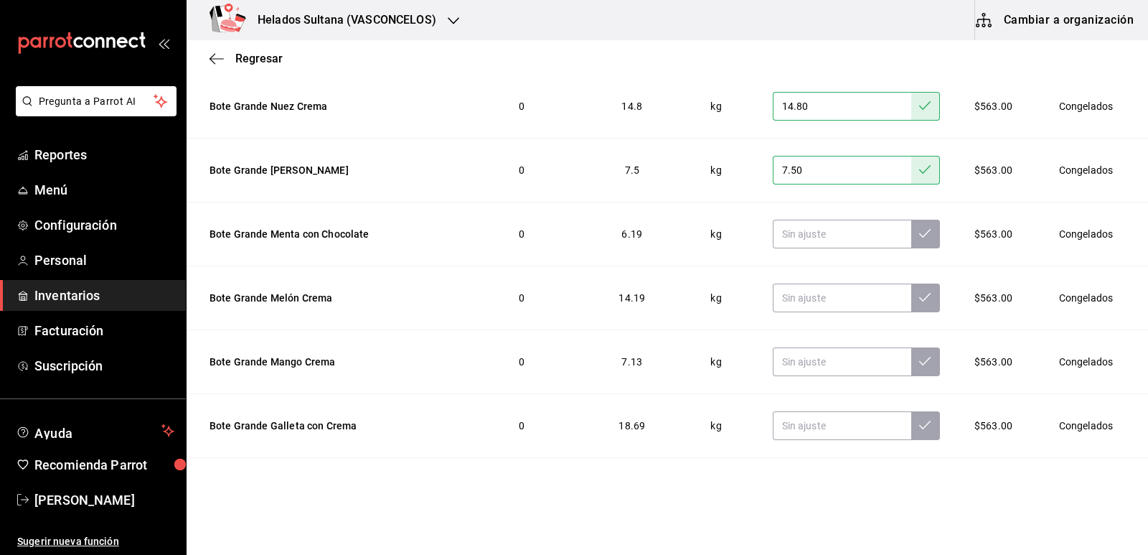
scroll to position [7034, 0]
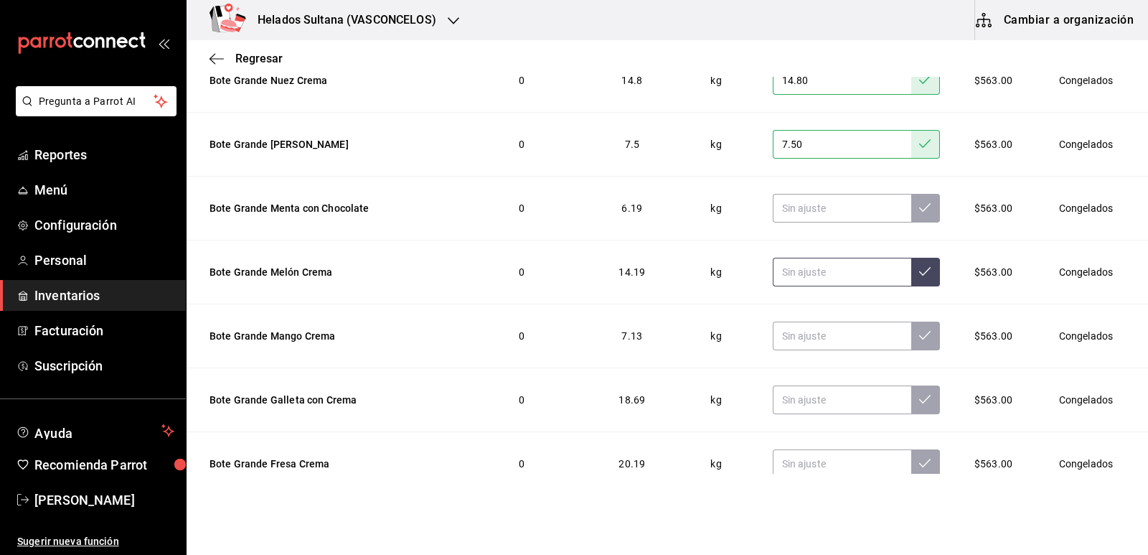
click at [827, 263] on input "text" at bounding box center [842, 272] width 139 height 29
type input "7.50"
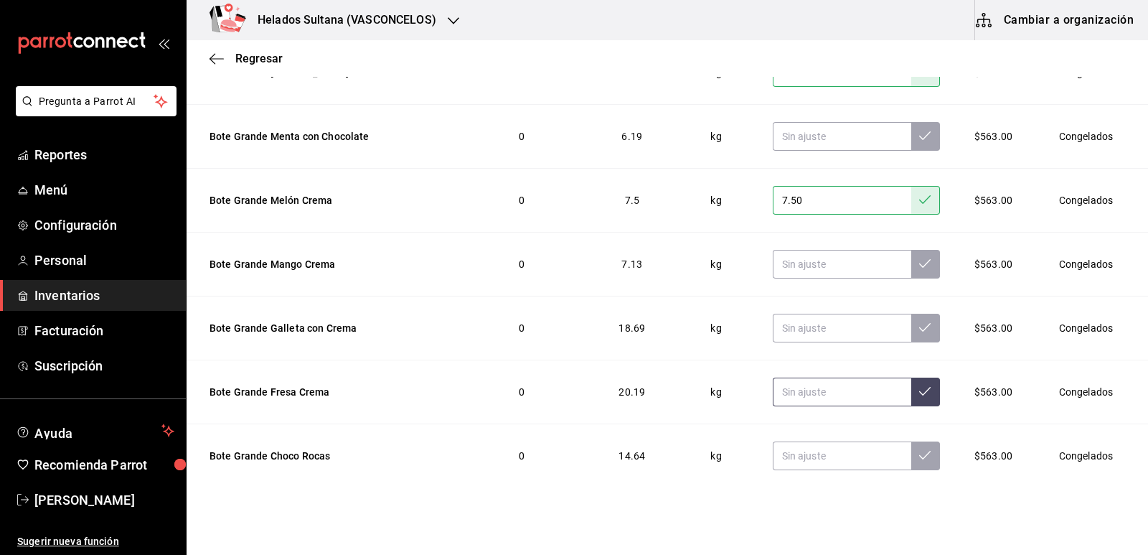
click at [806, 378] on input "text" at bounding box center [842, 392] width 139 height 29
type input "14.50"
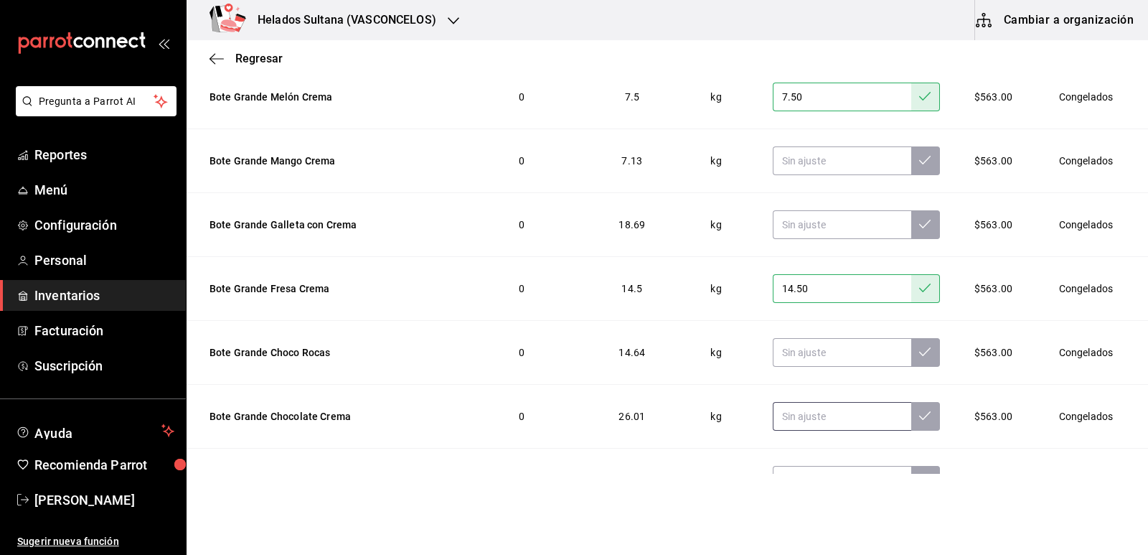
click at [806, 402] on input "text" at bounding box center [842, 416] width 139 height 29
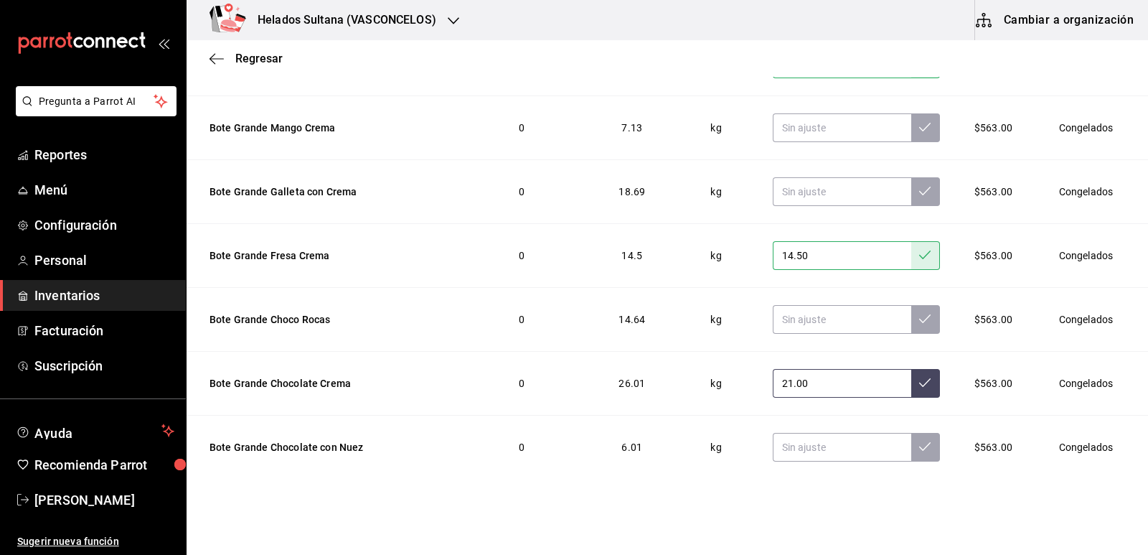
type input "21.00"
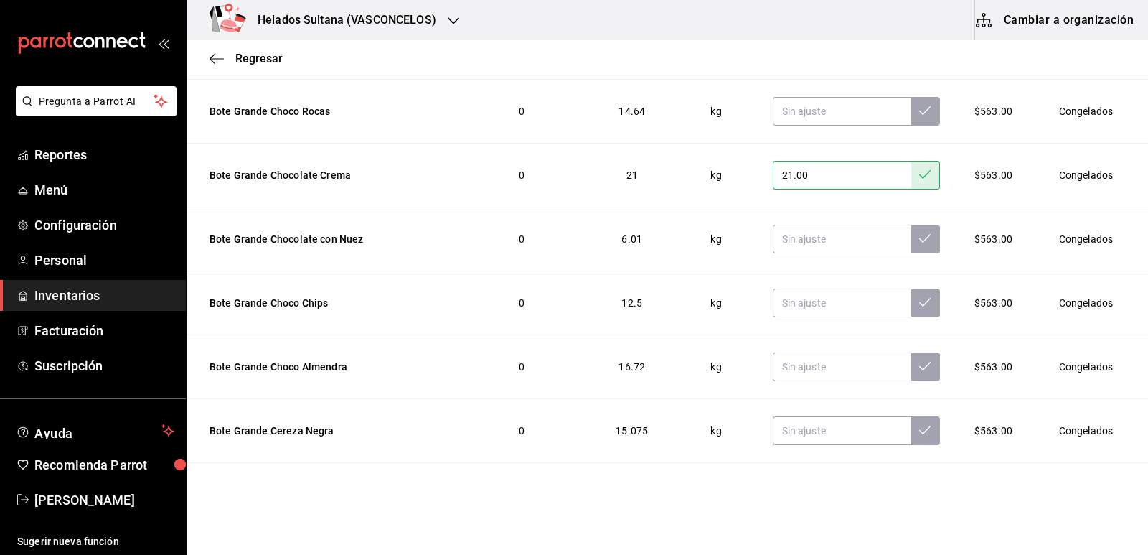
scroll to position [7529, 0]
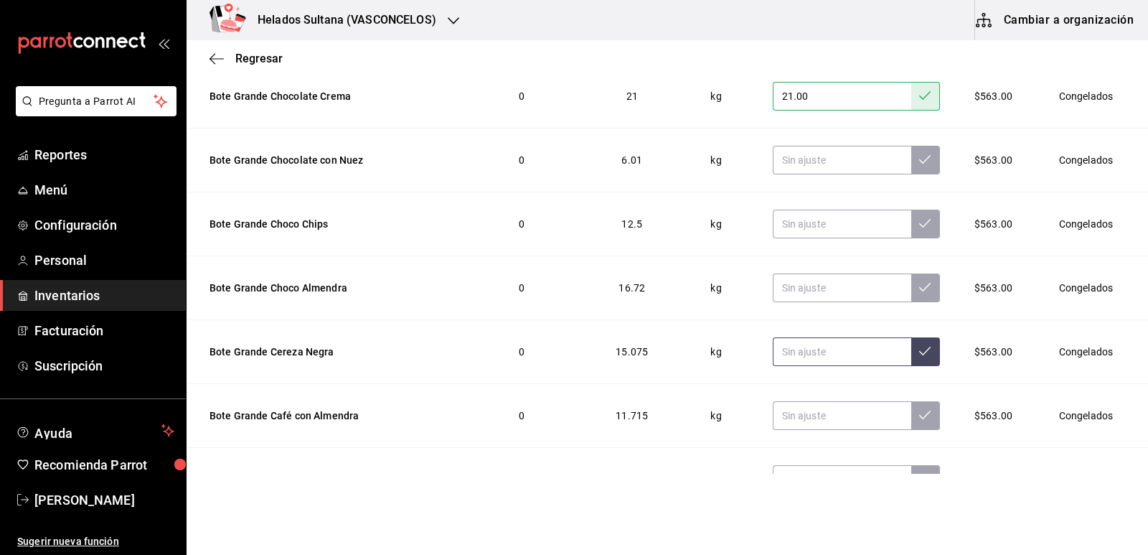
click at [821, 337] on input "text" at bounding box center [842, 351] width 139 height 29
type input "8.00"
click at [825, 281] on input "text" at bounding box center [842, 287] width 139 height 29
type input "7.30"
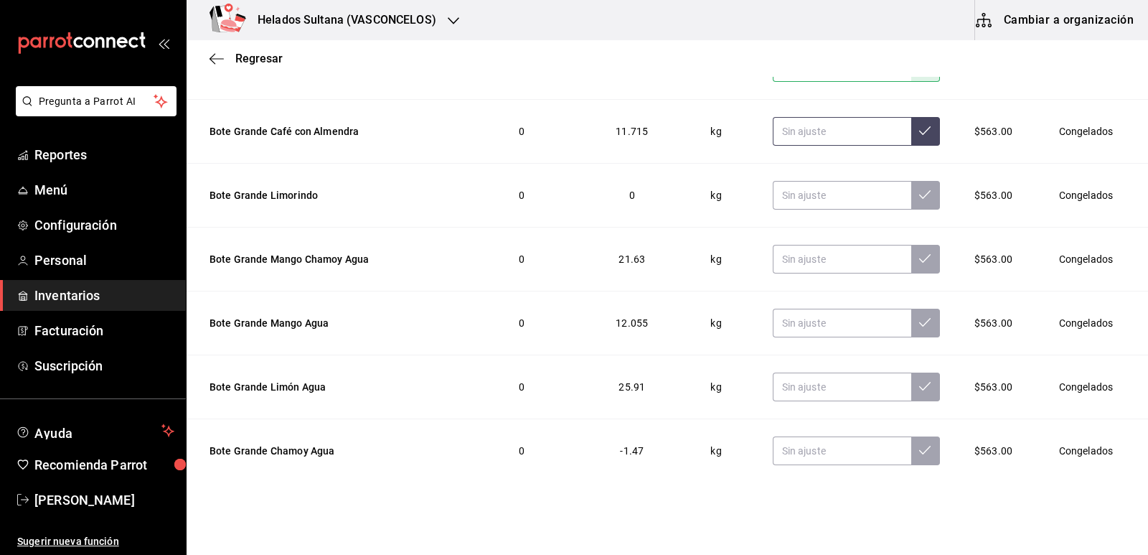
scroll to position [7816, 0]
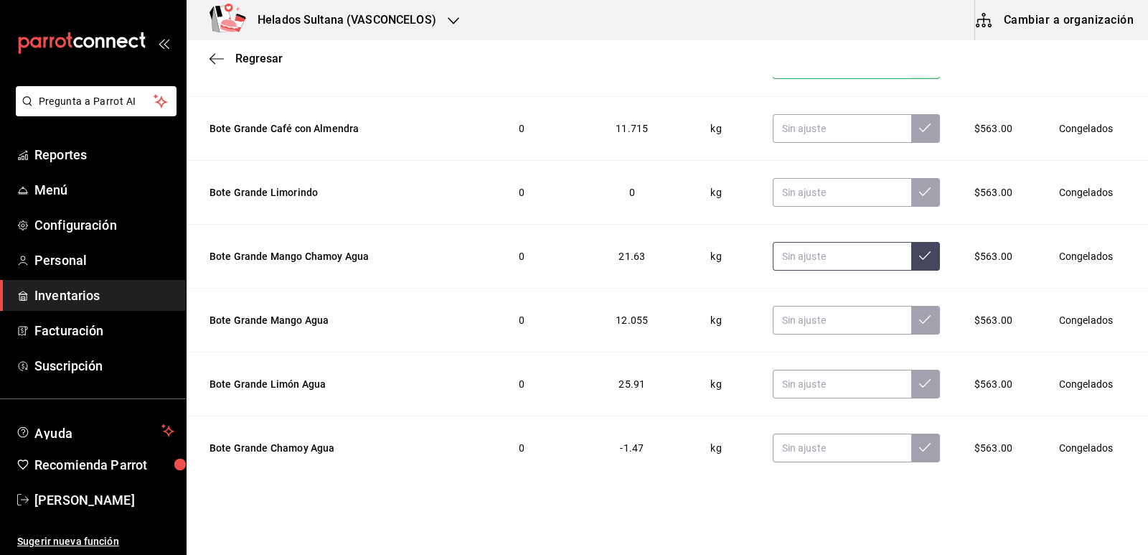
click at [805, 246] on input "text" at bounding box center [842, 256] width 139 height 29
type input "19.00"
click at [815, 306] on input "text" at bounding box center [842, 320] width 139 height 29
type input "9.00"
click at [812, 375] on input "text" at bounding box center [842, 384] width 139 height 29
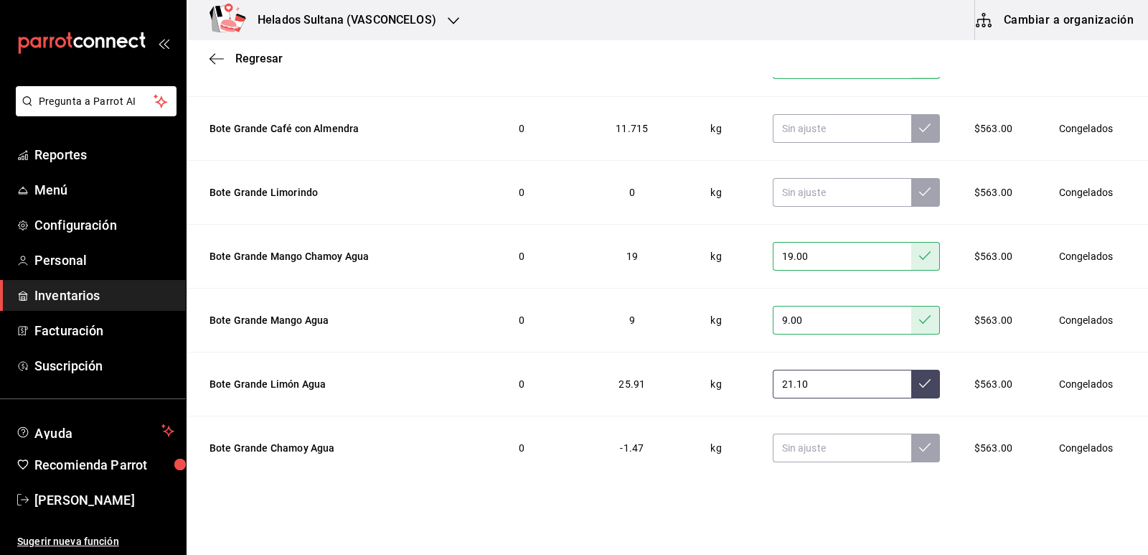
type input "21.10"
click at [803, 434] on input "text" at bounding box center [842, 448] width 139 height 29
type input "0.00"
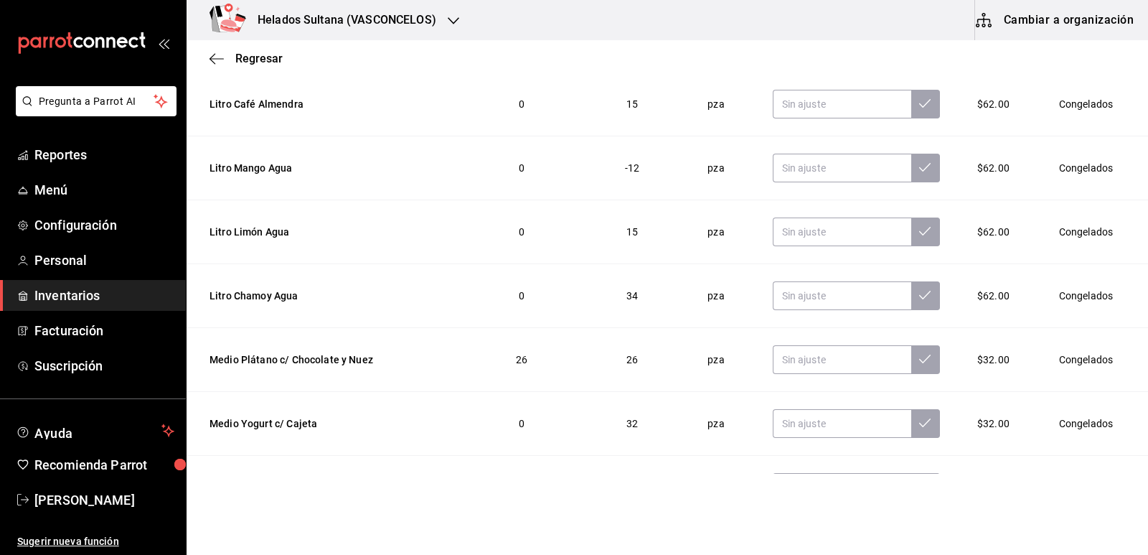
scroll to position [10257, 0]
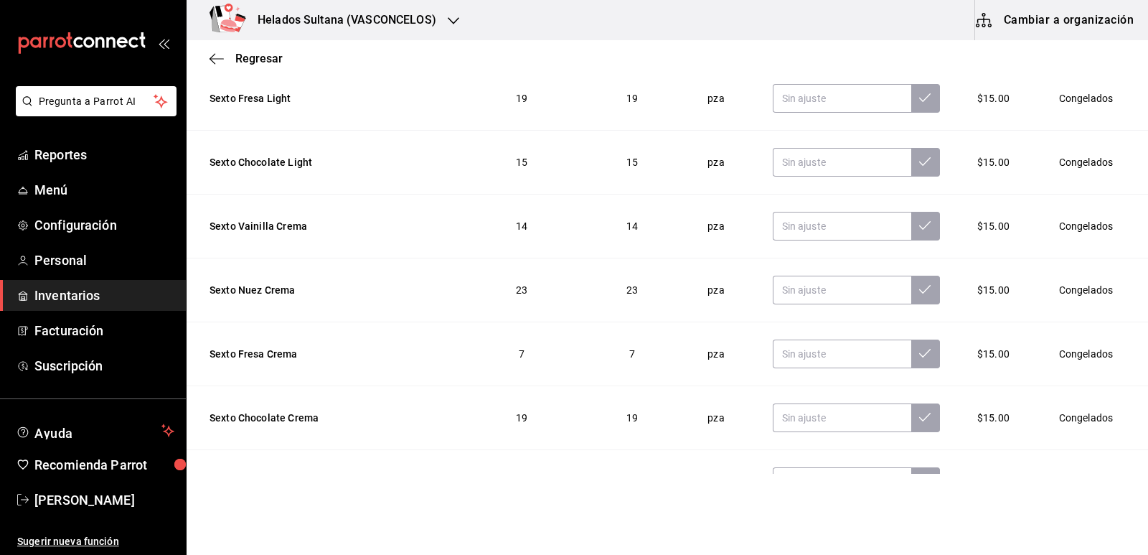
scroll to position [11266, 0]
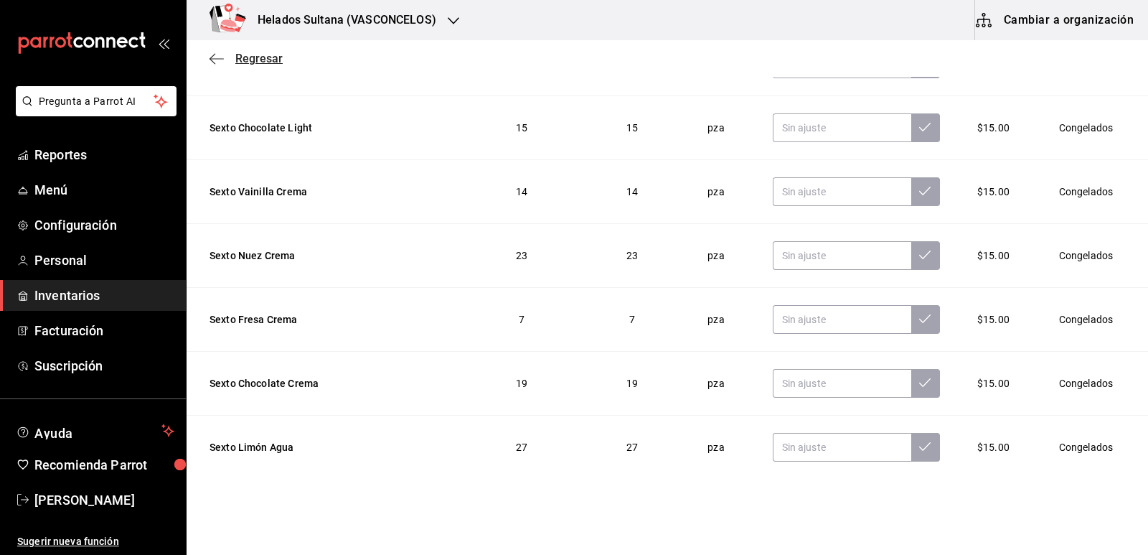
click at [247, 61] on span "Regresar" at bounding box center [258, 59] width 47 height 14
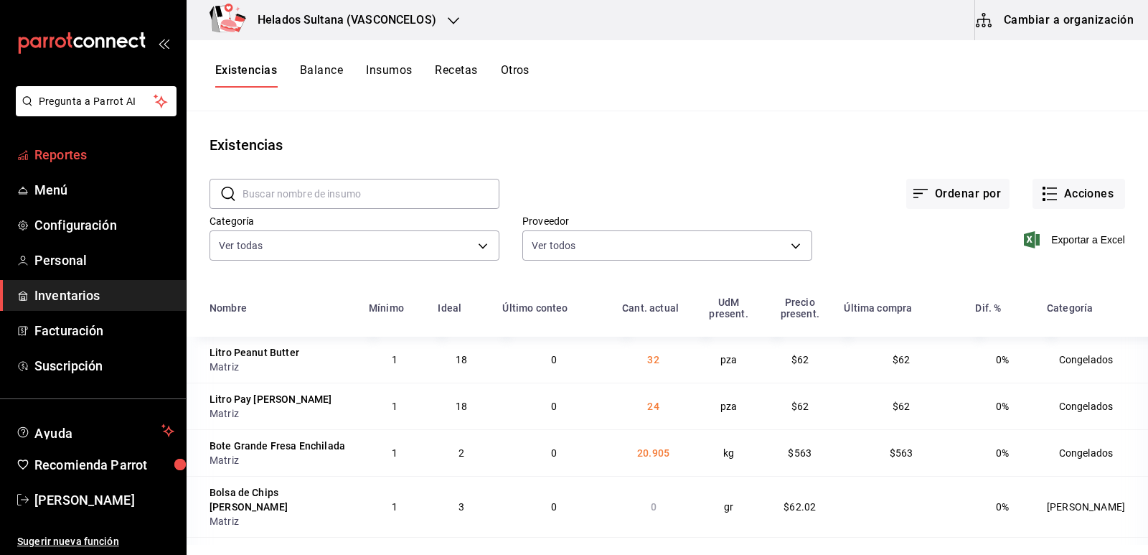
click at [56, 155] on span "Reportes" at bounding box center [104, 154] width 140 height 19
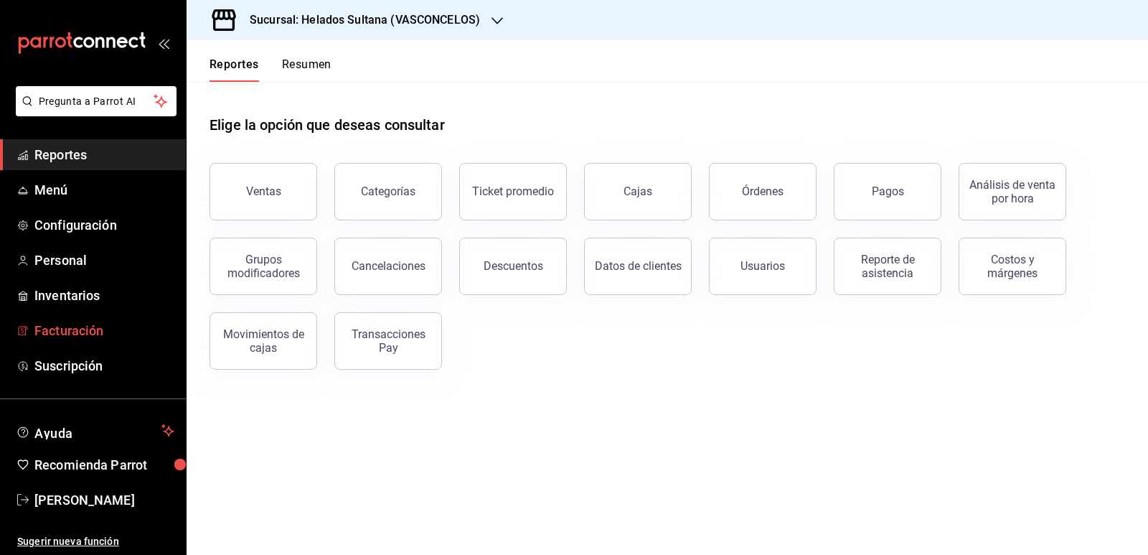
click at [85, 324] on span "Facturación" at bounding box center [104, 330] width 140 height 19
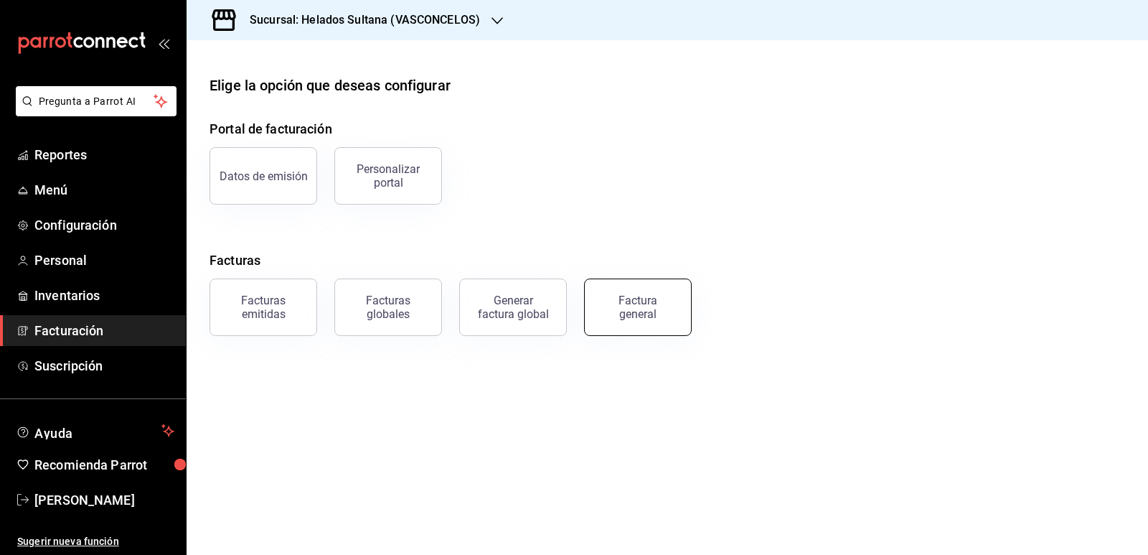
click at [638, 303] on div "Factura general" at bounding box center [638, 307] width 72 height 27
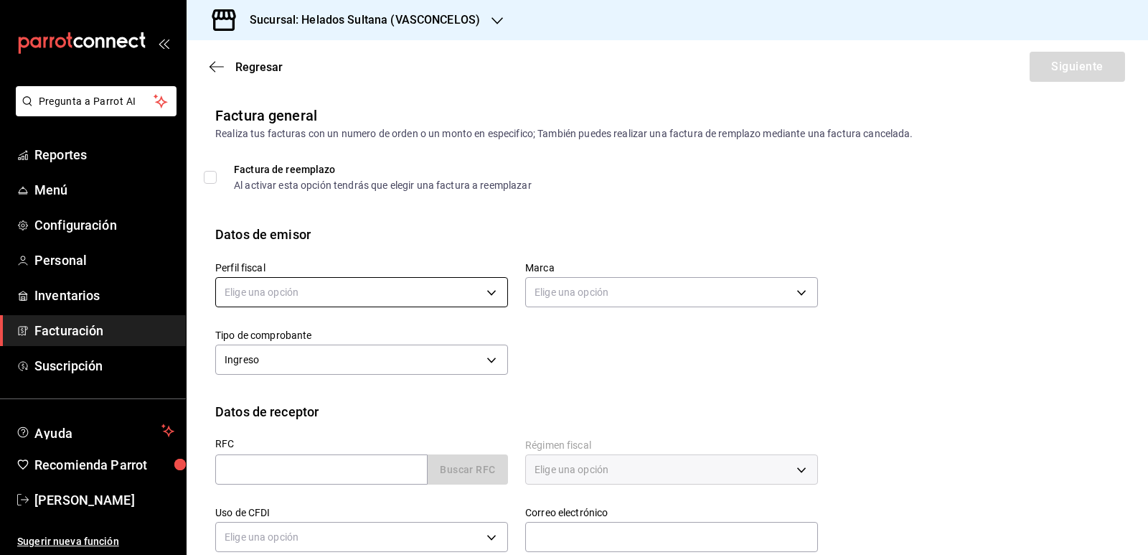
click at [411, 293] on body "Pregunta a Parrot AI Reportes Menú Configuración Personal Inventarios Facturaci…" at bounding box center [574, 277] width 1148 height 555
click at [383, 367] on li "[PERSON_NAME]" at bounding box center [360, 365] width 288 height 27
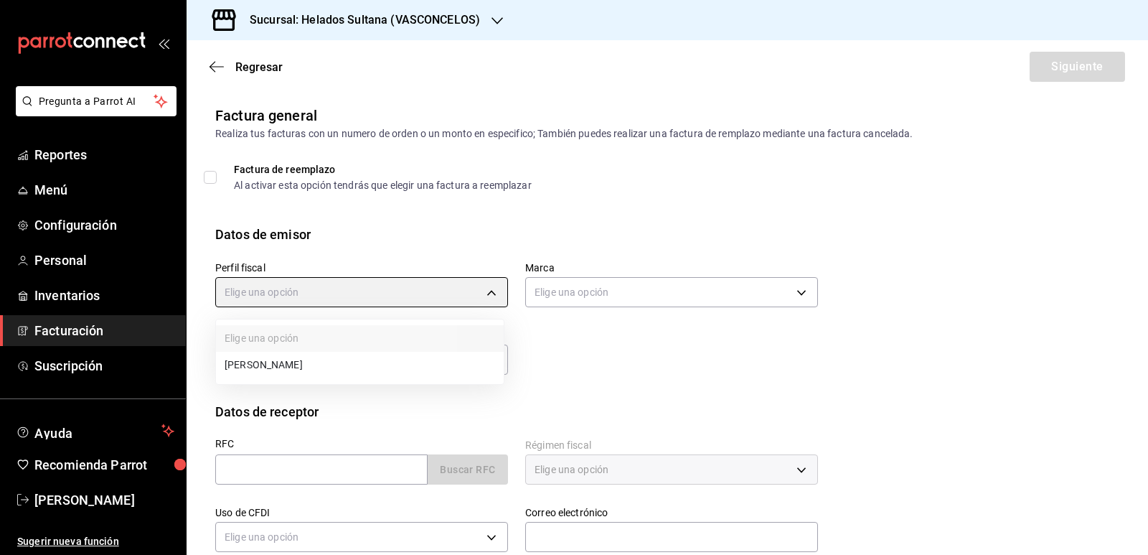
type input "3ddbee9d-526d-4270-adce-b67b8633c009"
type input "144306c7-8caf-4d8c-ba73-d2b7112157ad"
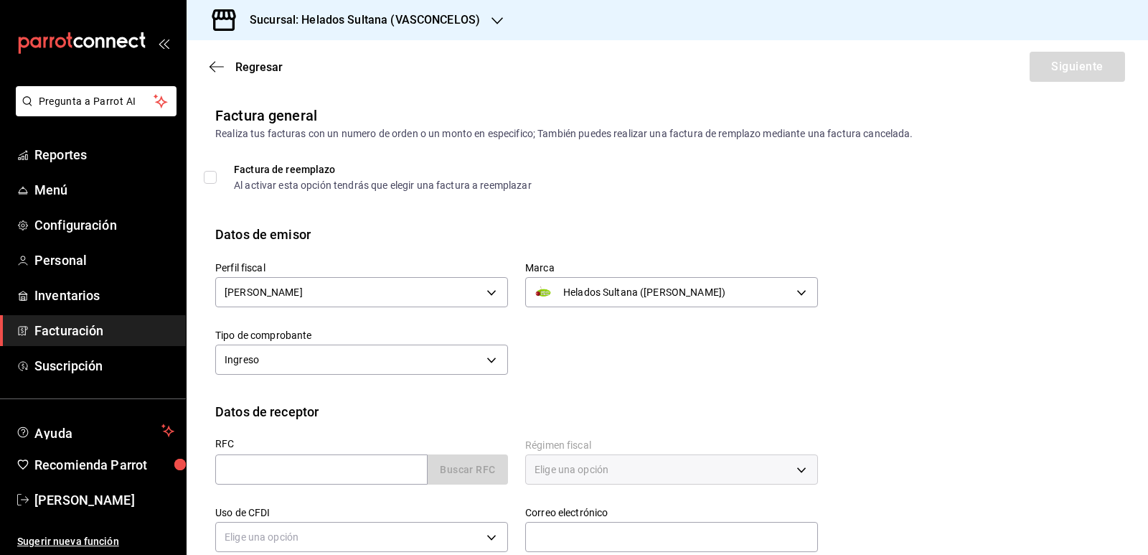
click at [716, 376] on div "Perfil fiscal [PERSON_NAME] 3ddbee9d-526d-4270-adce-b67b8633c009 Marca Helados …" at bounding box center [508, 311] width 620 height 135
click at [367, 462] on input "text" at bounding box center [321, 469] width 212 height 30
paste input "OLP850816V21"
type input "OLP850816V21"
click at [470, 465] on button "Buscar RFC" at bounding box center [468, 469] width 80 height 30
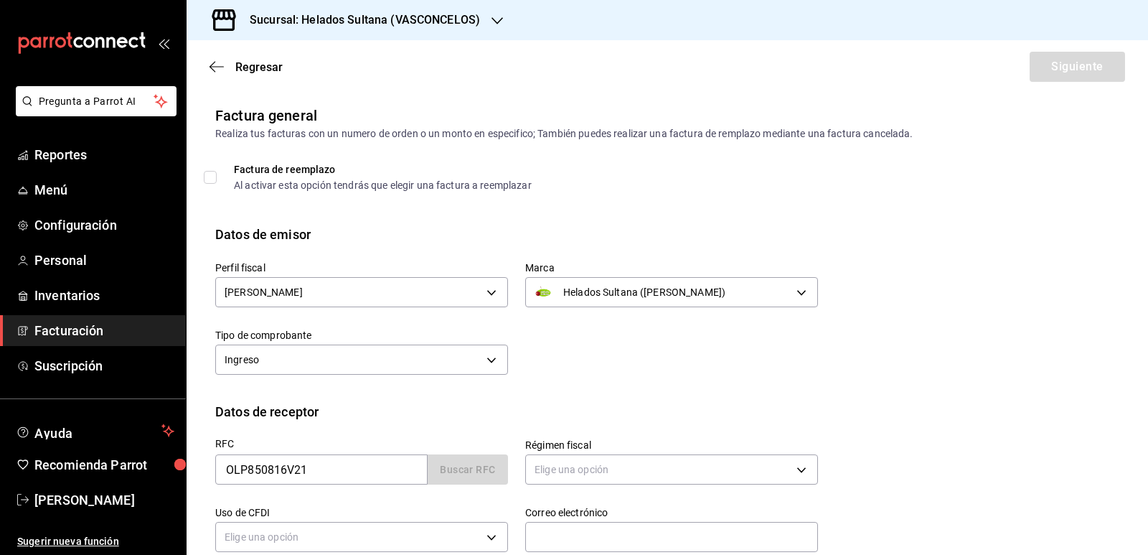
type input "626"
type input "G03"
type input "[EMAIL_ADDRESS][DOMAIN_NAME]"
type input "99100"
type input "OLPIRA"
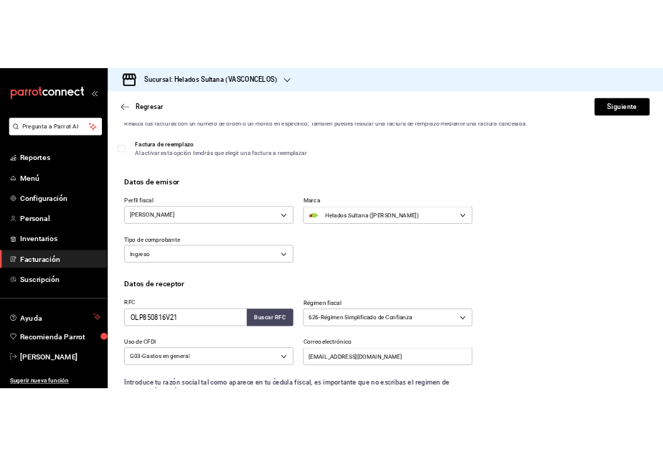
scroll to position [34, 0]
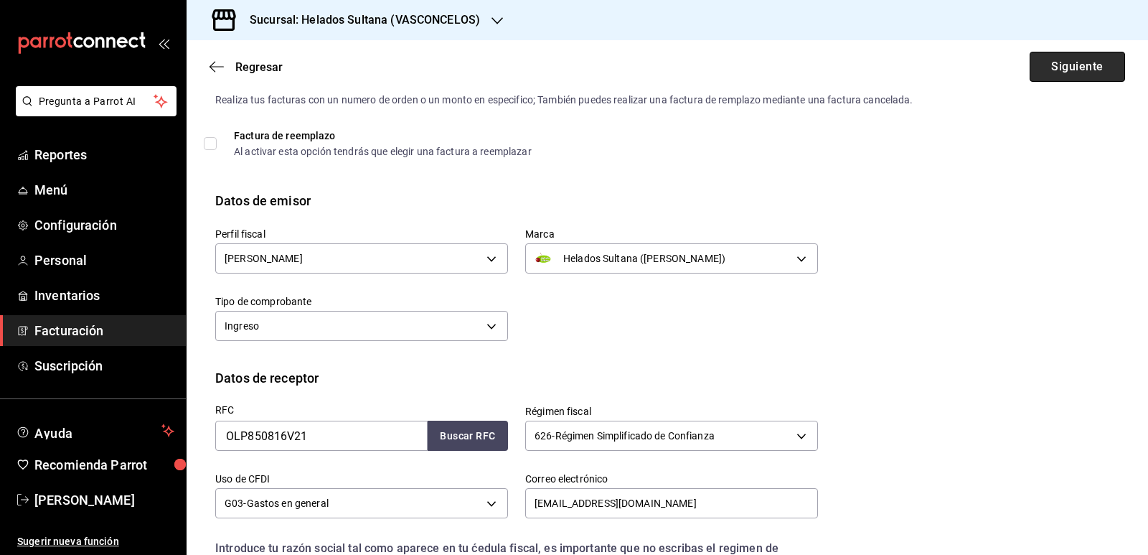
click at [1046, 67] on button "Siguiente" at bounding box center [1077, 67] width 95 height 30
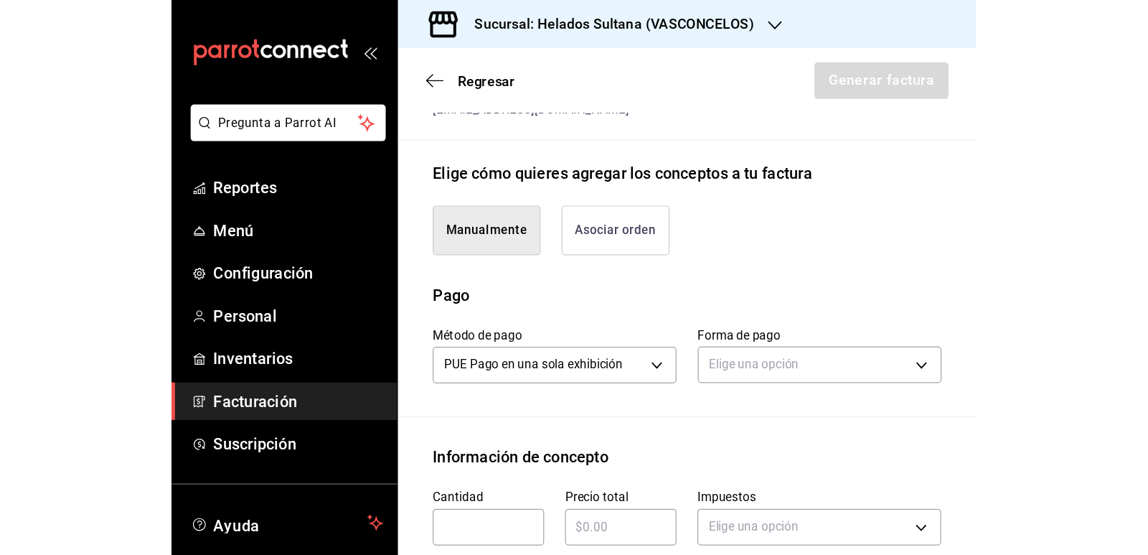
scroll to position [321, 0]
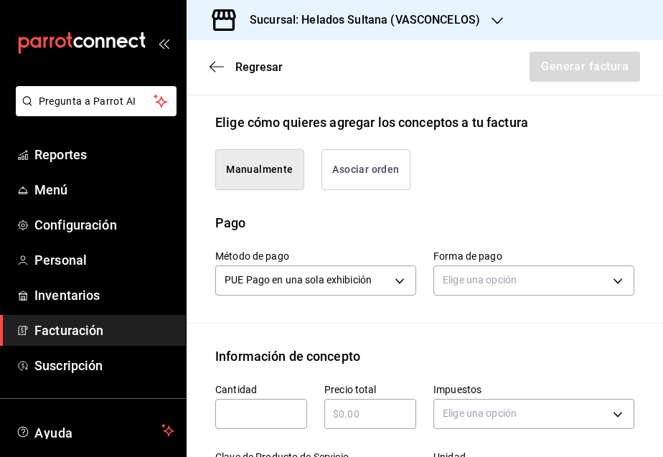
click at [355, 183] on button "Asociar orden" at bounding box center [366, 169] width 89 height 41
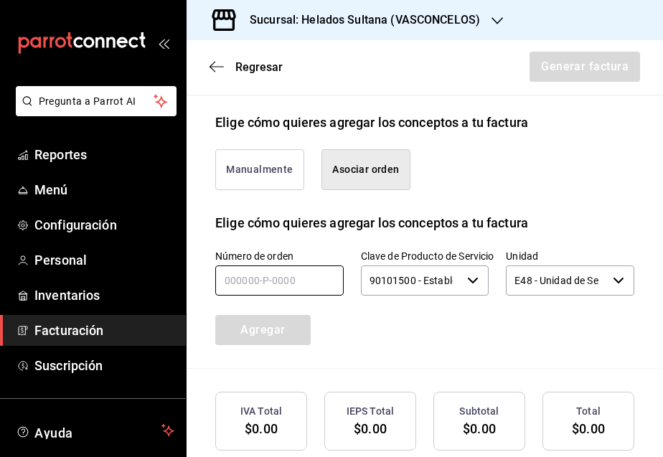
click at [288, 296] on input "text" at bounding box center [279, 281] width 128 height 30
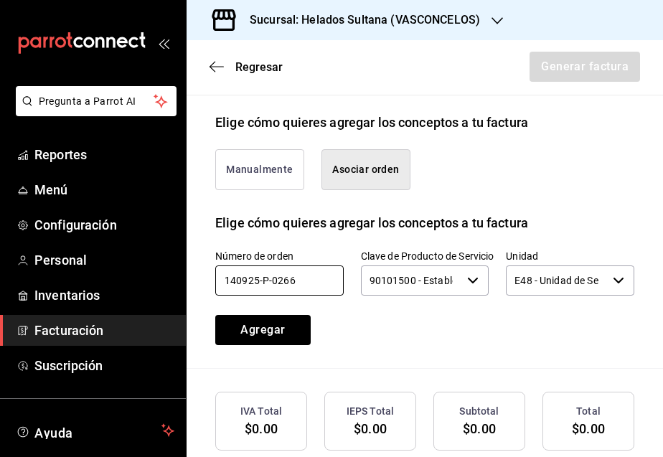
type input "140925-p-0266"
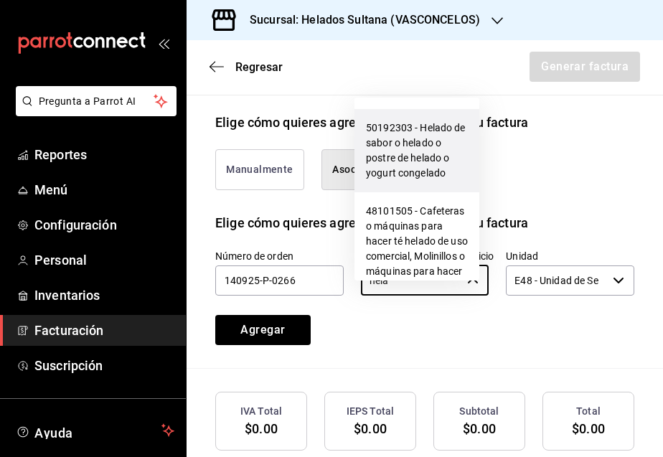
click at [423, 148] on li "50192303 - Helado de sabor o helado o postre de helado o yogurt congelado" at bounding box center [417, 150] width 125 height 83
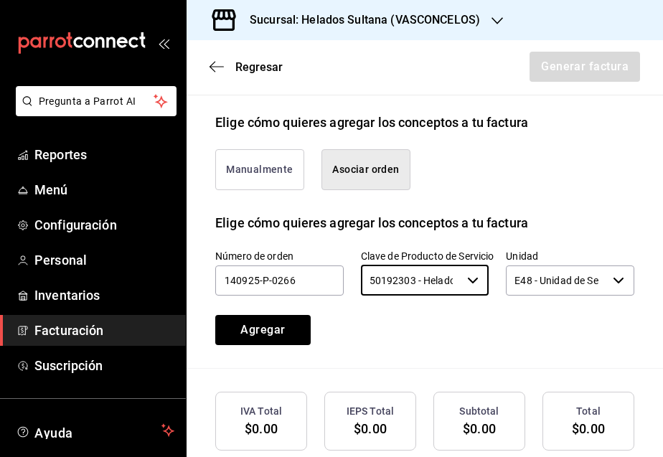
type input "50192303 - Helado de sabor o helado o postre de helado o yogurt congelado"
click at [550, 213] on div "Manualmente Asociar orden" at bounding box center [424, 172] width 419 height 81
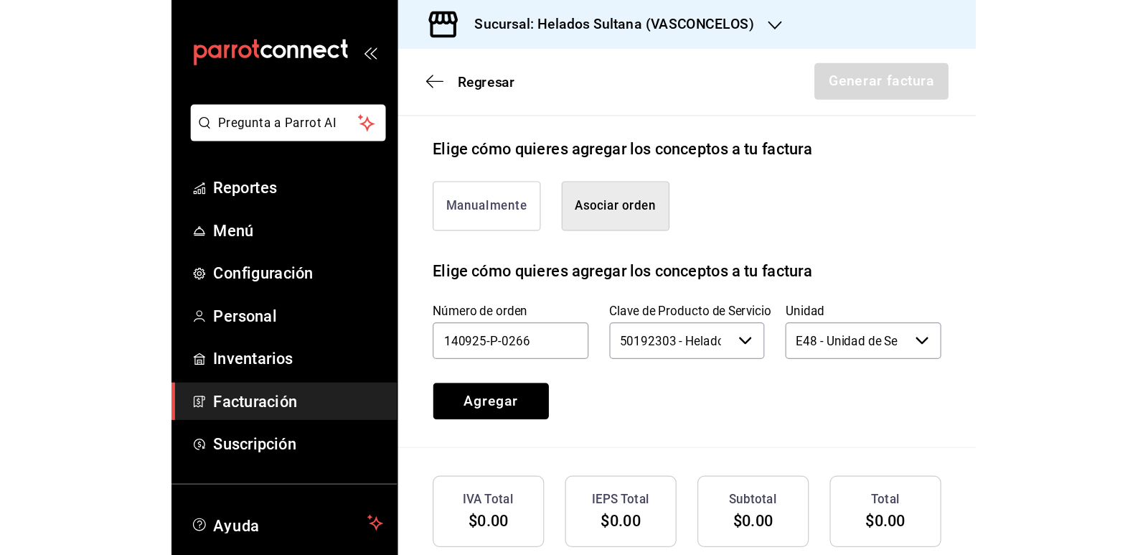
scroll to position [304, 0]
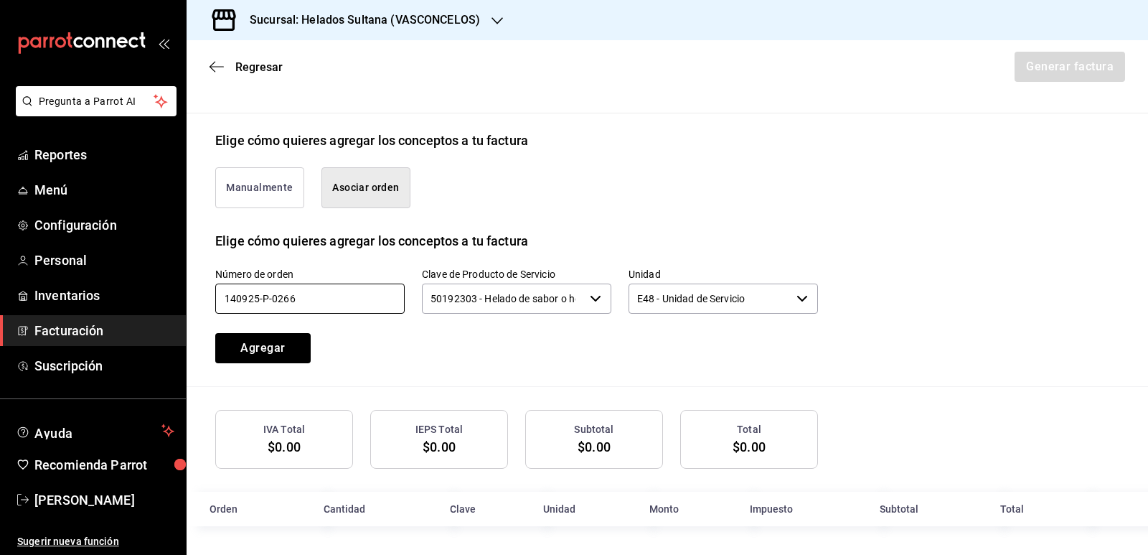
click at [286, 296] on input "140925-p-0266" at bounding box center [309, 299] width 189 height 30
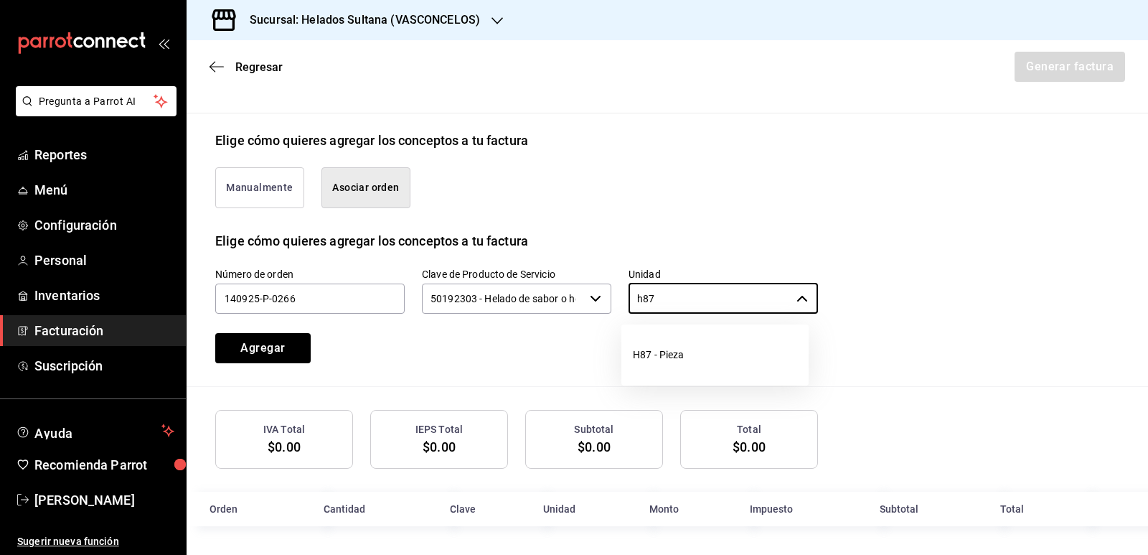
click at [640, 355] on li "H87 - Pieza" at bounding box center [715, 355] width 187 height 38
type input "H87 - Pieza"
click at [269, 349] on button "Agregar" at bounding box center [262, 348] width 95 height 30
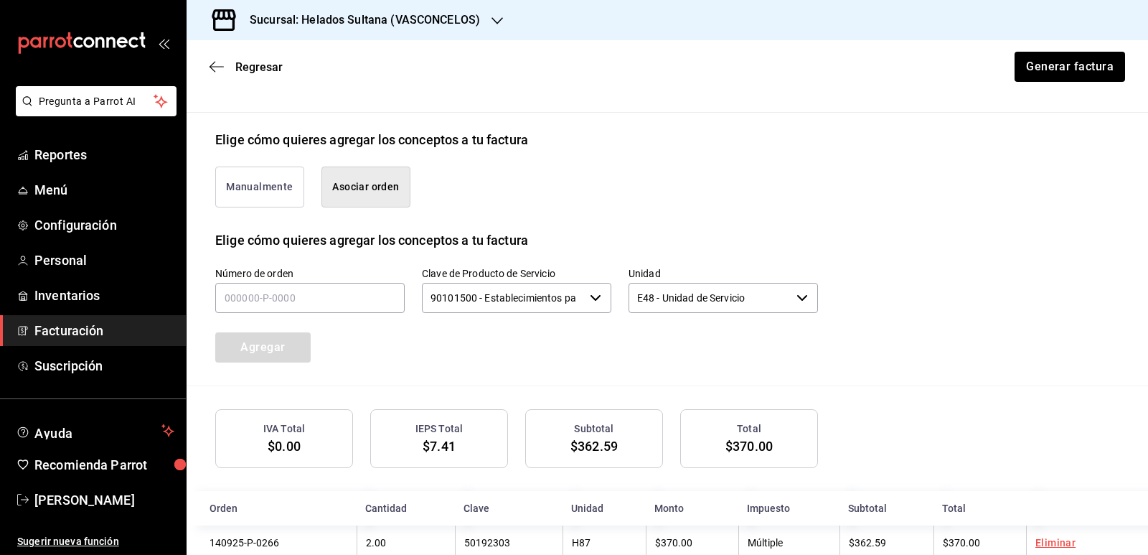
click at [968, 350] on div "Número de orden Clave de Producto de Servicio 90101500 - Establecimientos para …" at bounding box center [667, 318] width 904 height 136
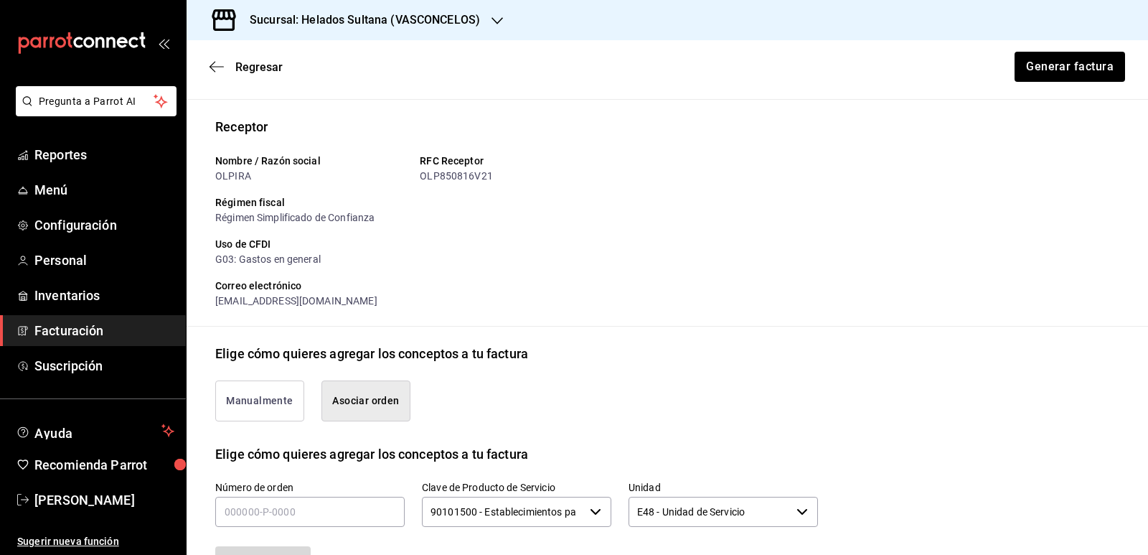
scroll to position [0, 0]
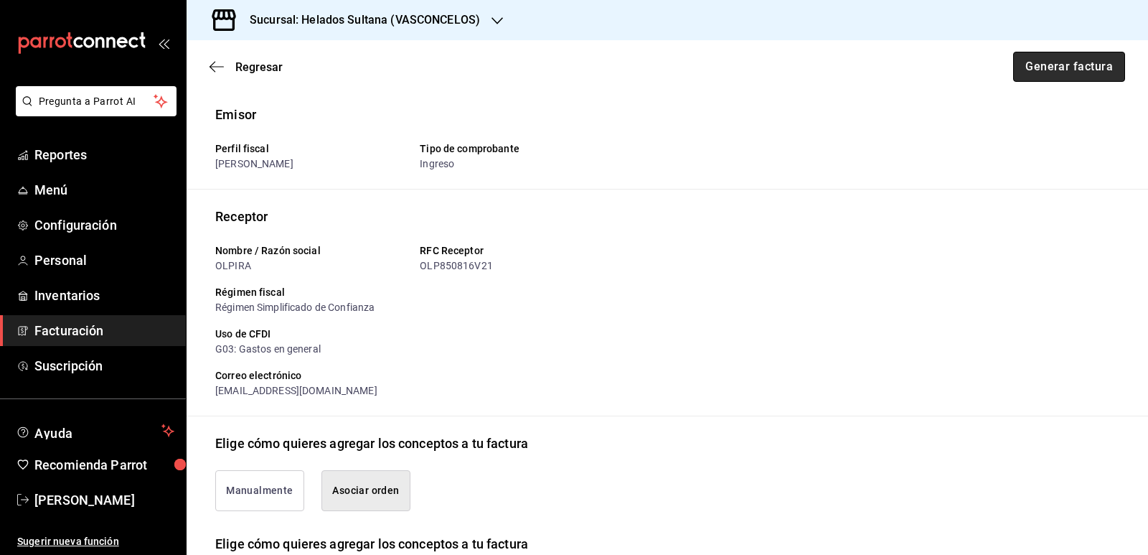
click at [1033, 68] on button "Generar factura" at bounding box center [1070, 67] width 112 height 30
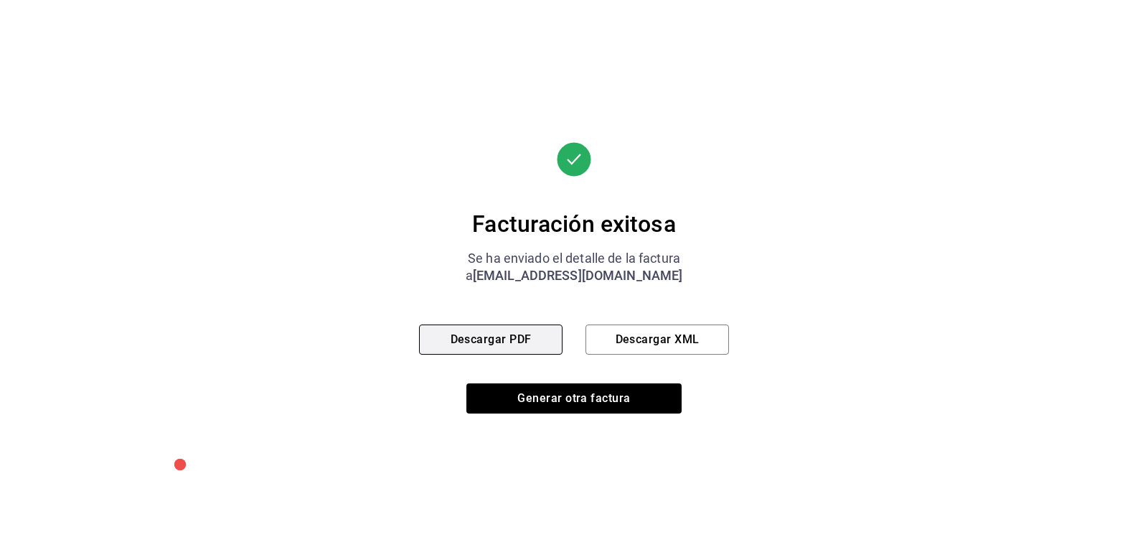
click at [517, 343] on button "Descargar PDF" at bounding box center [491, 339] width 144 height 30
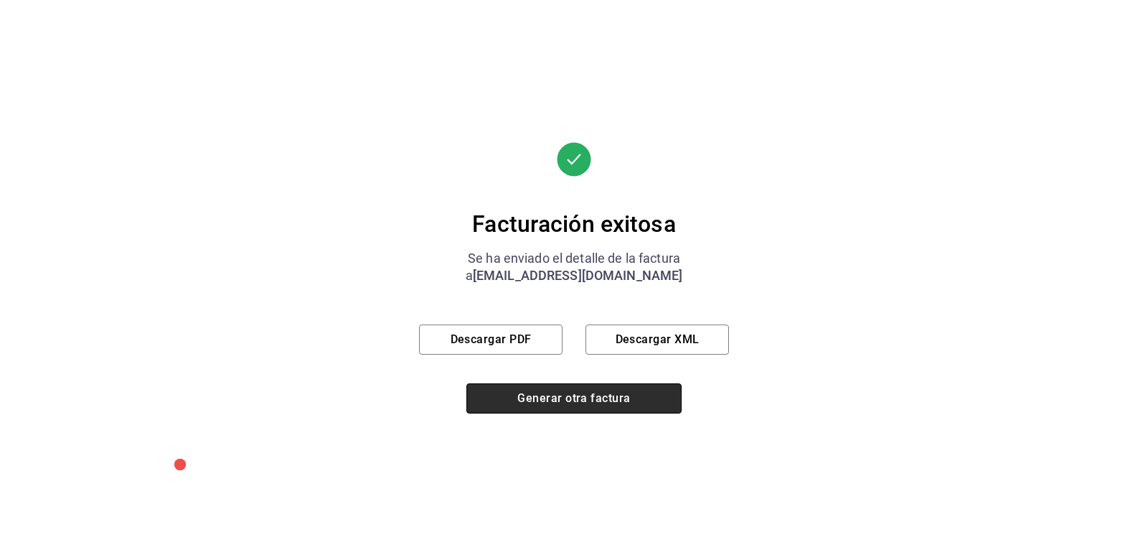
click at [590, 395] on button "Generar otra factura" at bounding box center [574, 398] width 215 height 30
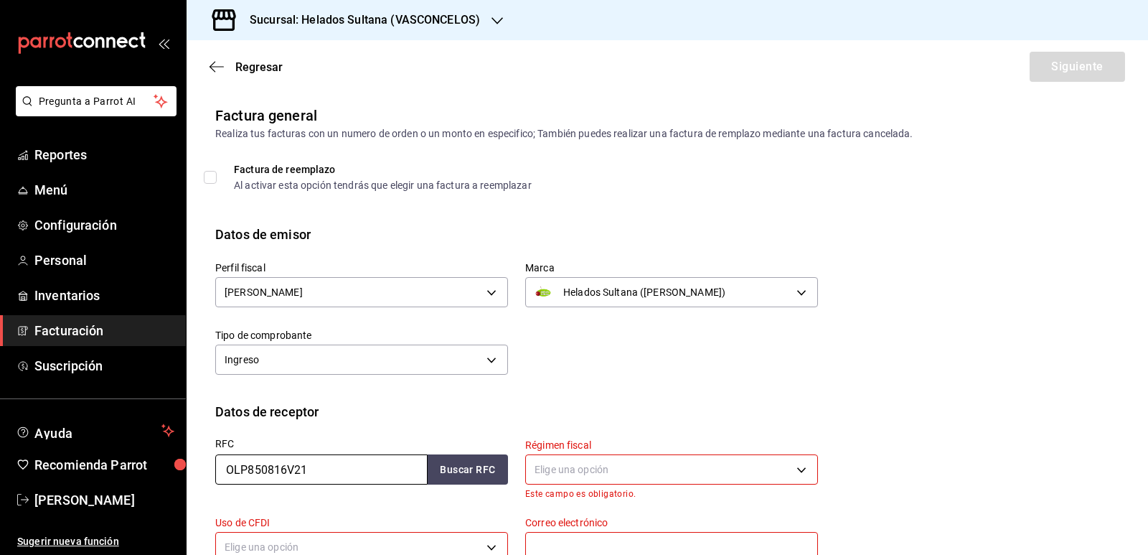
click at [324, 464] on input "OLP850816V21" at bounding box center [321, 469] width 212 height 30
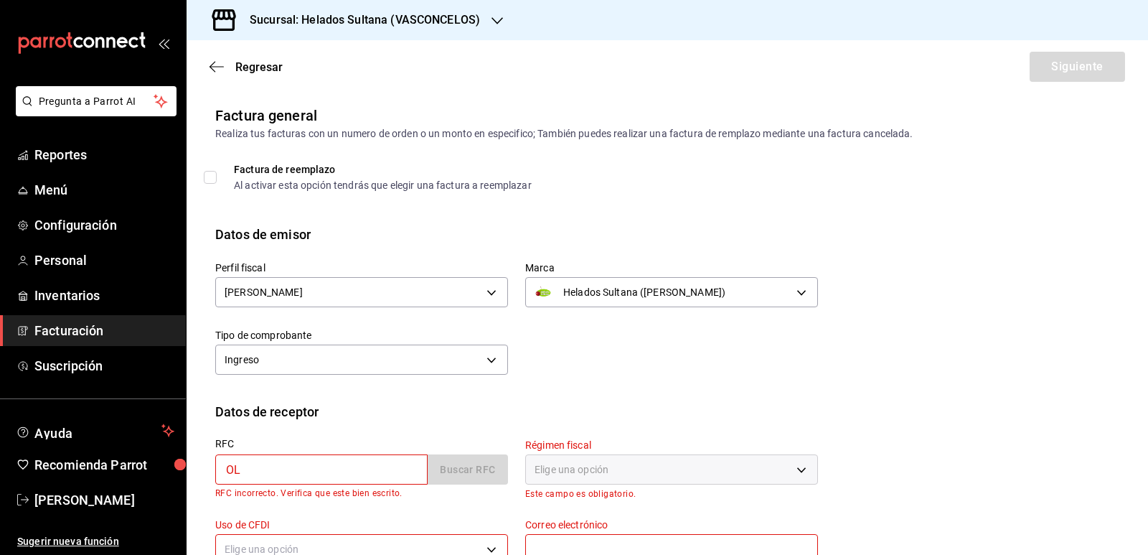
type input "O"
paste input "BAGA440118QH5"
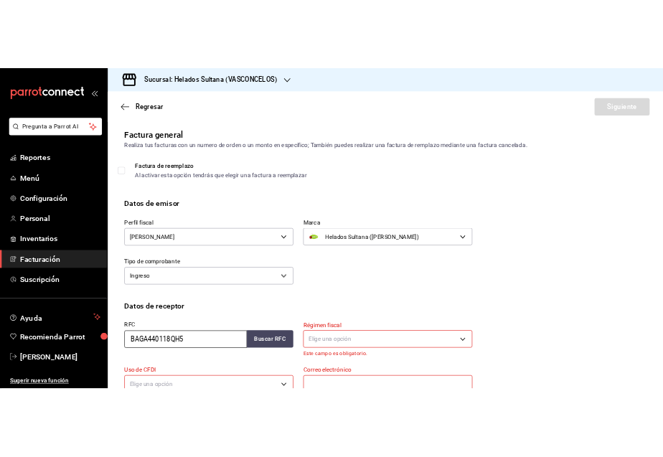
scroll to position [144, 0]
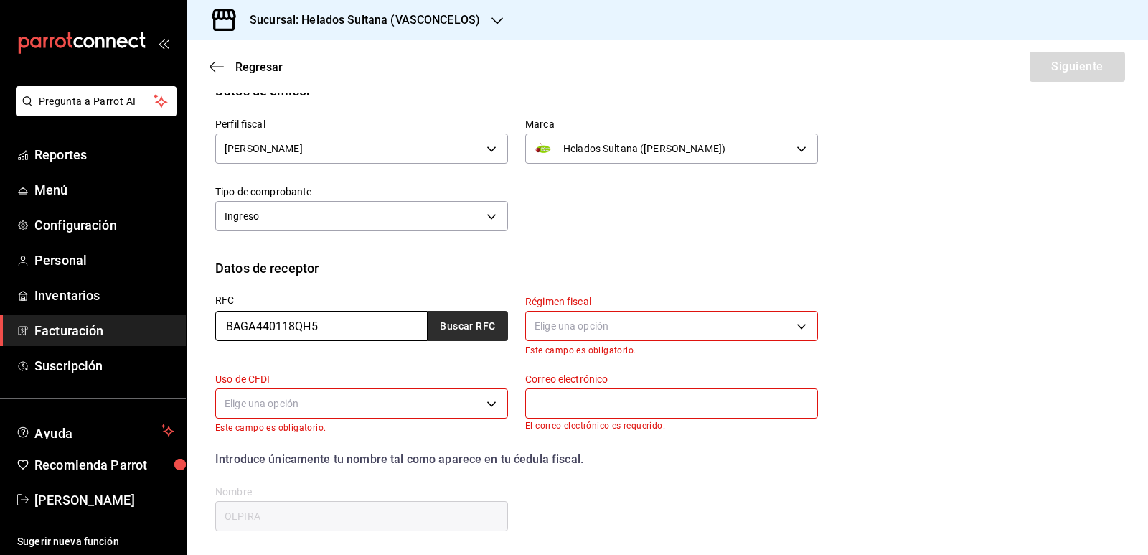
type input "BAGA440118QH5"
click at [449, 332] on button "Buscar RFC" at bounding box center [468, 326] width 80 height 30
type input "[EMAIL_ADDRESS][DOMAIN_NAME]"
type input "66220"
type input "[PERSON_NAME]"
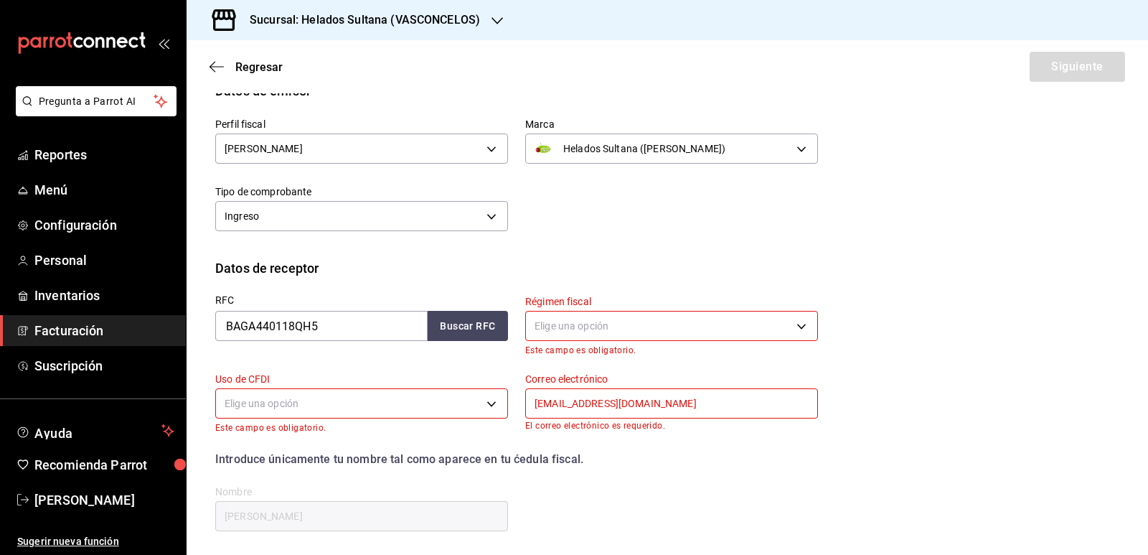
type input "612"
type input "G03"
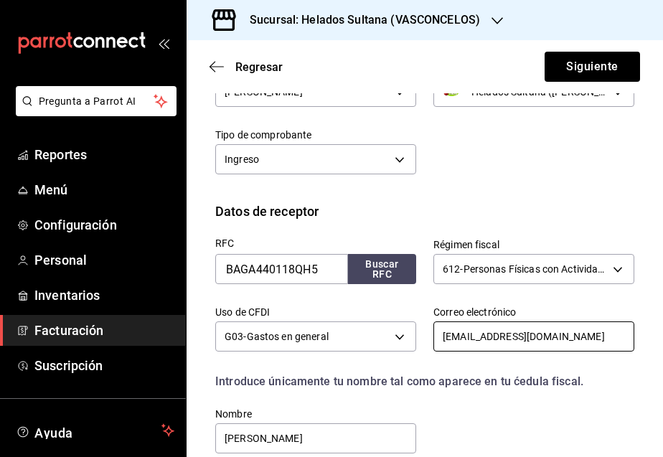
scroll to position [287, 0]
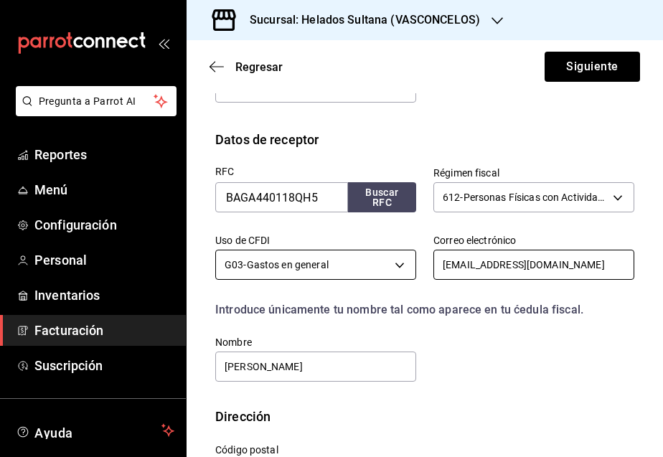
drag, startPoint x: 569, startPoint y: 268, endPoint x: 408, endPoint y: 256, distance: 161.2
click at [408, 256] on div "RFC BAGA440118QH5 Buscar RFC Régimen fiscal 612 - Personas Físicas con Activida…" at bounding box center [416, 266] width 436 height 235
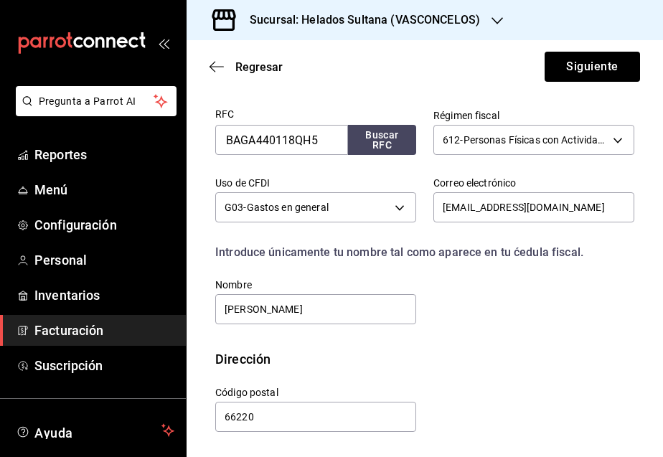
click at [472, 339] on div "RFC BAGA440118QH5 Buscar RFC Régimen fiscal 612 - Personas Físicas con Activida…" at bounding box center [424, 221] width 419 height 258
click at [576, 70] on button "Siguiente" at bounding box center [592, 67] width 95 height 30
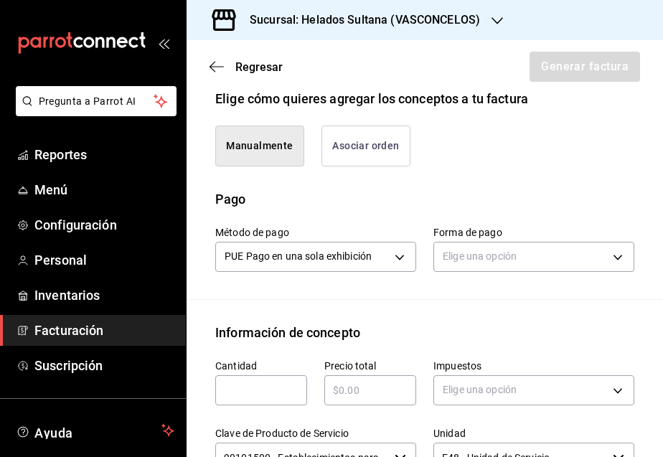
click at [365, 167] on button "Asociar orden" at bounding box center [366, 146] width 89 height 41
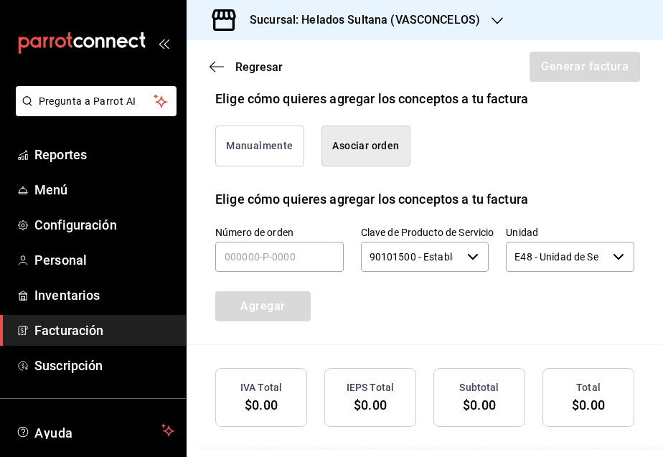
click at [505, 161] on div "Manualmente Asociar orden" at bounding box center [416, 137] width 436 height 58
click at [288, 269] on input "text" at bounding box center [279, 257] width 128 height 30
click at [290, 268] on input "text" at bounding box center [279, 257] width 128 height 30
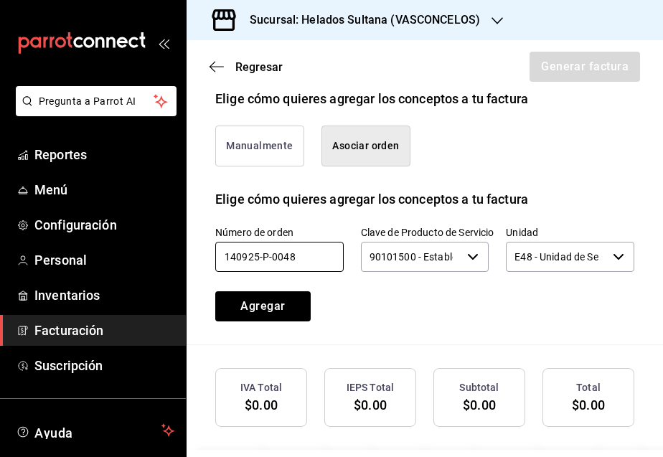
type input "140925-p-0048"
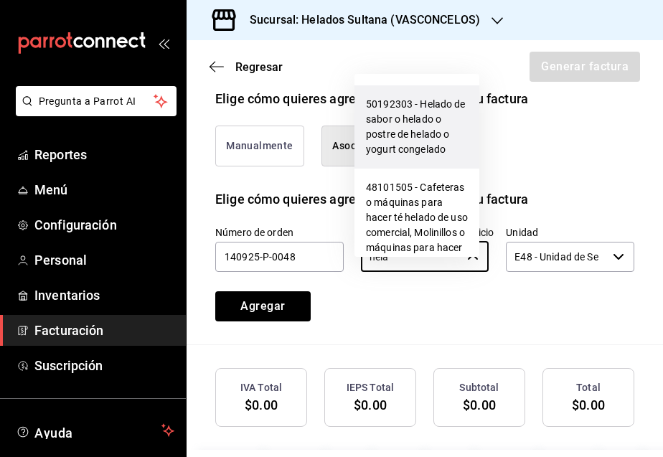
click at [430, 128] on li "50192303 - Helado de sabor o helado o postre de helado o yogurt congelado" at bounding box center [417, 126] width 125 height 83
type input "50192303 - Helado de sabor o helado o postre de helado o yogurt congelado"
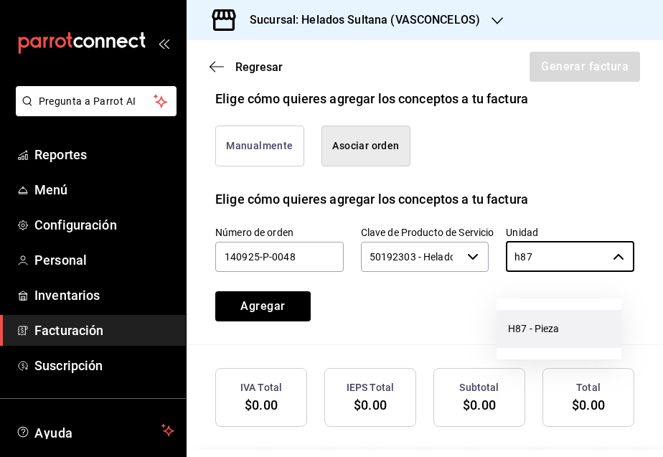
click at [533, 332] on li "H87 - Pieza" at bounding box center [559, 329] width 125 height 38
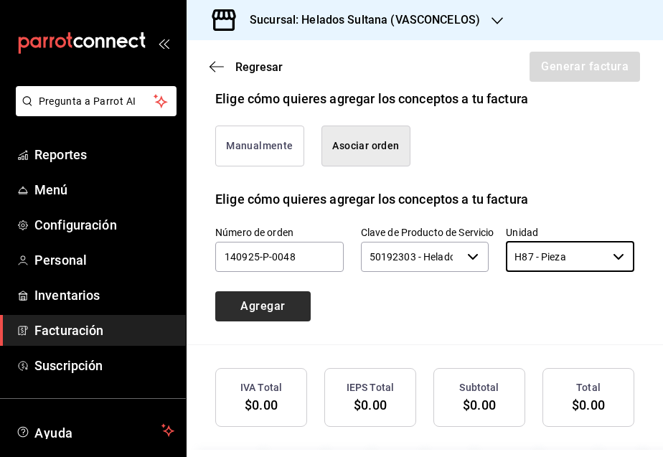
type input "H87 - Pieza"
click at [277, 318] on button "Agregar" at bounding box center [262, 306] width 95 height 30
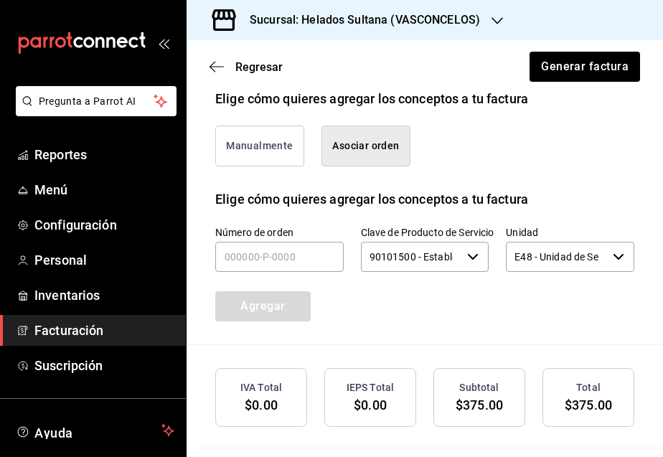
scroll to position [475, 0]
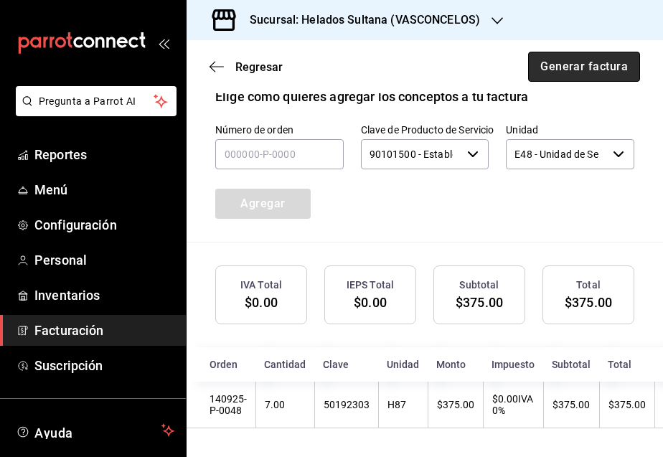
click at [555, 75] on button "Generar factura" at bounding box center [584, 67] width 112 height 30
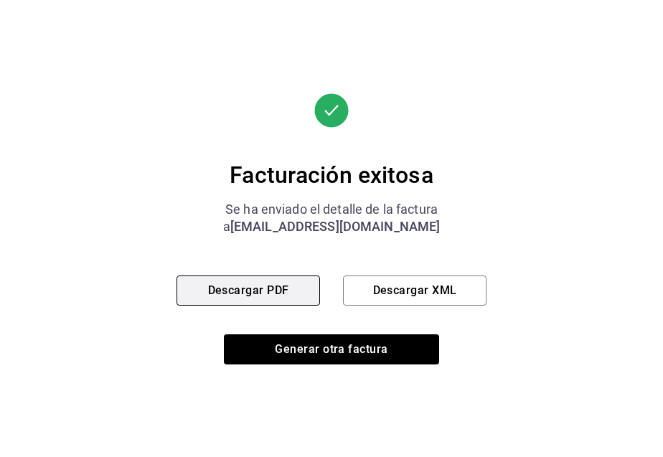
click at [277, 288] on button "Descargar PDF" at bounding box center [249, 291] width 144 height 30
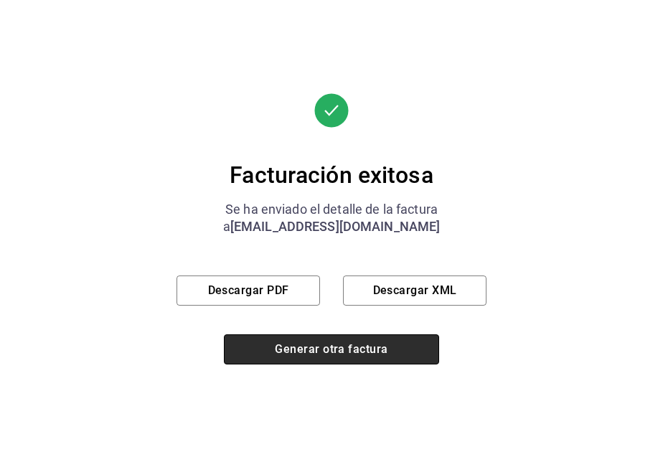
click at [312, 342] on button "Generar otra factura" at bounding box center [331, 349] width 215 height 30
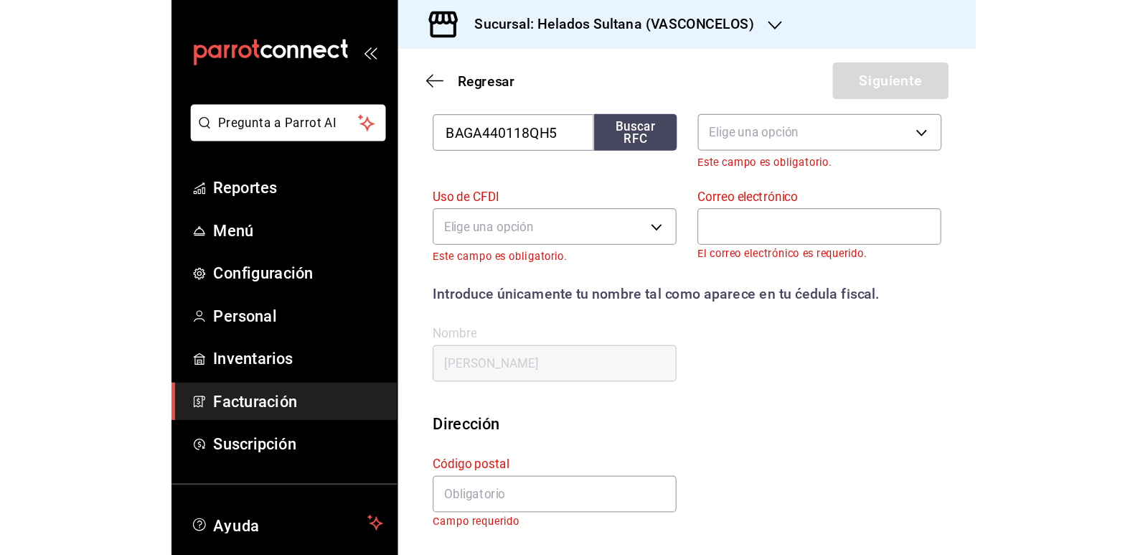
scroll to position [245, 0]
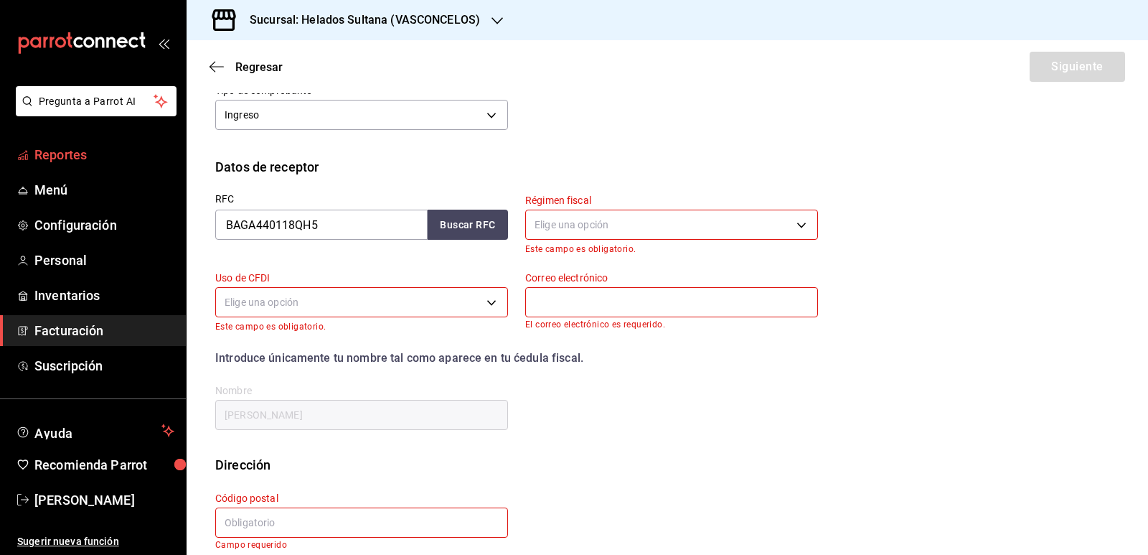
click at [54, 156] on span "Reportes" at bounding box center [104, 154] width 140 height 19
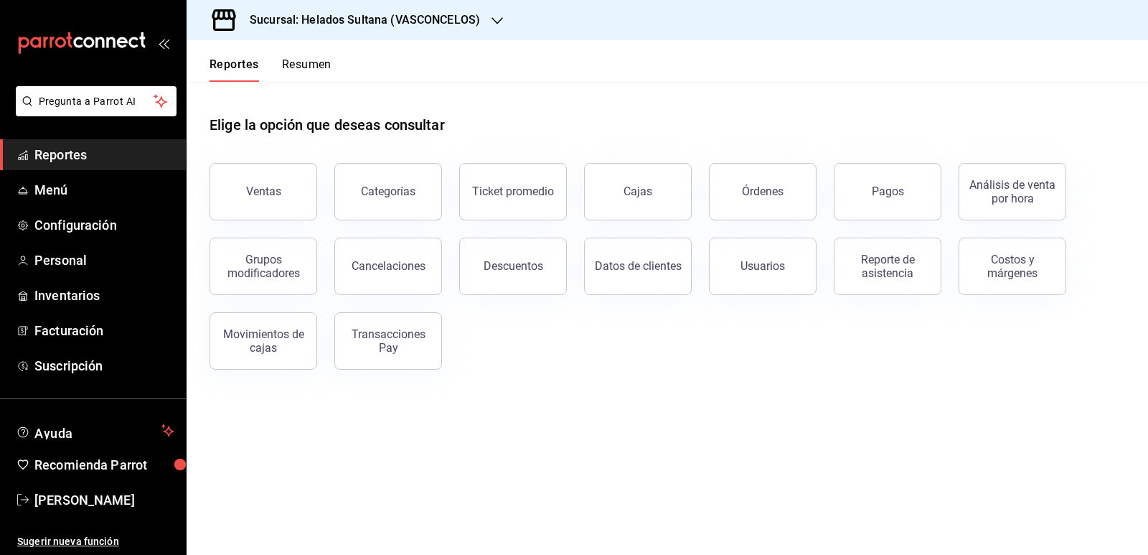
click at [302, 62] on button "Resumen" at bounding box center [307, 69] width 50 height 24
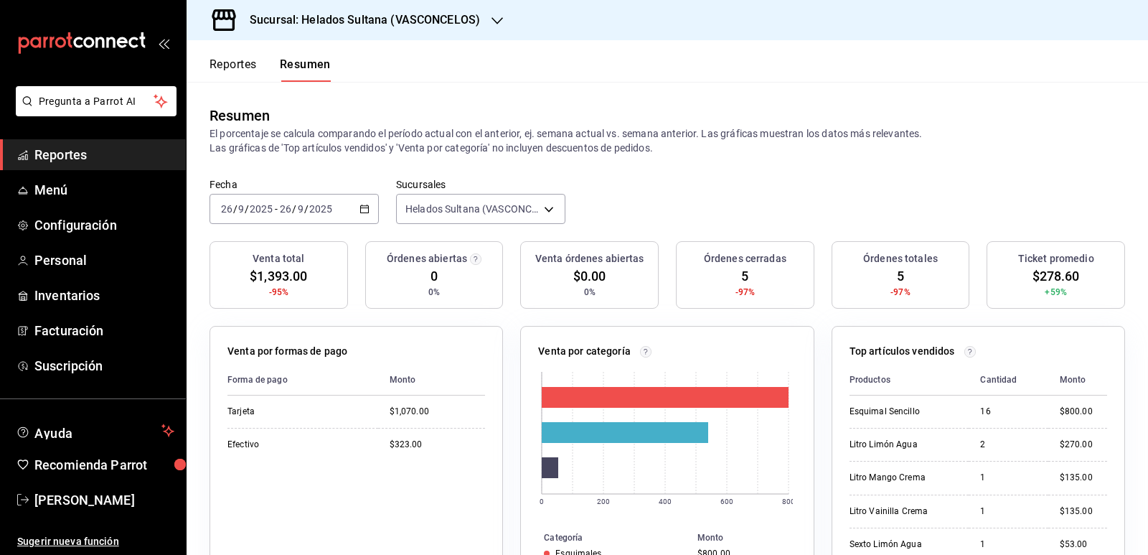
click at [74, 155] on span "Reportes" at bounding box center [104, 154] width 140 height 19
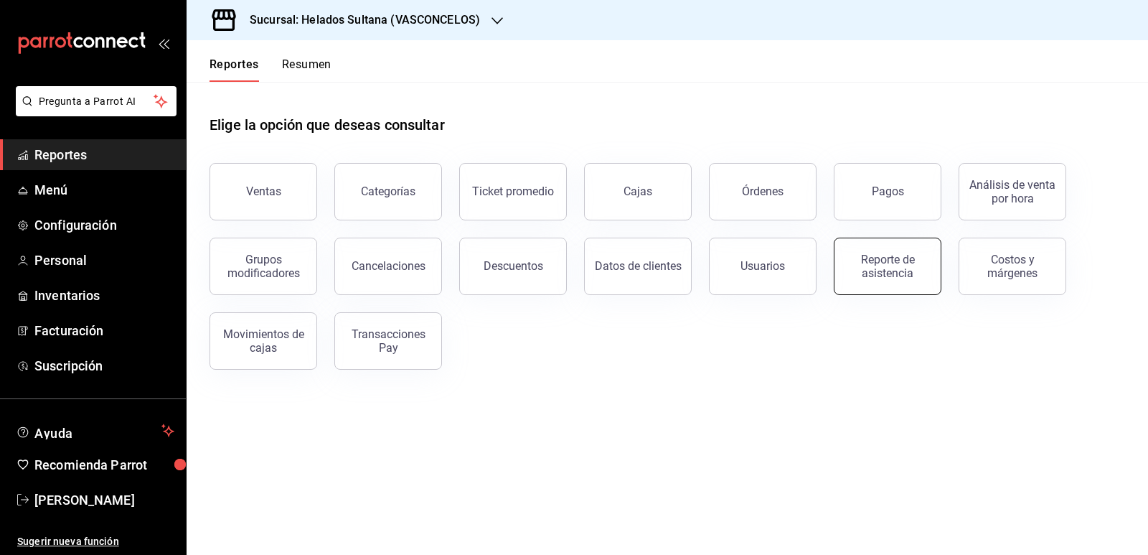
click at [874, 268] on div "Reporte de asistencia" at bounding box center [887, 266] width 89 height 27
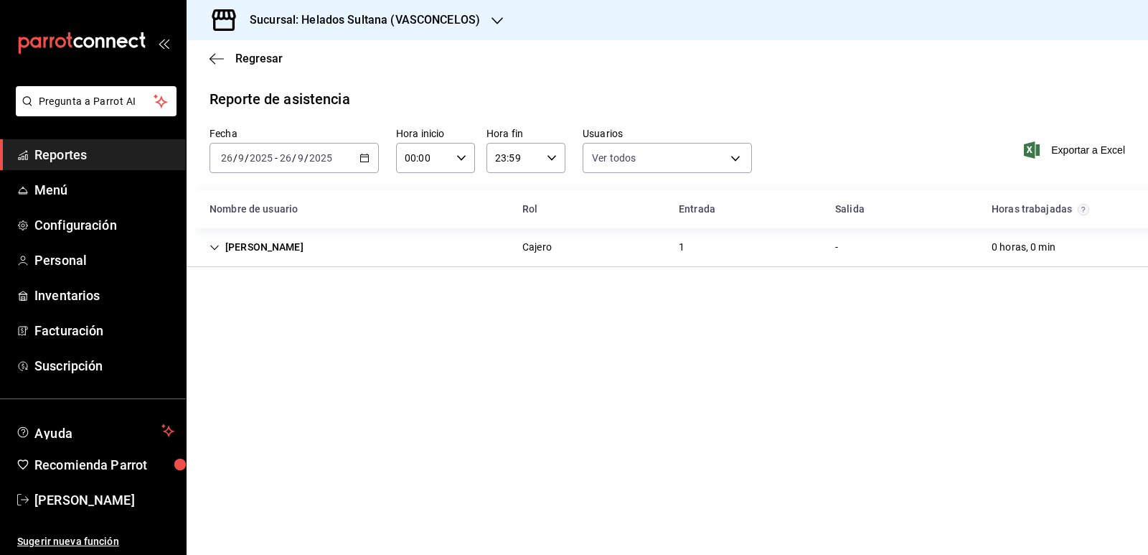
click at [361, 159] on \(Stroke\) "button" at bounding box center [364, 158] width 9 height 8
click at [291, 230] on span "Ayer" at bounding box center [277, 233] width 111 height 15
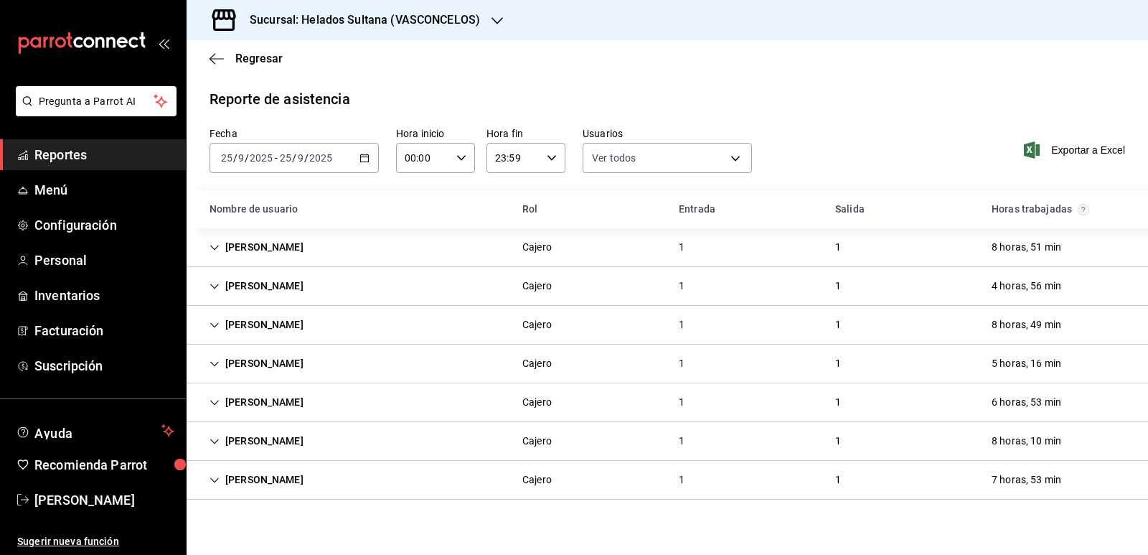
click at [214, 243] on icon "Cell" at bounding box center [215, 248] width 10 height 10
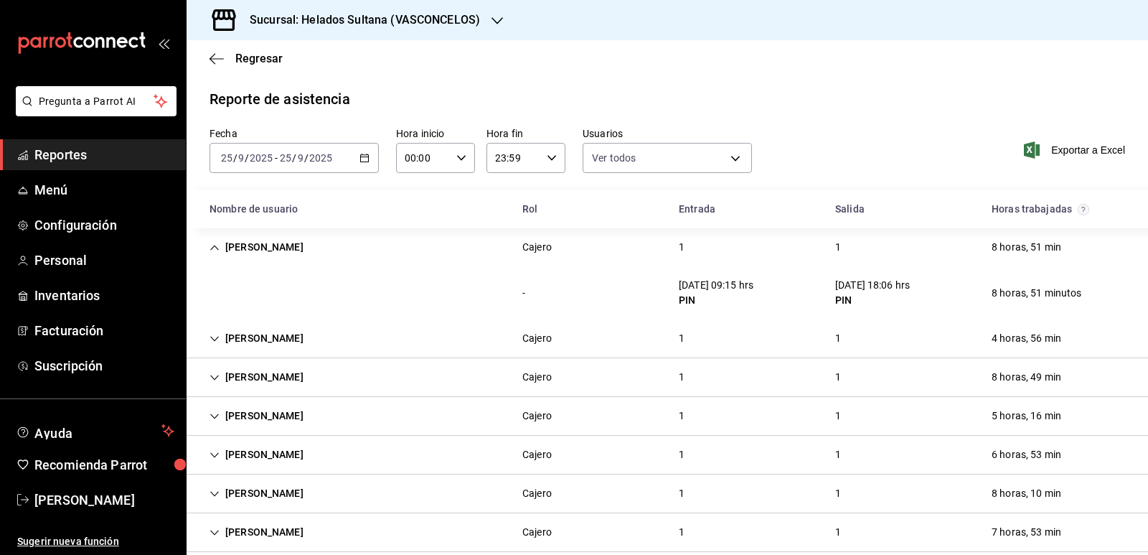
click at [210, 241] on div "[PERSON_NAME]" at bounding box center [256, 247] width 117 height 27
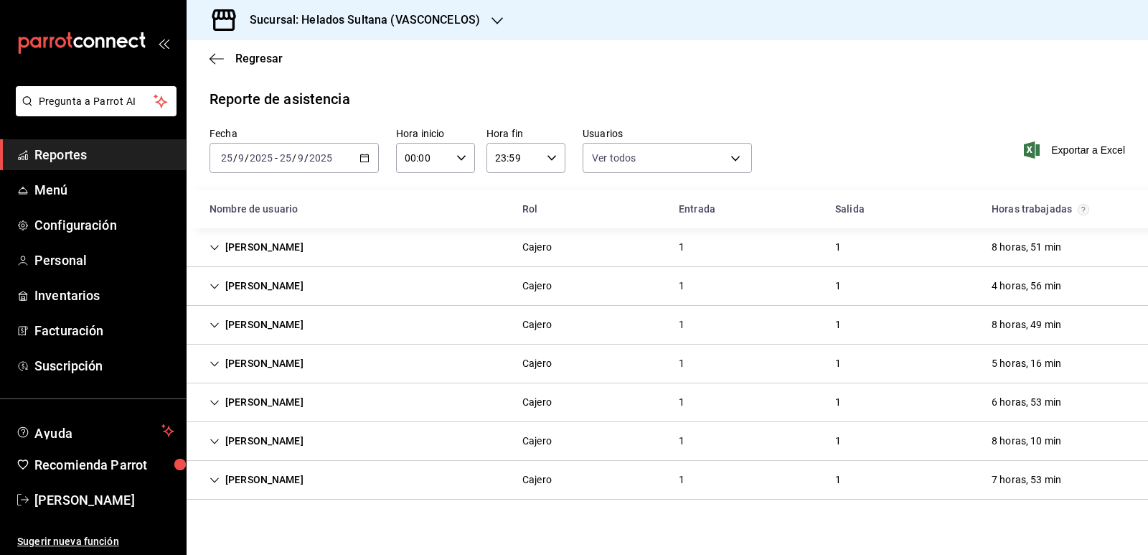
click at [83, 159] on span "Reportes" at bounding box center [104, 154] width 140 height 19
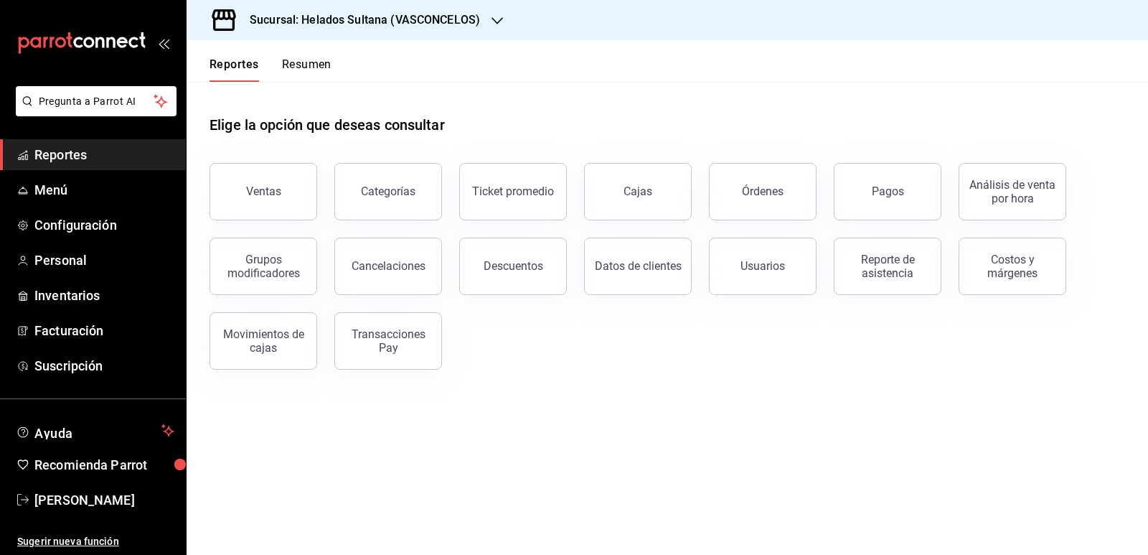
click at [314, 51] on div "Reportes Resumen" at bounding box center [259, 61] width 145 height 42
click at [314, 62] on button "Resumen" at bounding box center [307, 69] width 50 height 24
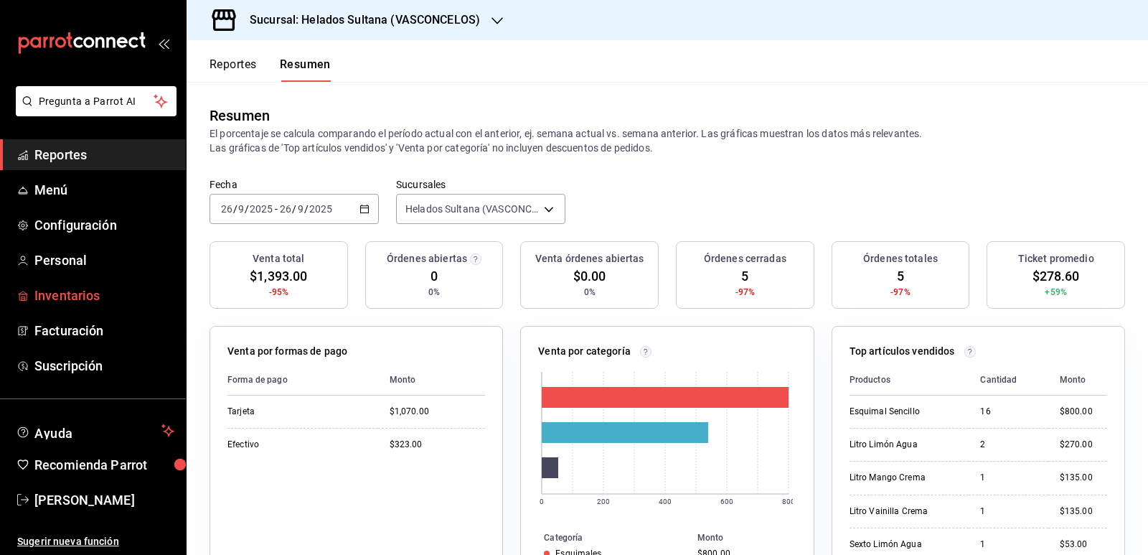
click at [82, 296] on span "Inventarios" at bounding box center [104, 295] width 140 height 19
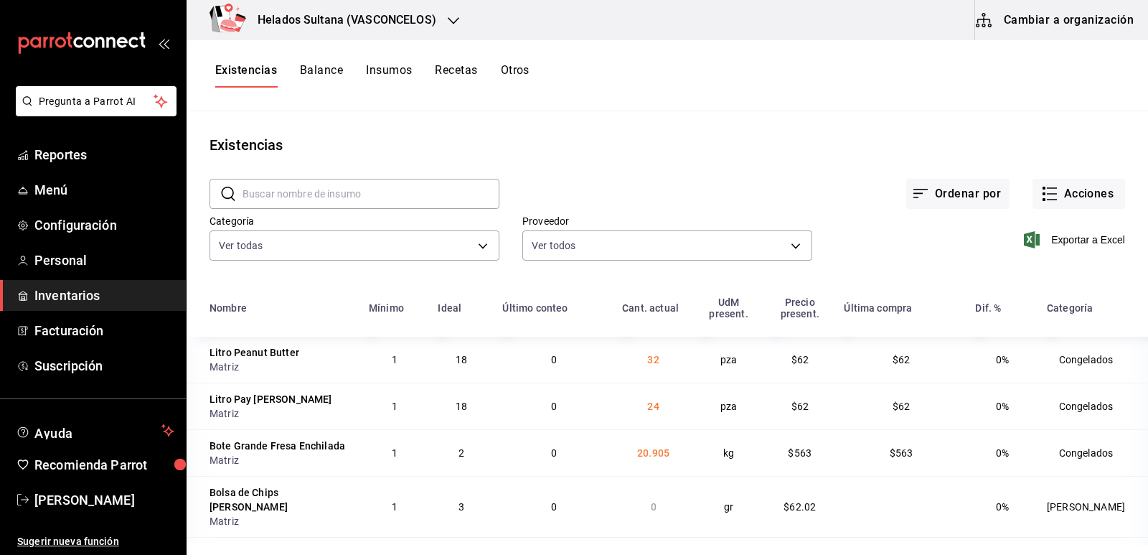
click at [1050, 17] on button "Cambiar a organización" at bounding box center [1056, 20] width 162 height 40
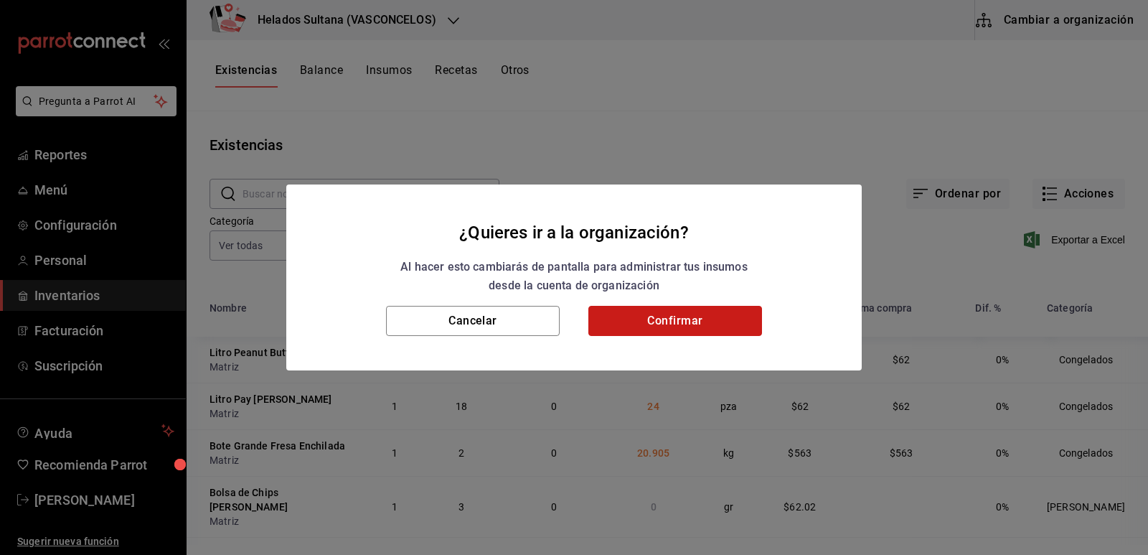
click at [680, 333] on button "Confirmar" at bounding box center [676, 321] width 174 height 30
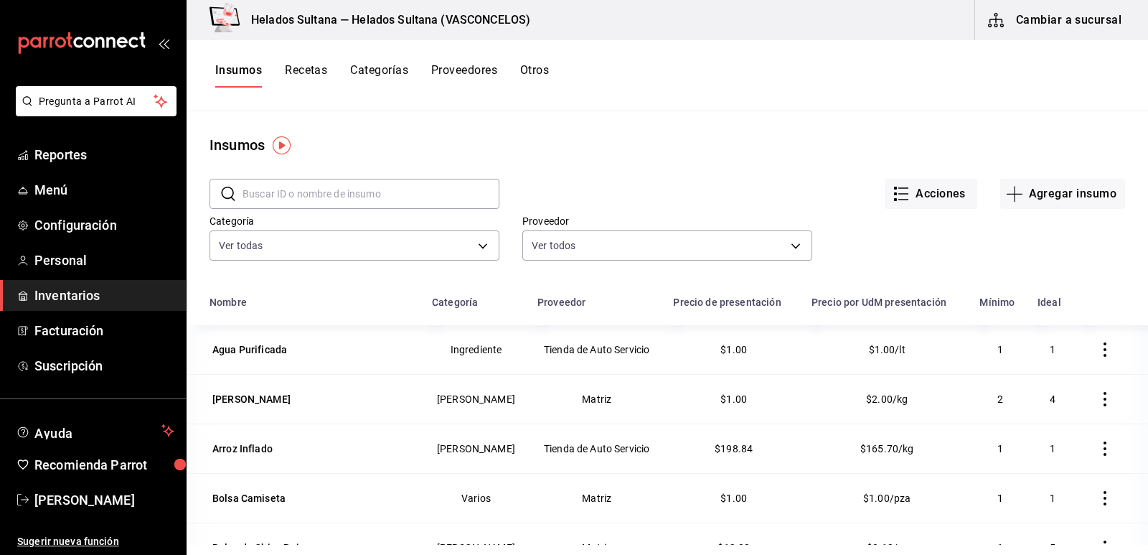
click at [532, 73] on button "Otros" at bounding box center [534, 75] width 29 height 24
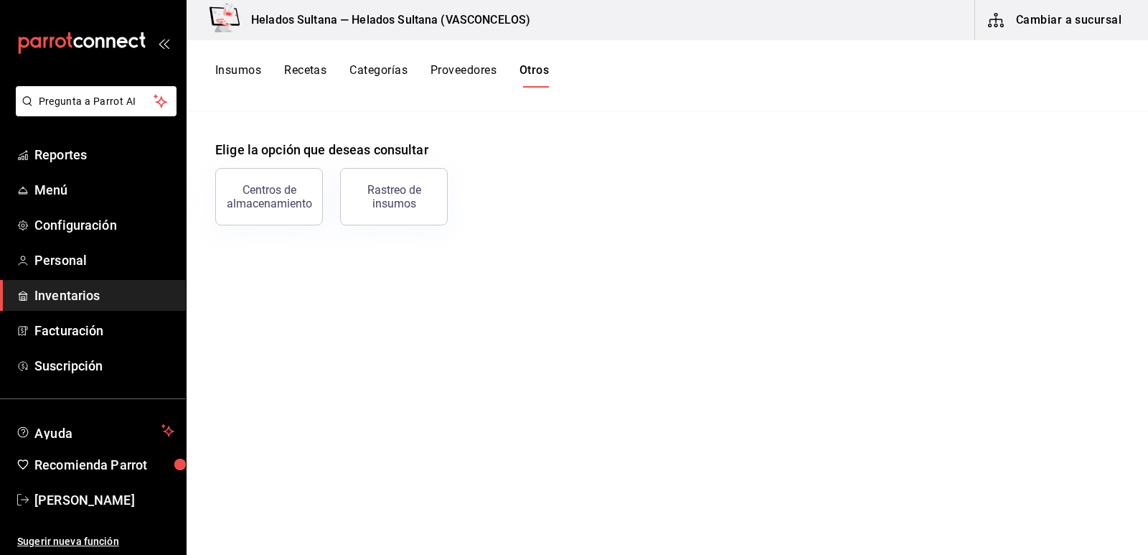
click at [249, 75] on button "Insumos" at bounding box center [238, 75] width 46 height 24
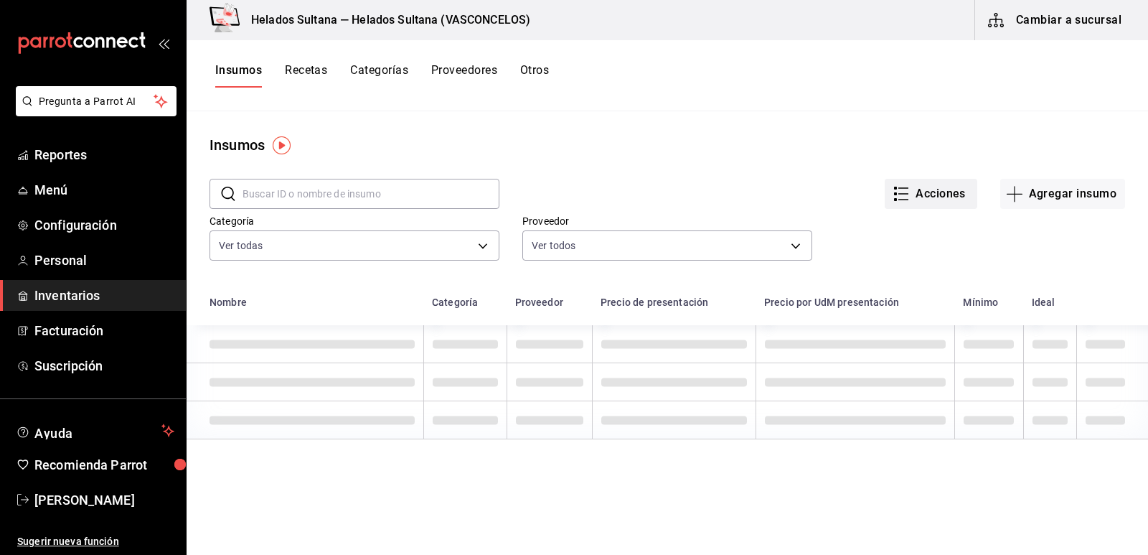
click at [897, 189] on icon "button" at bounding box center [901, 193] width 17 height 17
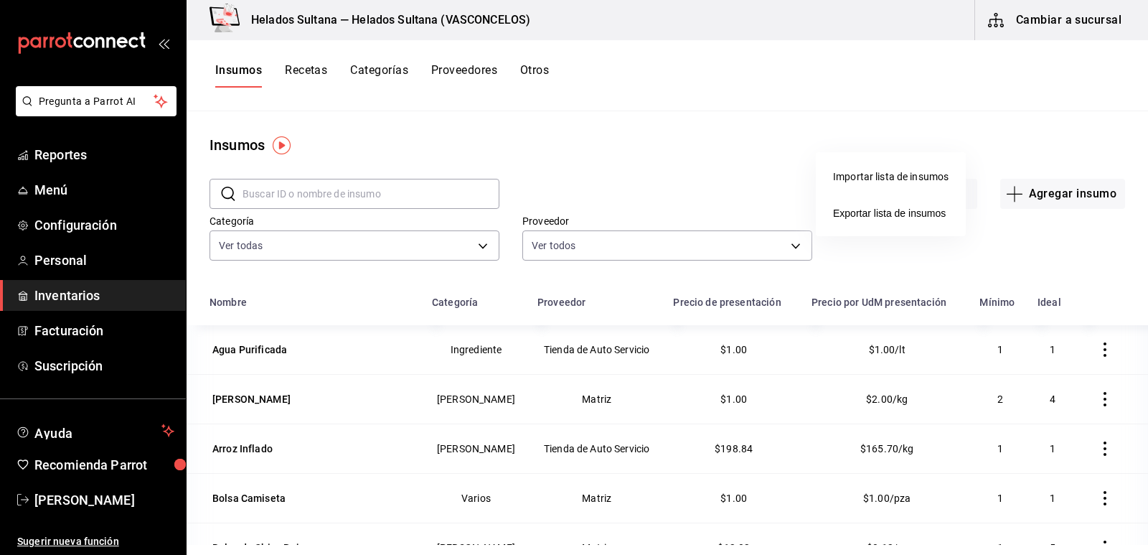
click at [766, 152] on div at bounding box center [574, 277] width 1148 height 555
click at [915, 195] on button "Acciones" at bounding box center [931, 194] width 93 height 30
click at [693, 159] on div at bounding box center [574, 277] width 1148 height 555
click at [540, 75] on button "Otros" at bounding box center [534, 75] width 29 height 24
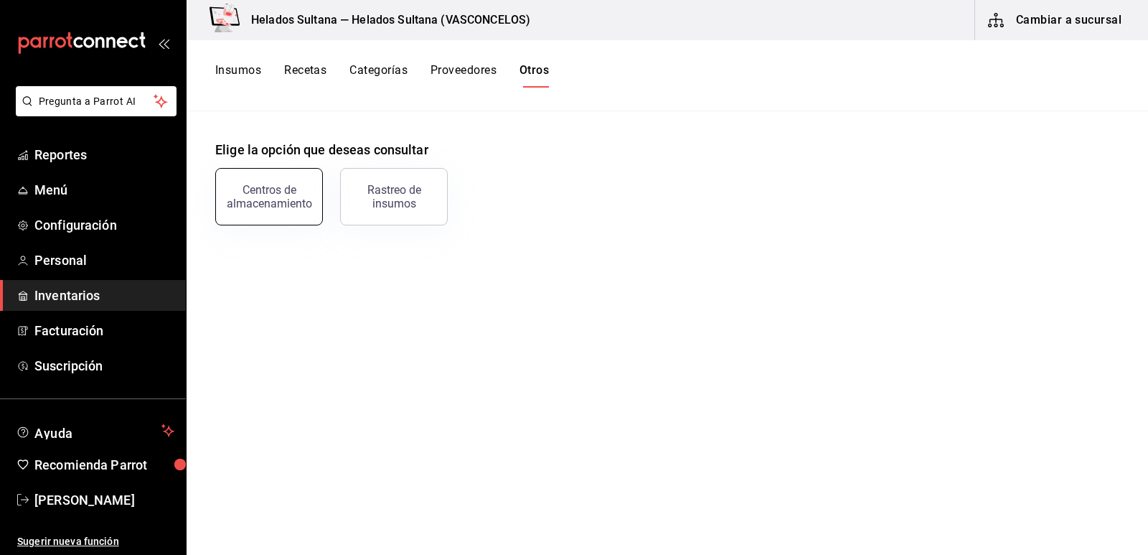
click at [289, 190] on div "Centros de almacenamiento" at bounding box center [269, 196] width 89 height 27
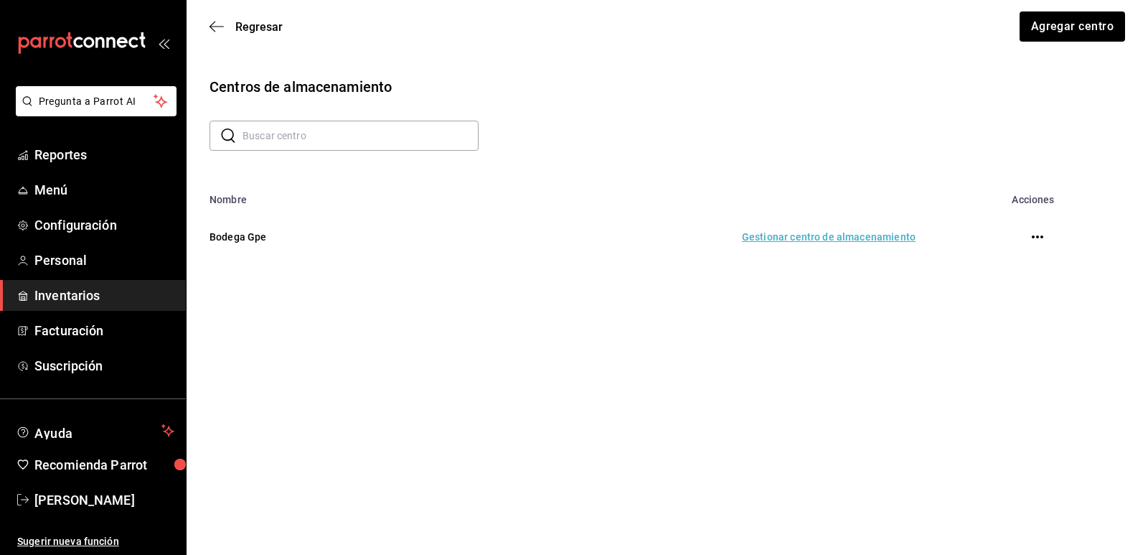
click at [889, 240] on td "Gestionar centro de almacenamiento" at bounding box center [678, 236] width 509 height 63
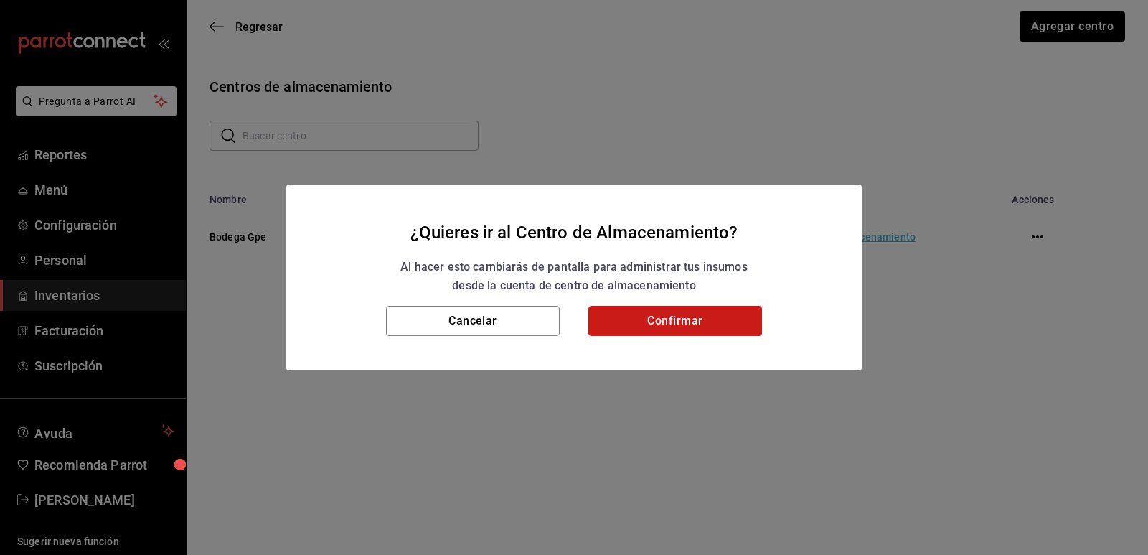
click at [686, 327] on button "Confirmar" at bounding box center [676, 321] width 174 height 30
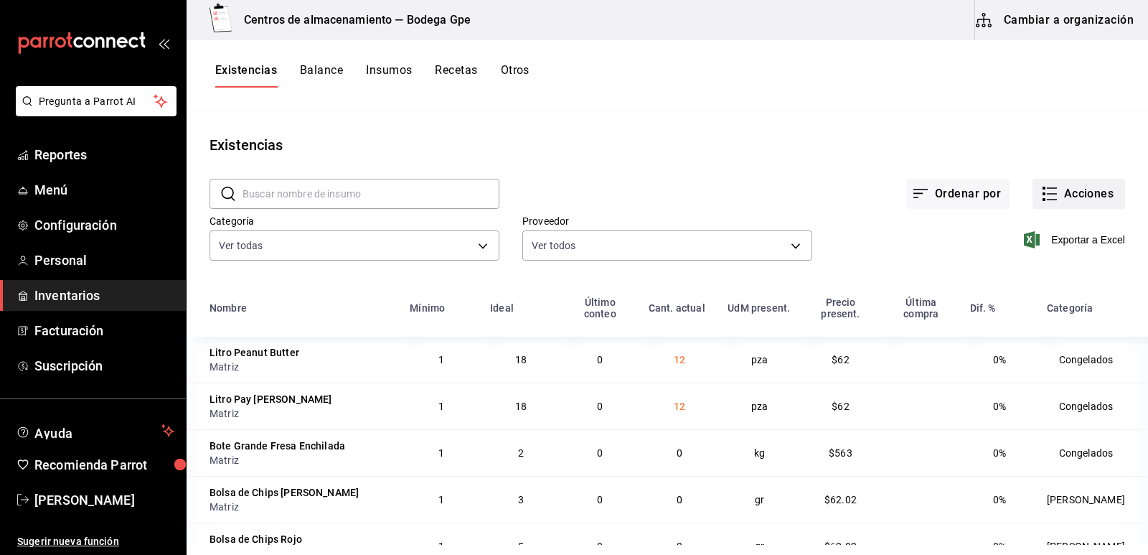
click at [1057, 192] on button "Acciones" at bounding box center [1079, 194] width 93 height 30
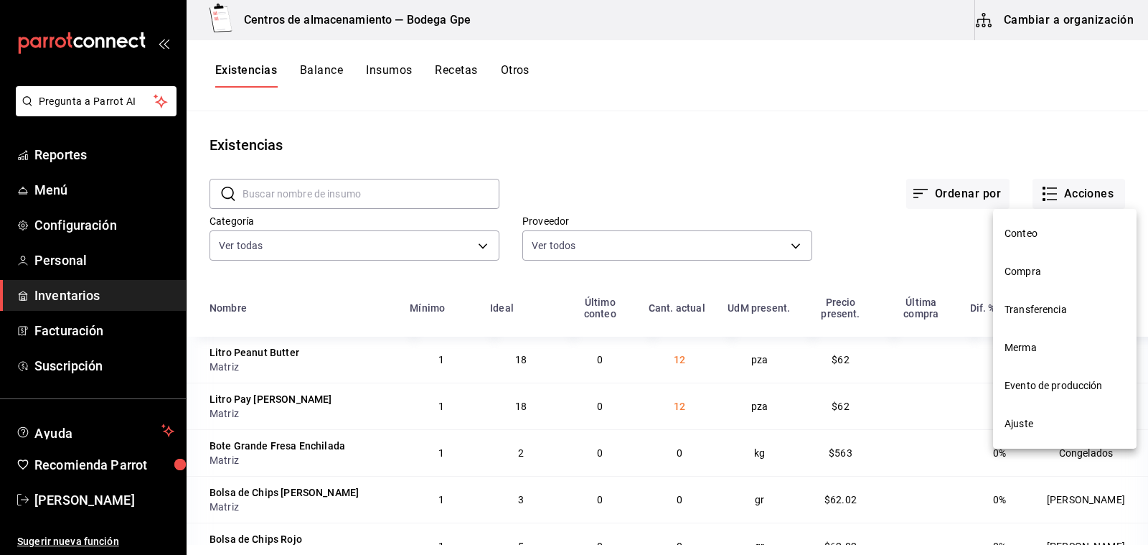
click at [1031, 319] on li "Transferencia" at bounding box center [1065, 310] width 144 height 38
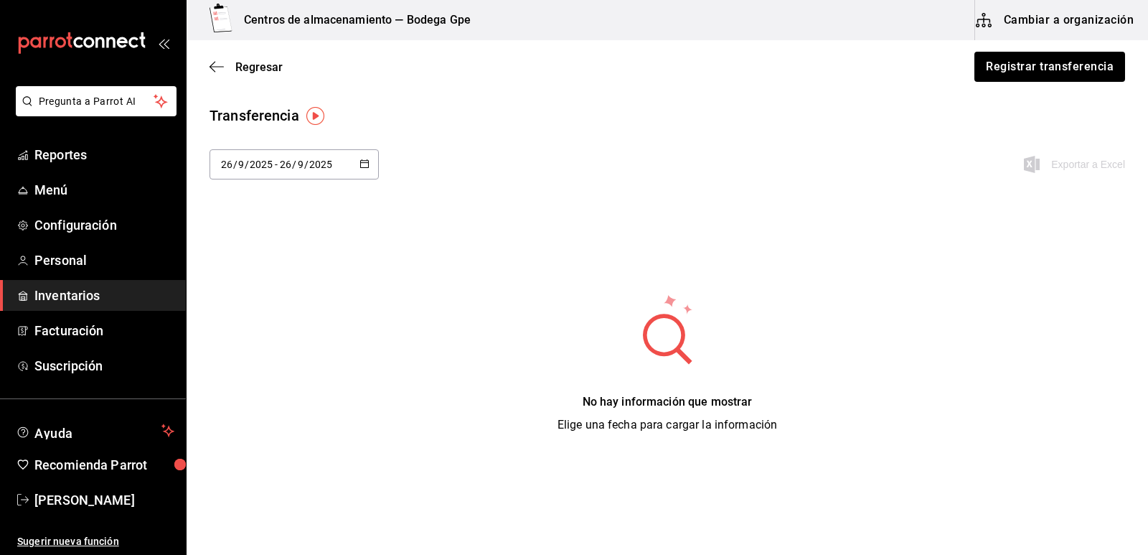
click at [365, 162] on \(Stroke\) "button" at bounding box center [365, 162] width 8 height 1
click at [267, 329] on li "Mes actual" at bounding box center [278, 339] width 136 height 32
type input "[DATE]"
type input "1"
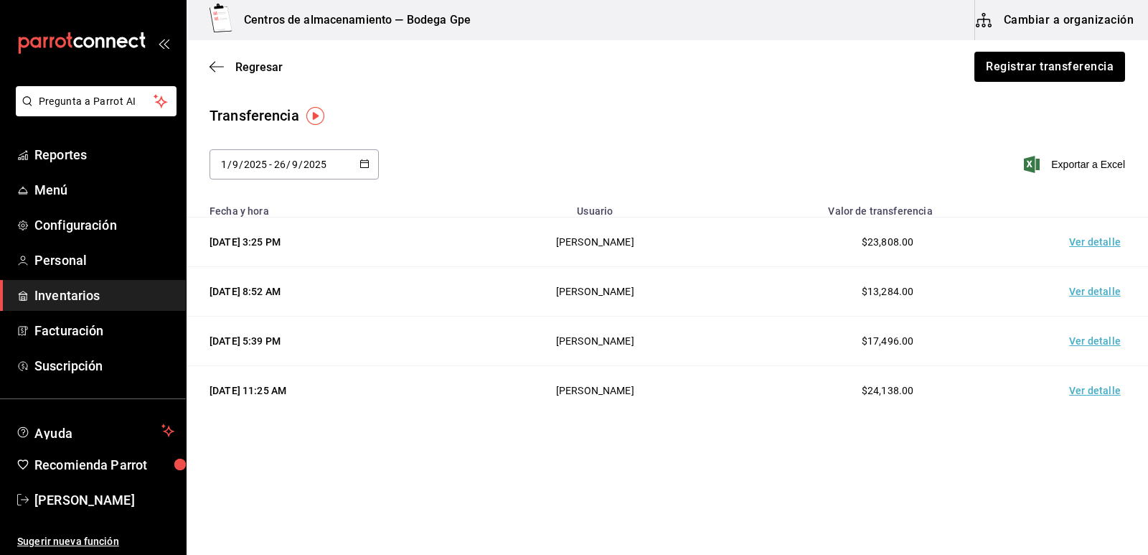
click at [1103, 242] on td "Ver detalle" at bounding box center [1098, 242] width 100 height 50
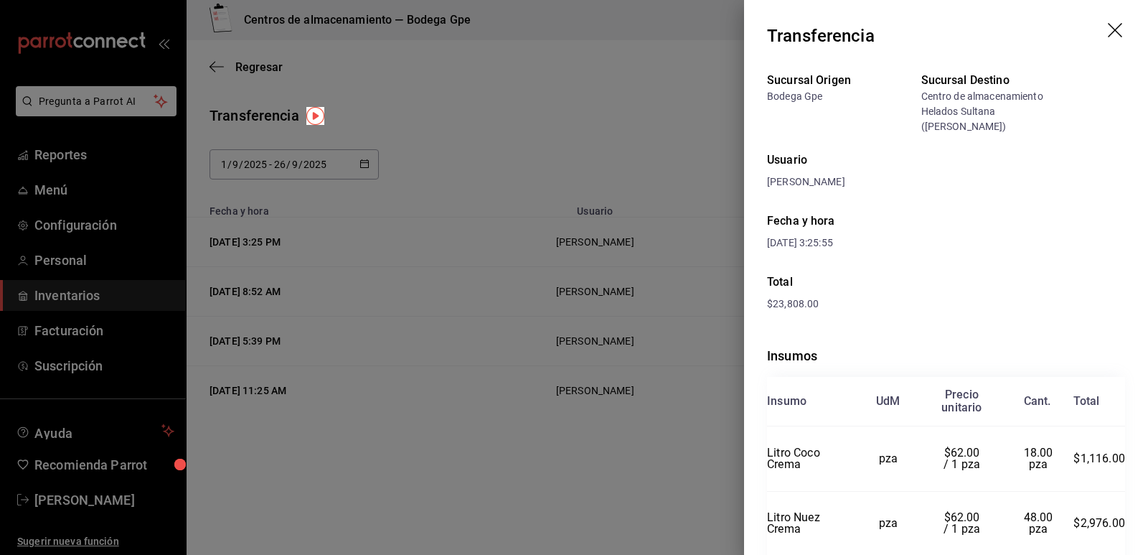
click at [616, 108] on div at bounding box center [574, 277] width 1148 height 555
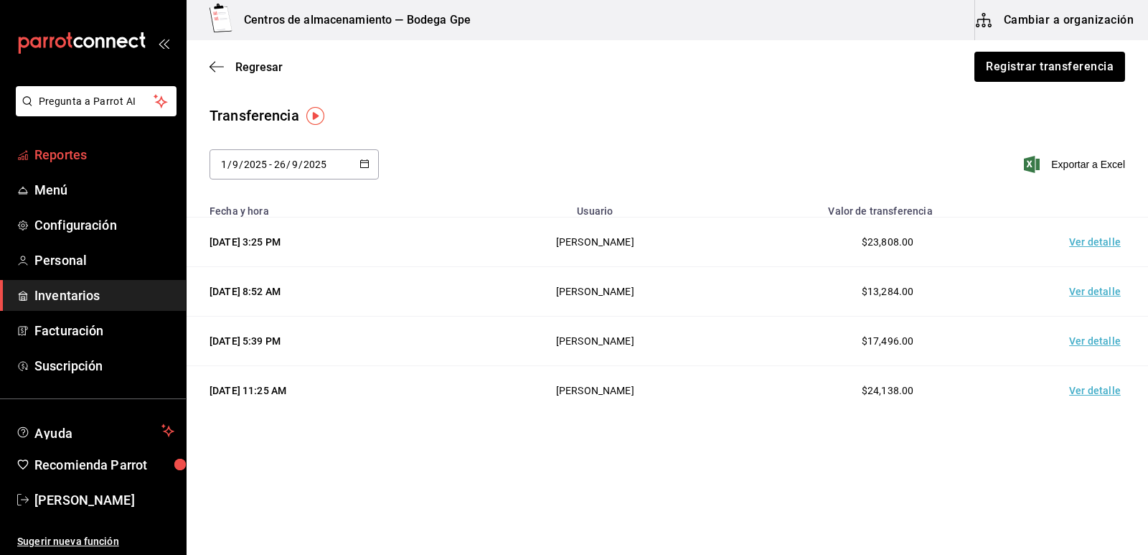
click at [94, 151] on span "Reportes" at bounding box center [104, 154] width 140 height 19
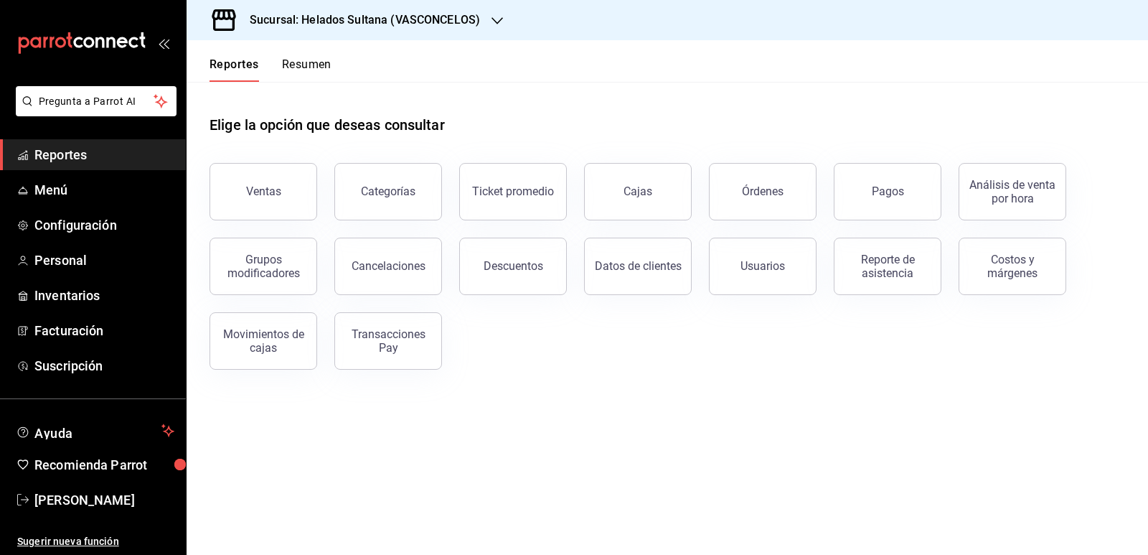
click at [435, 23] on h3 "Sucursal: Helados Sultana (VASCONCELOS)" at bounding box center [359, 19] width 242 height 17
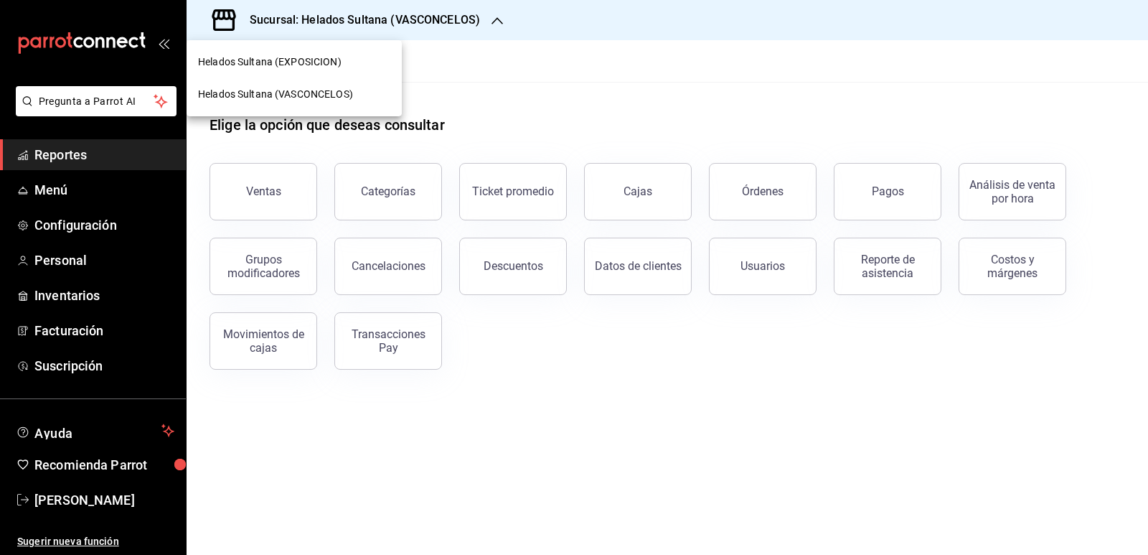
click at [362, 80] on div "Helados Sultana (VASCONCELOS)" at bounding box center [294, 94] width 215 height 32
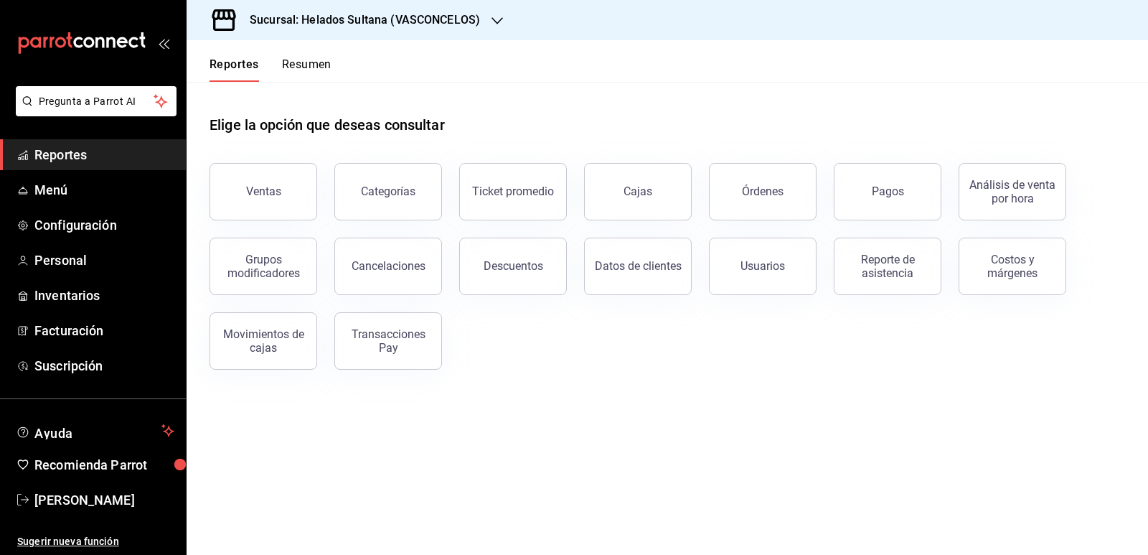
click at [395, 21] on h3 "Sucursal: Helados Sultana (VASCONCELOS)" at bounding box center [359, 19] width 242 height 17
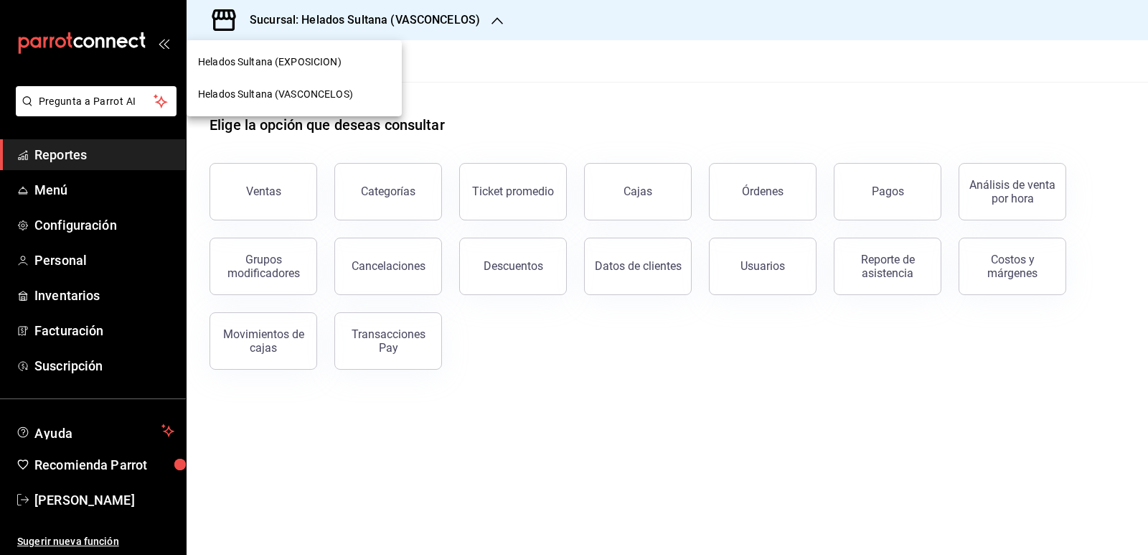
click at [299, 60] on span "Helados Sultana (EXPOSICION)" at bounding box center [270, 62] width 144 height 15
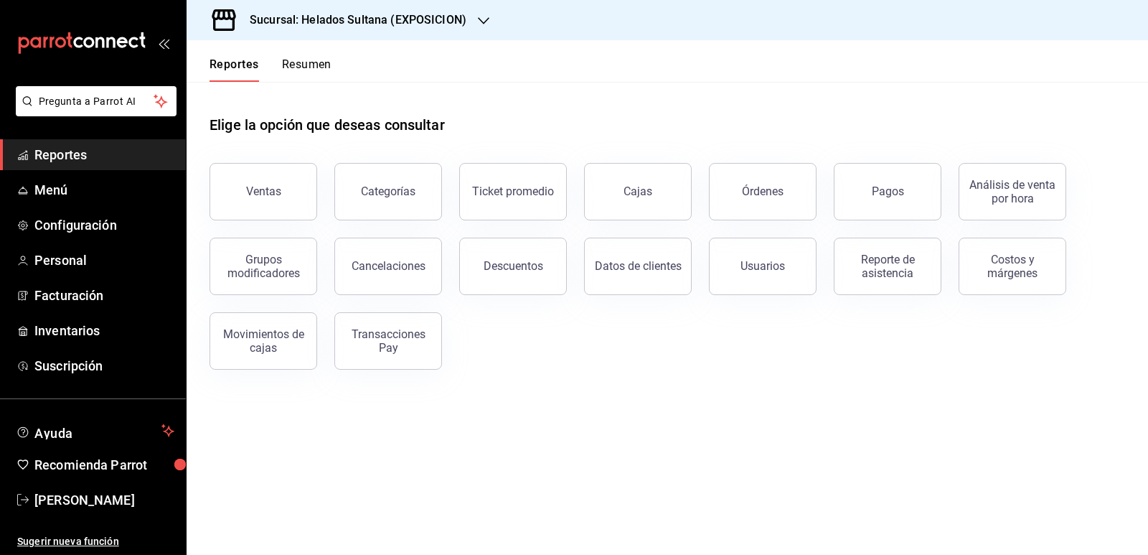
click at [401, 17] on h3 "Sucursal: Helados Sultana (EXPOSICION)" at bounding box center [352, 19] width 228 height 17
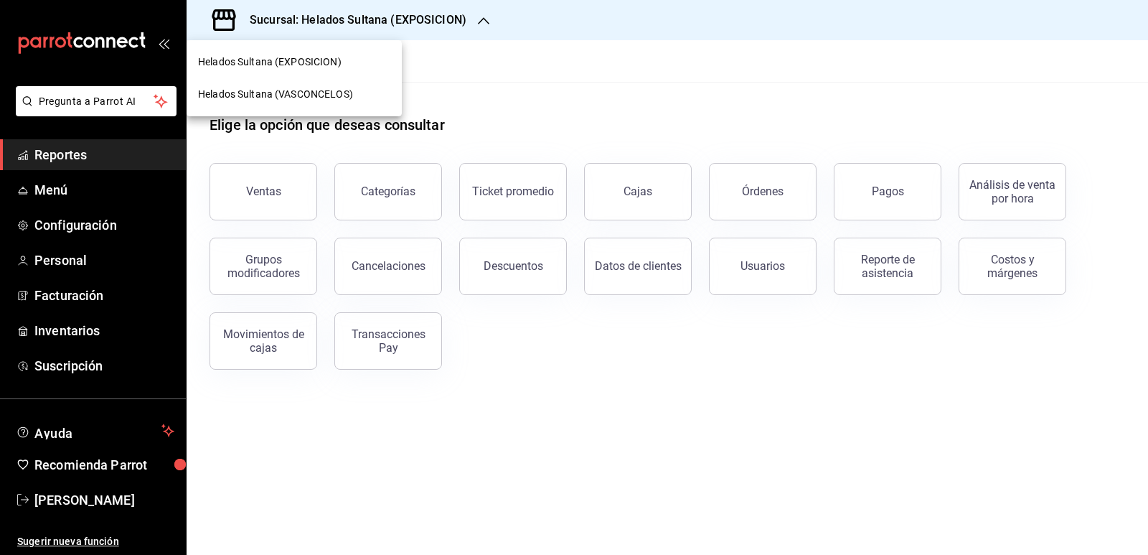
click at [301, 91] on span "Helados Sultana (VASCONCELOS)" at bounding box center [275, 94] width 155 height 15
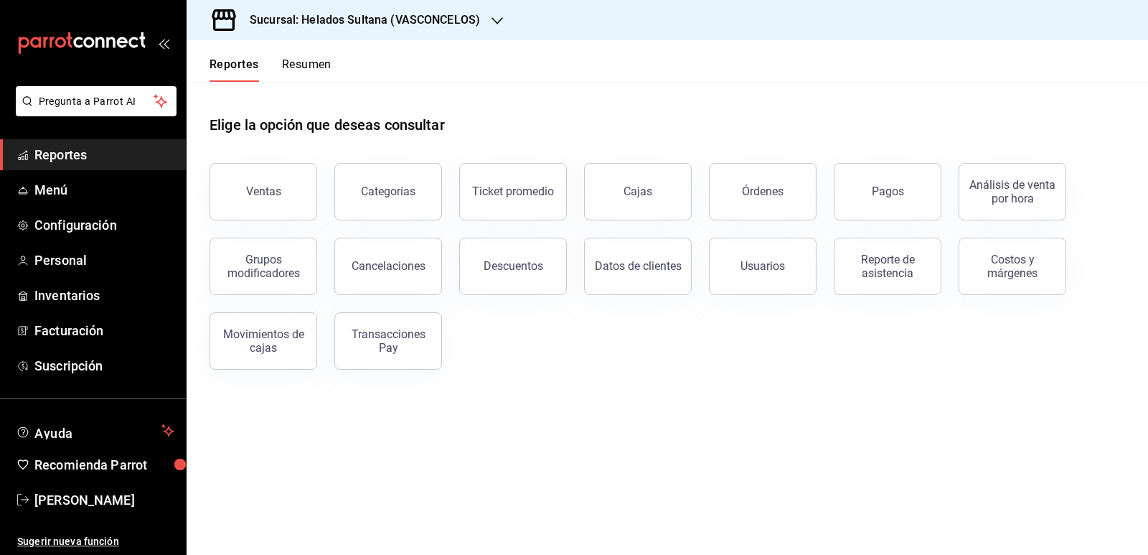
click at [319, 70] on button "Resumen" at bounding box center [307, 69] width 50 height 24
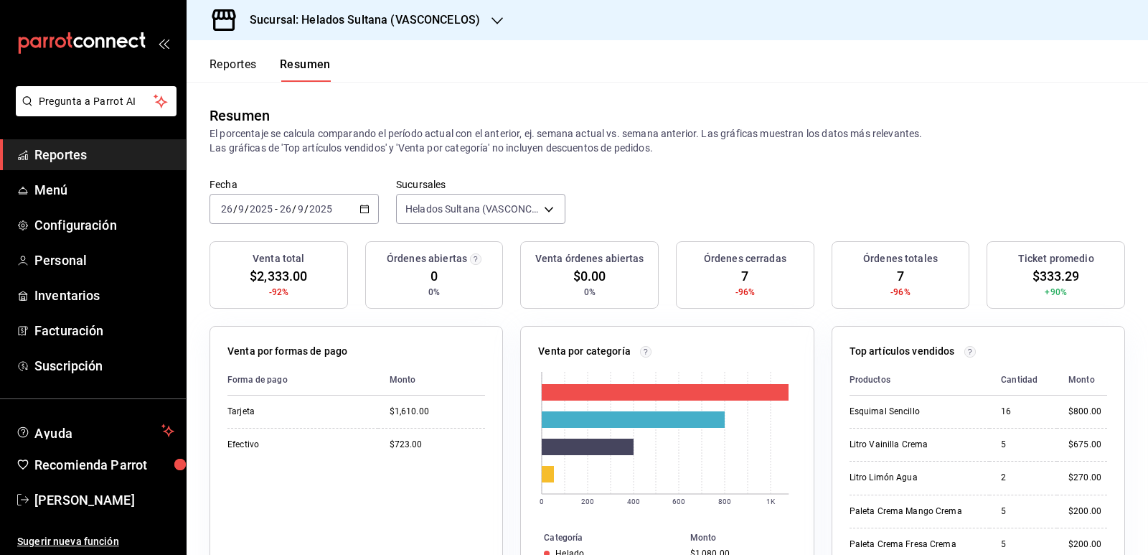
click at [363, 212] on icon "button" at bounding box center [365, 209] width 10 height 10
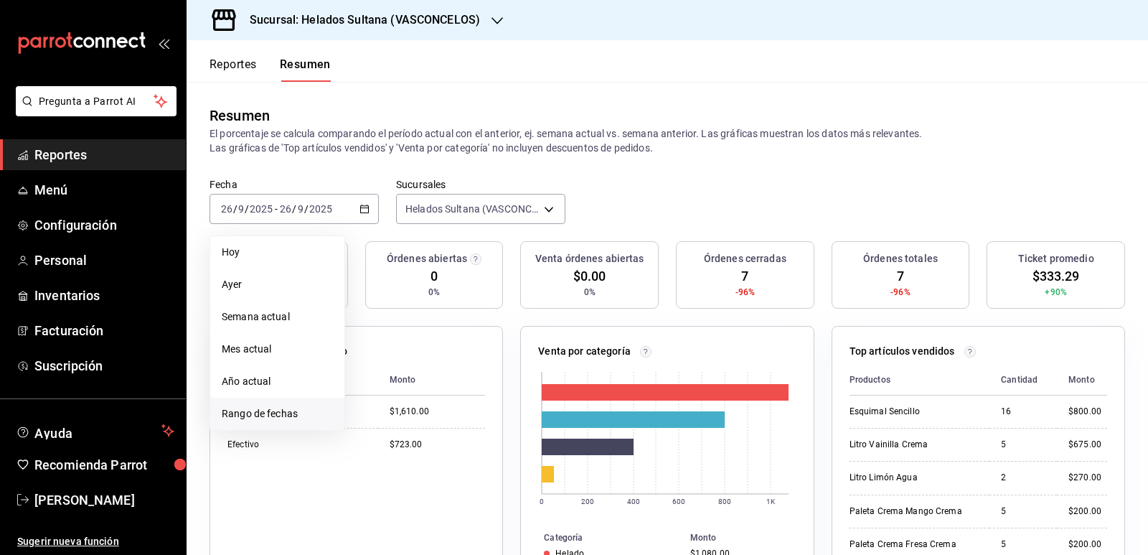
click at [283, 411] on span "Rango de fechas" at bounding box center [277, 413] width 111 height 15
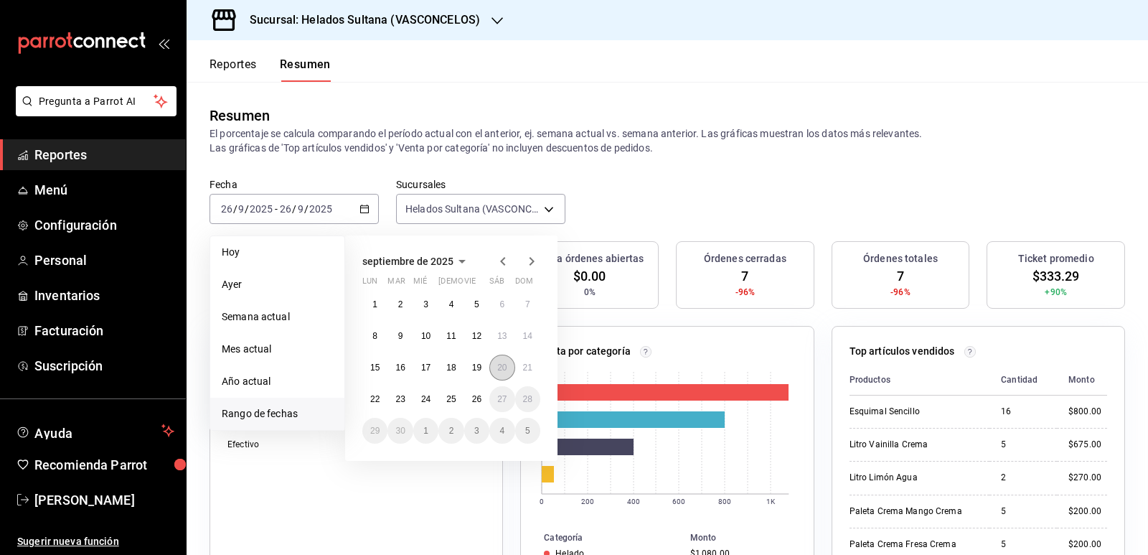
click at [500, 365] on abbr "20" at bounding box center [501, 367] width 9 height 10
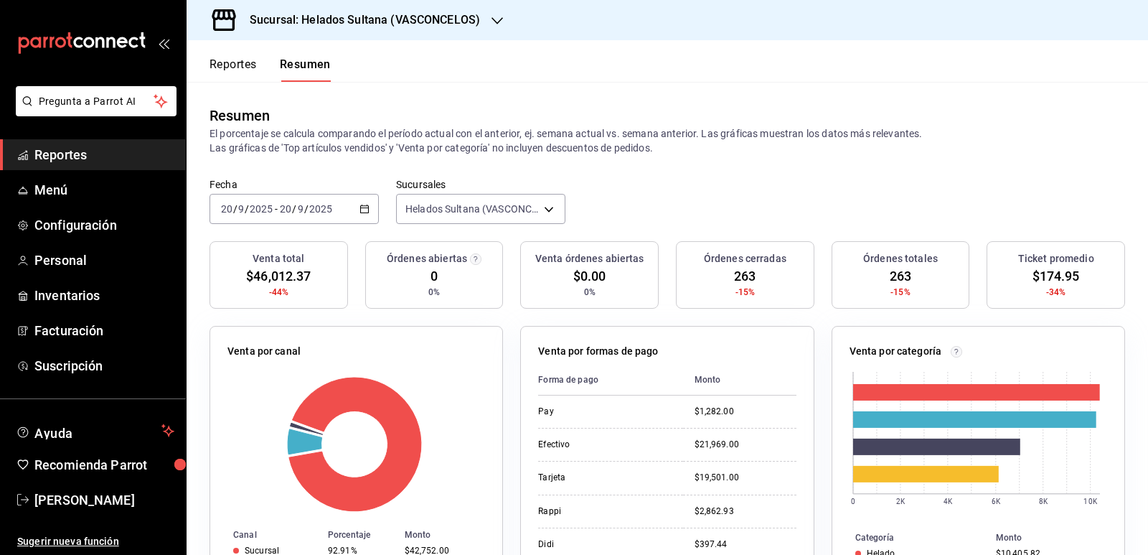
click at [242, 65] on button "Reportes" at bounding box center [233, 69] width 47 height 24
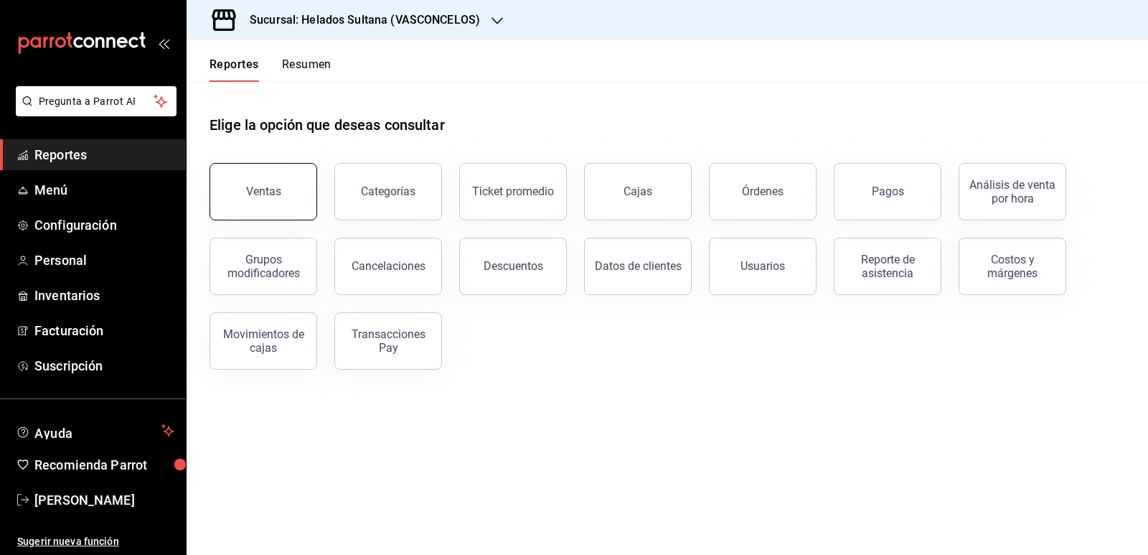
click at [282, 179] on button "Ventas" at bounding box center [264, 191] width 108 height 57
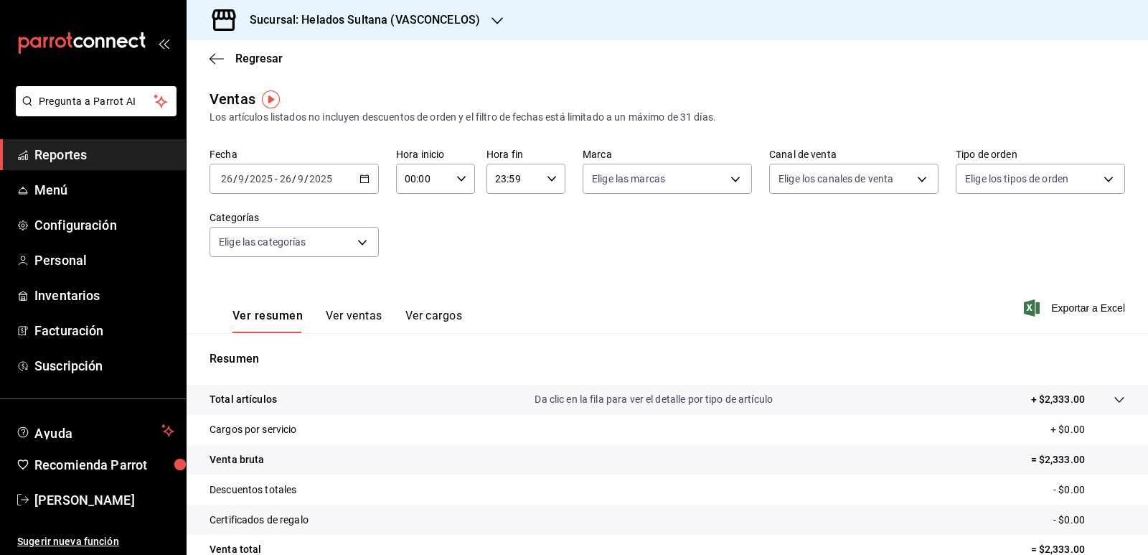
click at [354, 322] on button "Ver ventas" at bounding box center [354, 321] width 57 height 24
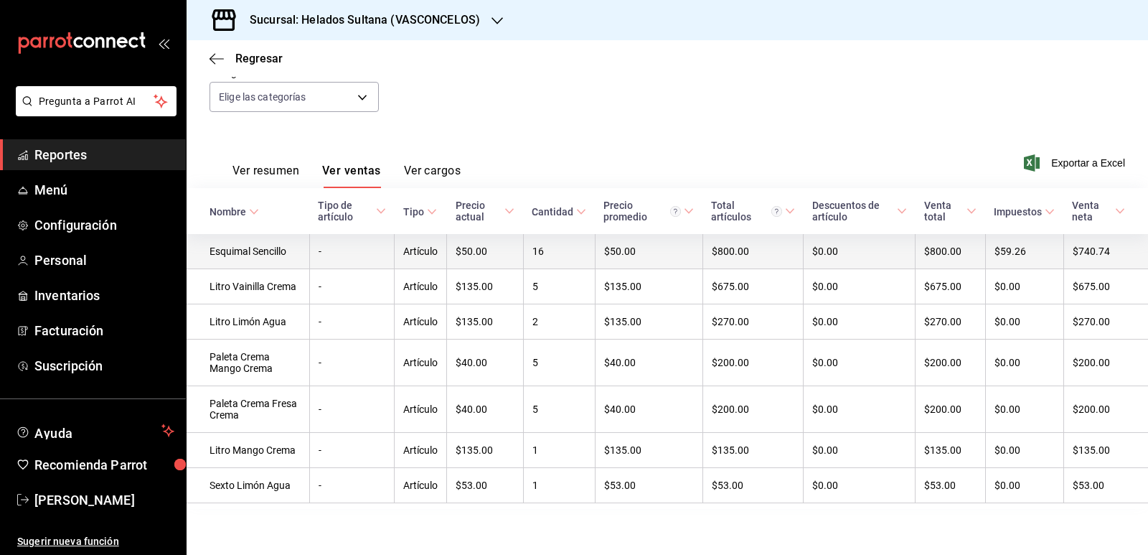
scroll to position [153, 0]
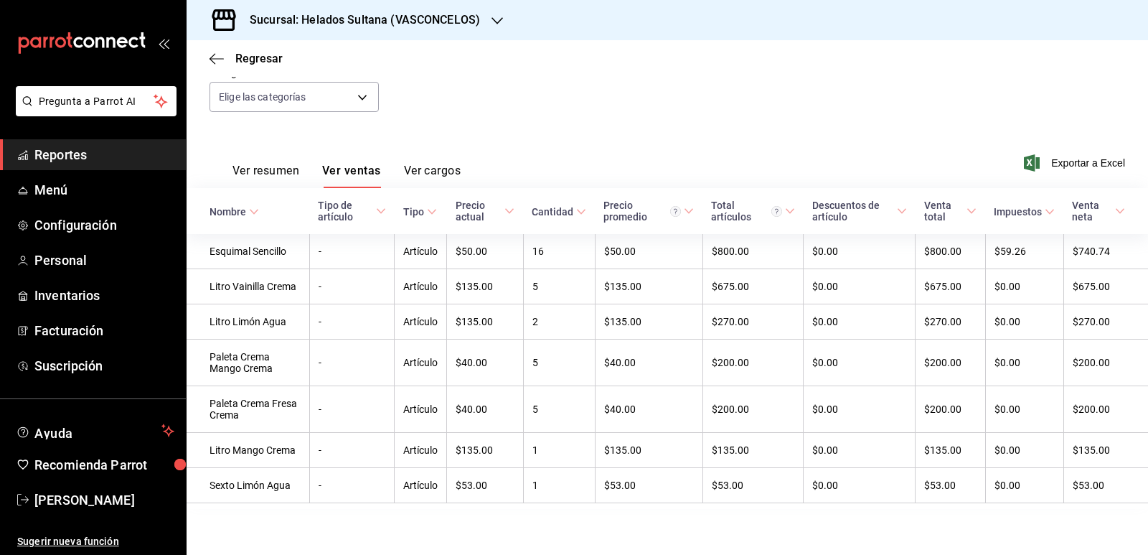
click at [580, 207] on icon at bounding box center [581, 212] width 10 height 10
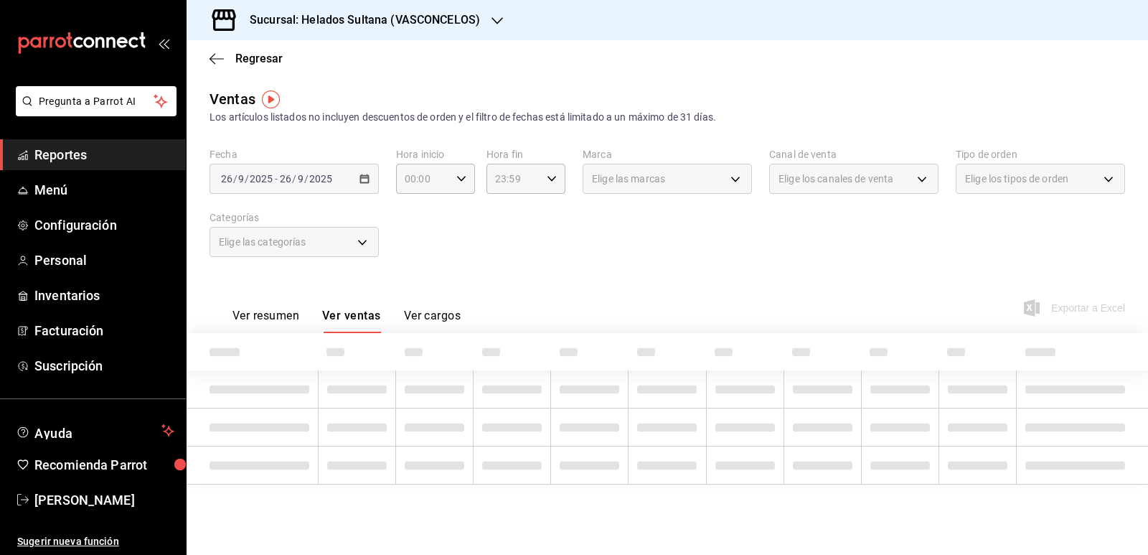
scroll to position [0, 0]
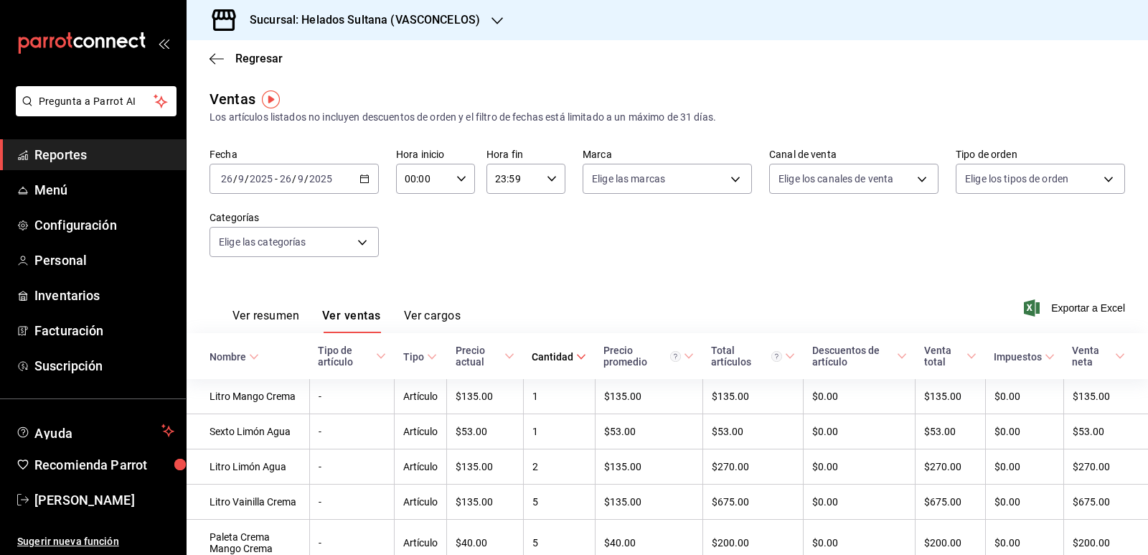
click at [579, 360] on icon at bounding box center [581, 357] width 10 height 10
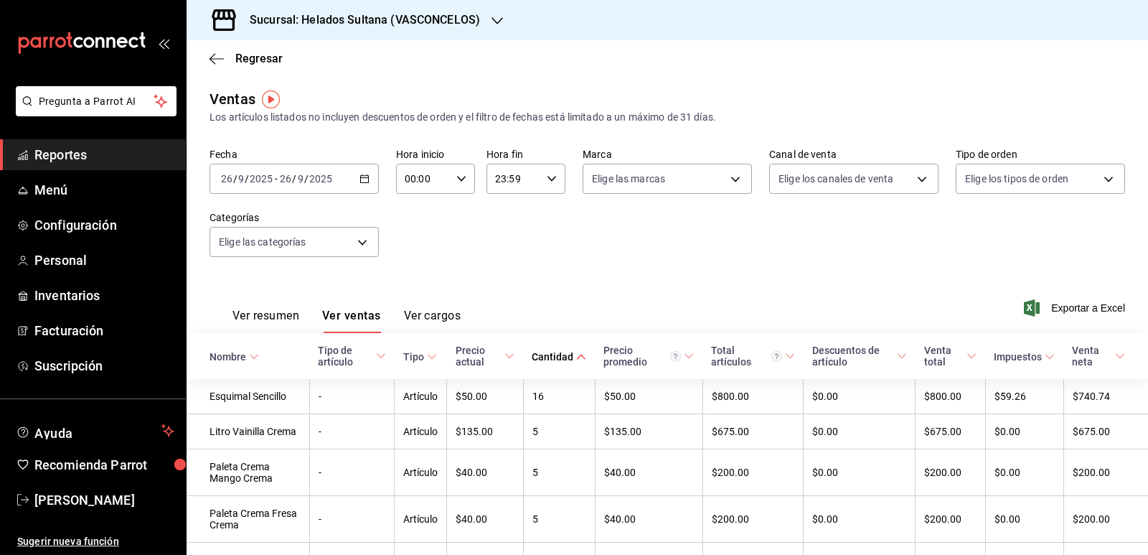
click at [360, 181] on icon "button" at bounding box center [365, 179] width 10 height 10
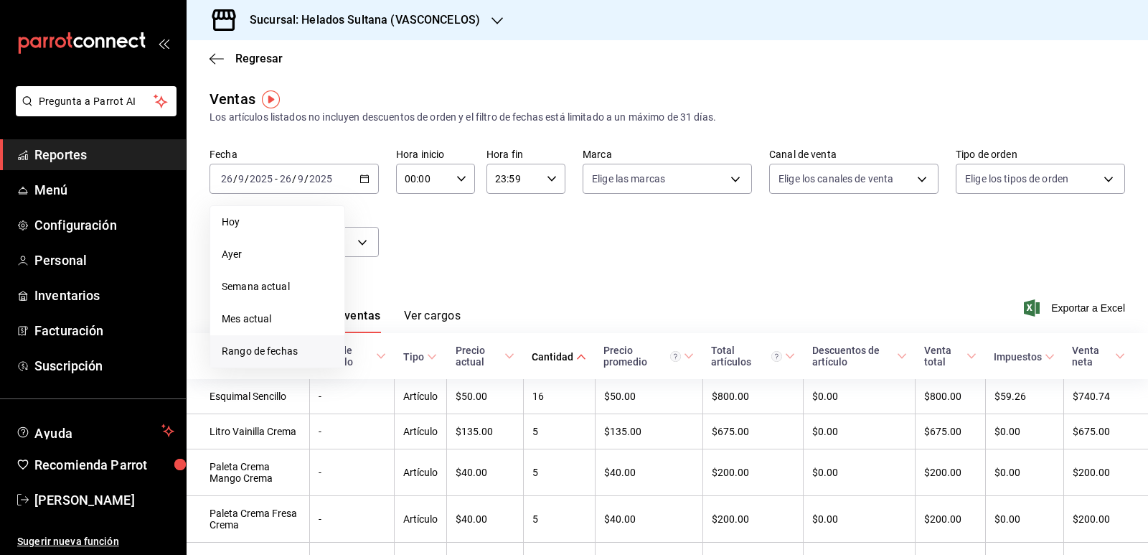
click at [276, 341] on li "Rango de fechas" at bounding box center [277, 351] width 134 height 32
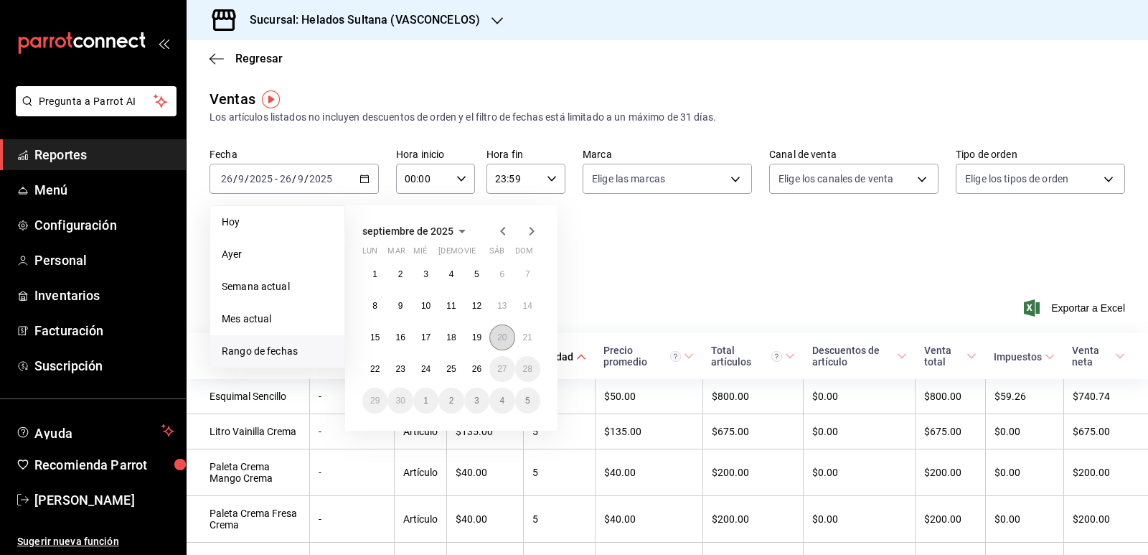
click at [501, 337] on abbr "20" at bounding box center [501, 337] width 9 height 10
click at [500, 337] on abbr "20" at bounding box center [501, 337] width 9 height 10
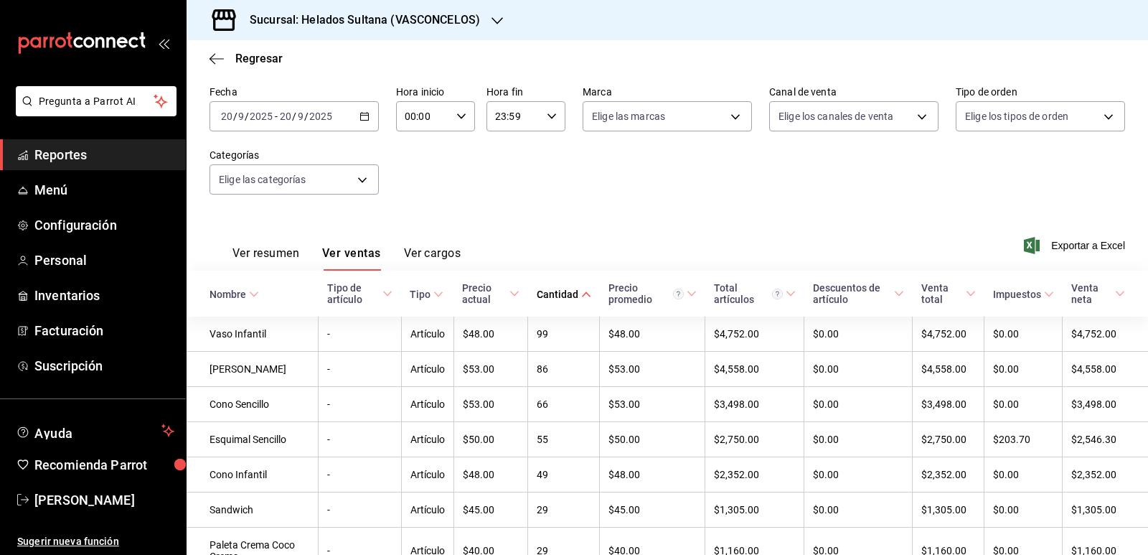
scroll to position [72, 0]
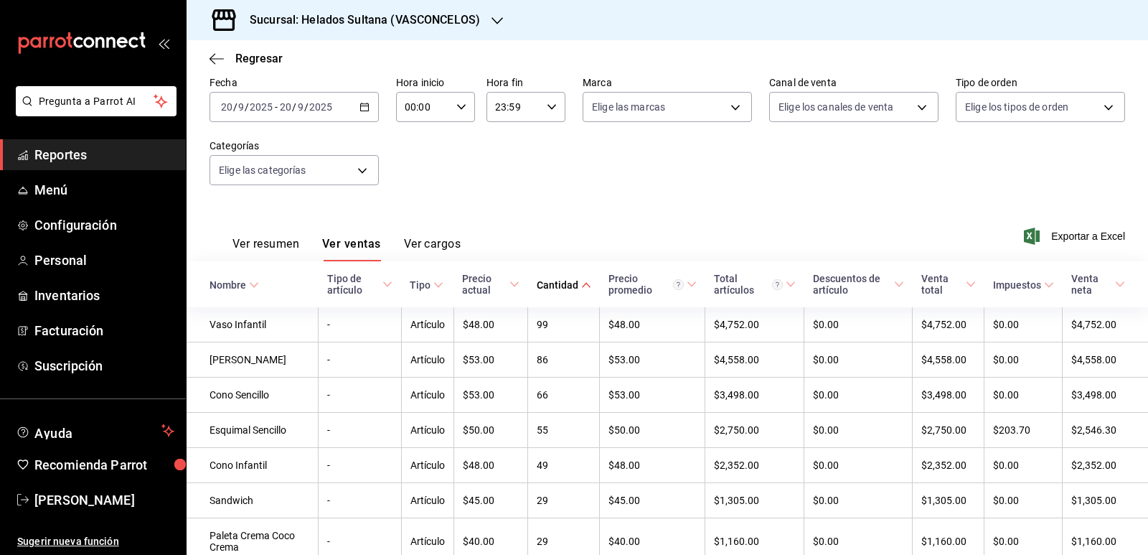
click at [70, 152] on span "Reportes" at bounding box center [104, 154] width 140 height 19
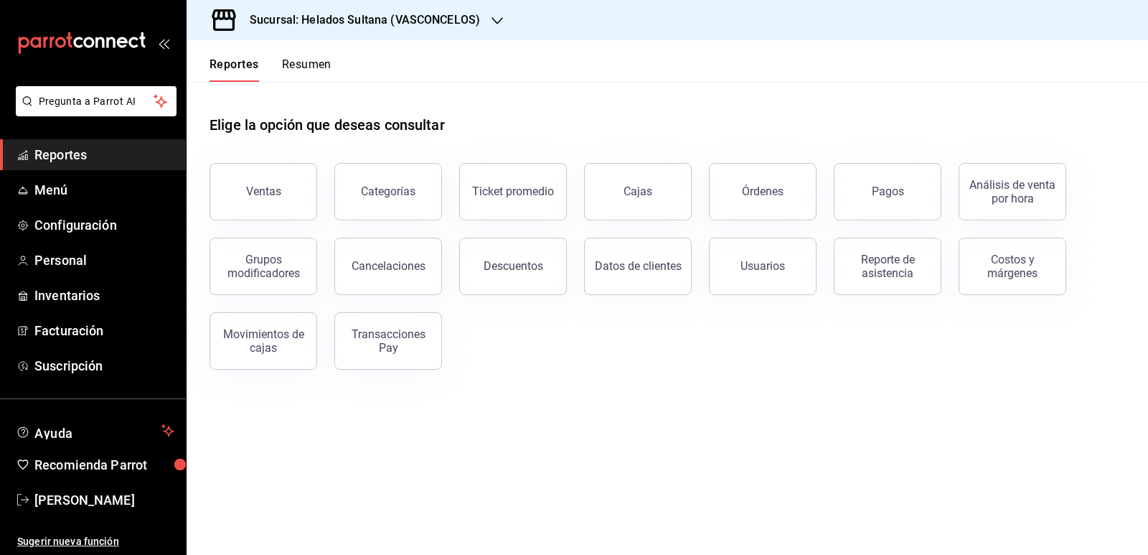
click at [311, 69] on button "Resumen" at bounding box center [307, 69] width 50 height 24
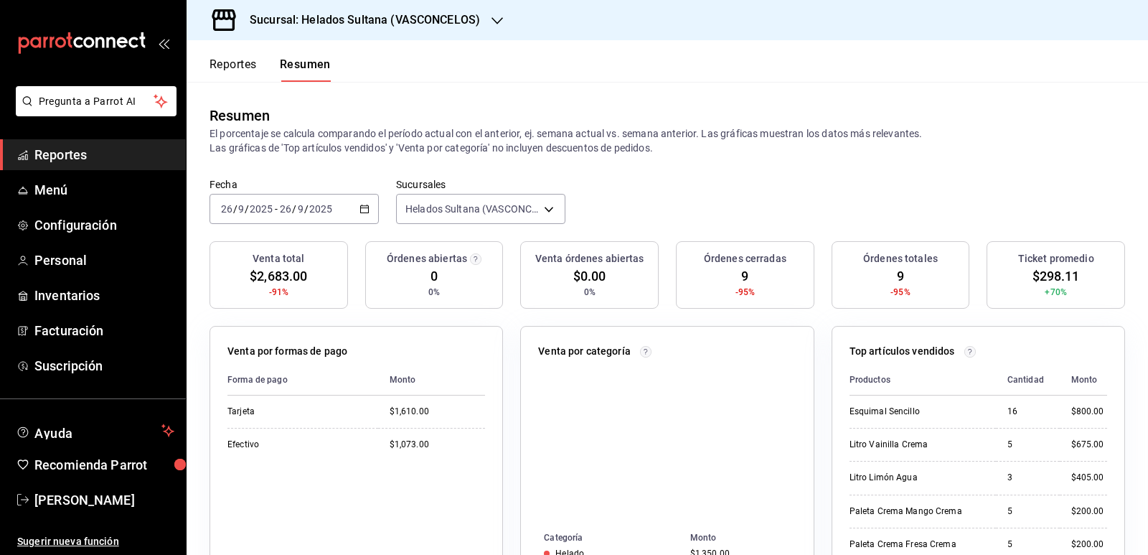
click at [366, 214] on icon "button" at bounding box center [365, 209] width 10 height 10
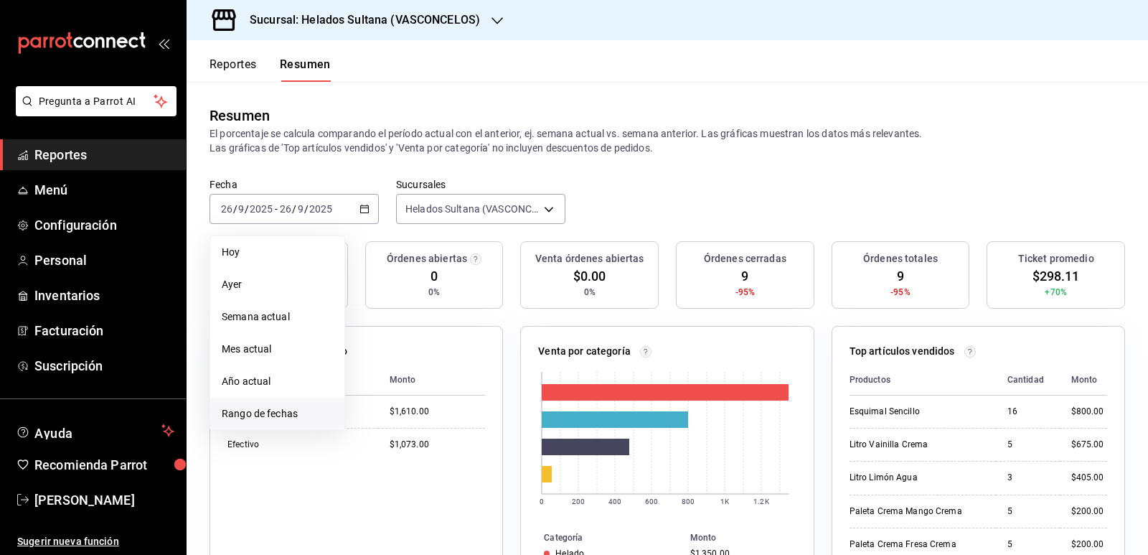
click at [281, 406] on span "Rango de fechas" at bounding box center [277, 413] width 111 height 15
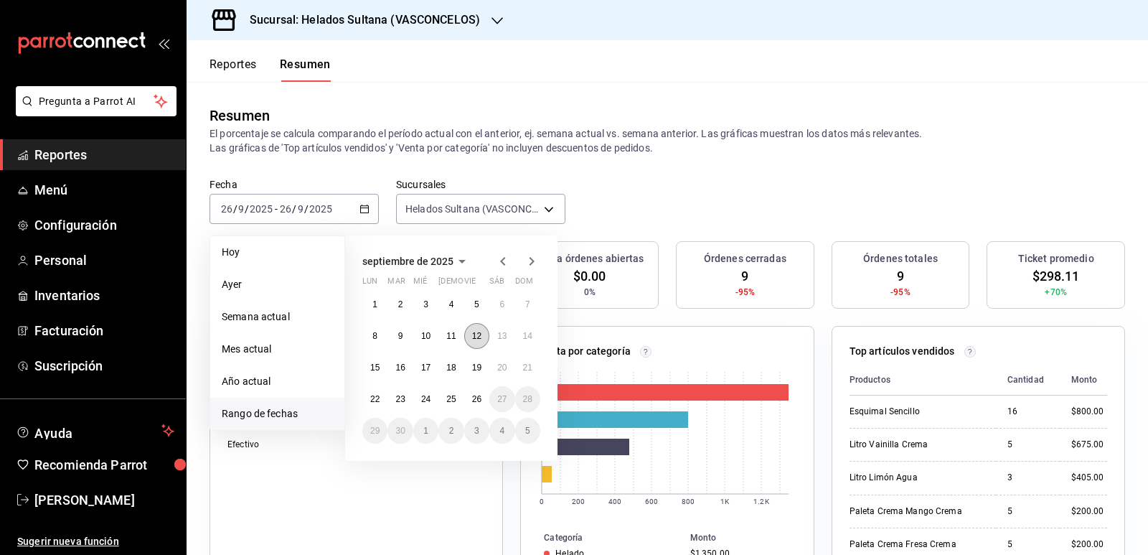
click at [471, 332] on button "12" at bounding box center [476, 336] width 25 height 26
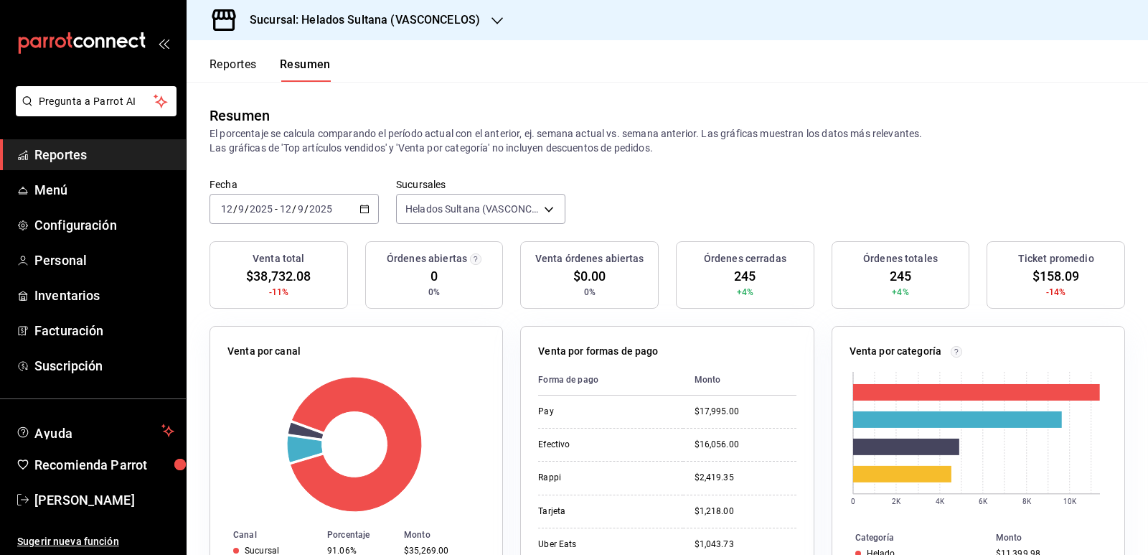
click at [386, 151] on p "El porcentaje se calcula comparando el período actual con el anterior, ej. sema…" at bounding box center [668, 140] width 916 height 29
click at [363, 207] on icon "button" at bounding box center [365, 209] width 10 height 10
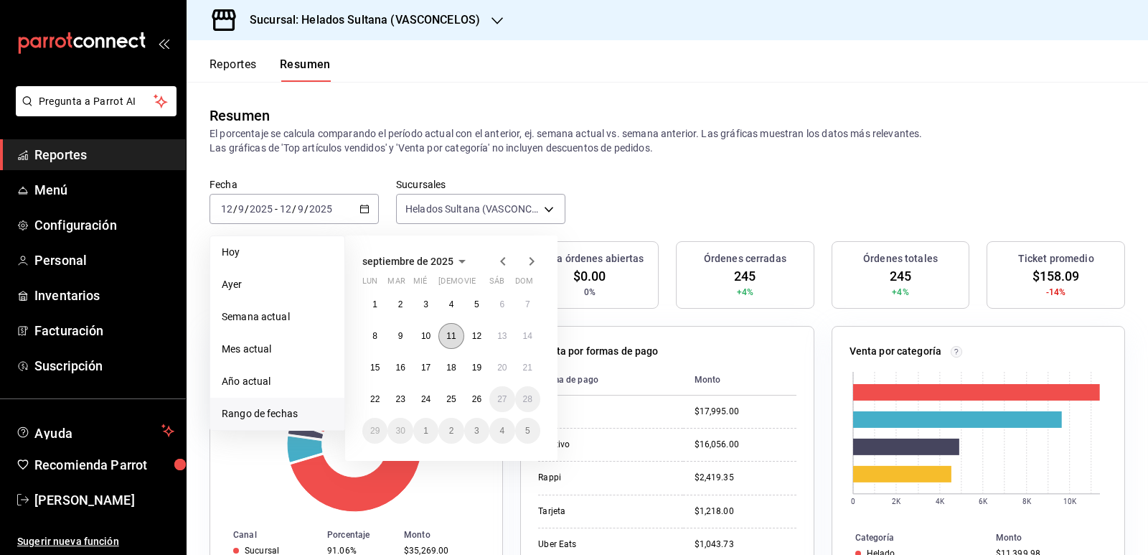
click at [458, 340] on button "11" at bounding box center [451, 336] width 25 height 26
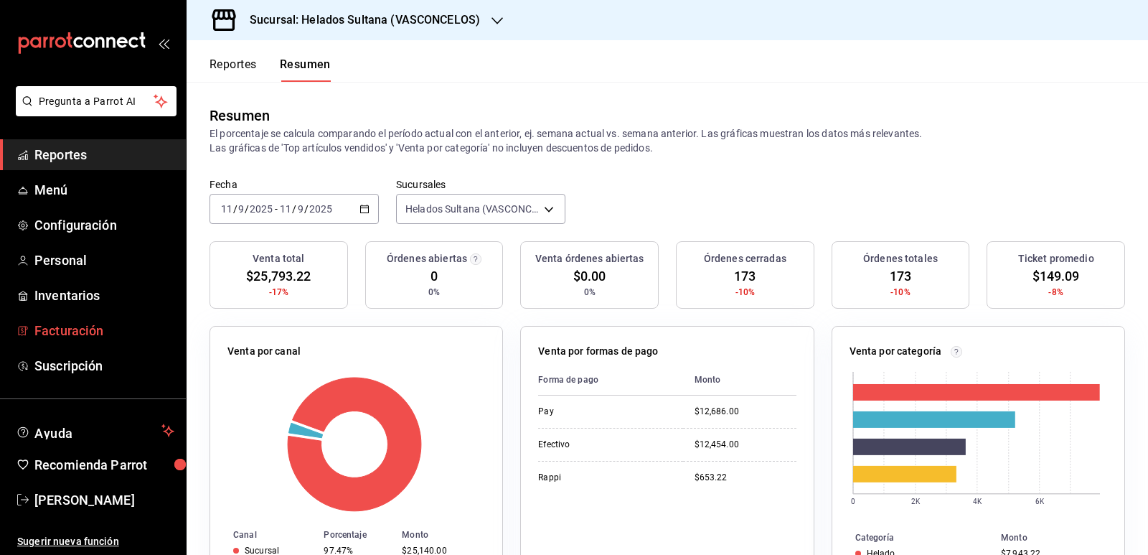
click at [53, 324] on span "Facturación" at bounding box center [104, 330] width 140 height 19
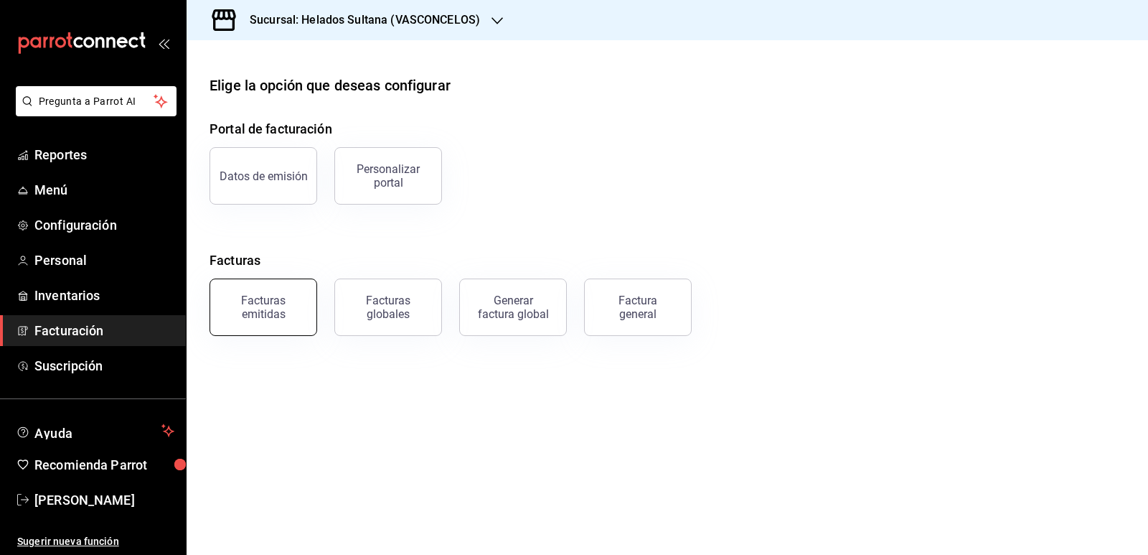
click at [282, 292] on button "Facturas emitidas" at bounding box center [264, 306] width 108 height 57
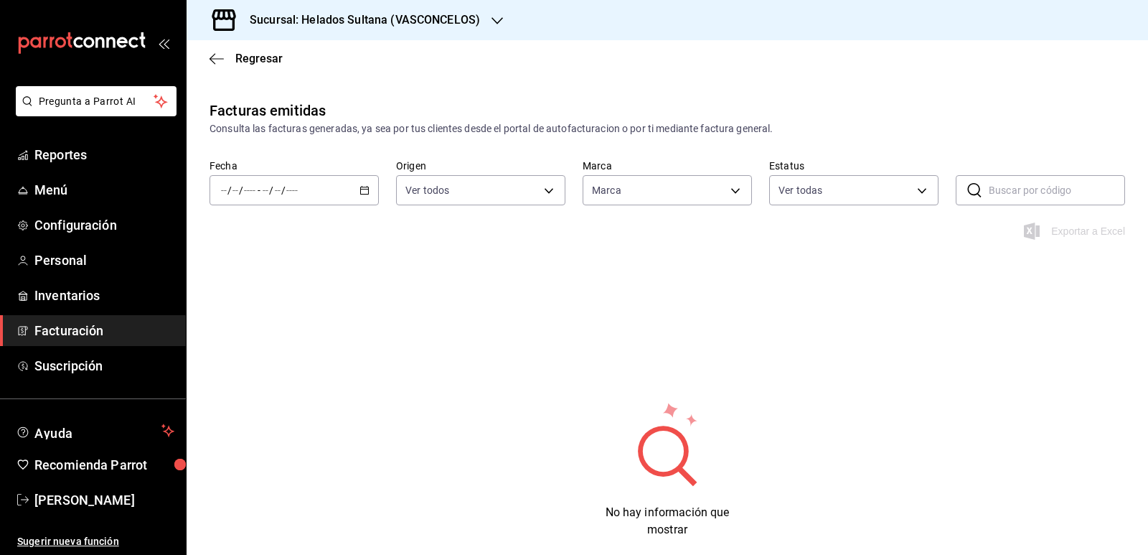
type input "144306c7-8caf-4d8c-ba73-d2b7112157ad"
click at [365, 189] on icon "button" at bounding box center [365, 190] width 10 height 10
click at [276, 326] on span "Mes actual" at bounding box center [277, 330] width 111 height 15
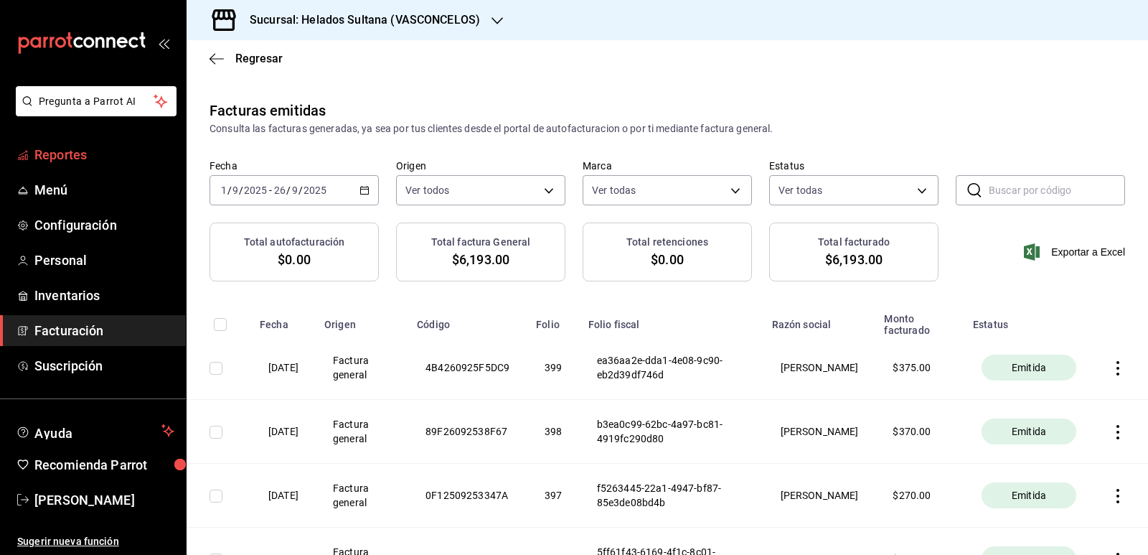
click at [41, 157] on span "Reportes" at bounding box center [104, 154] width 140 height 19
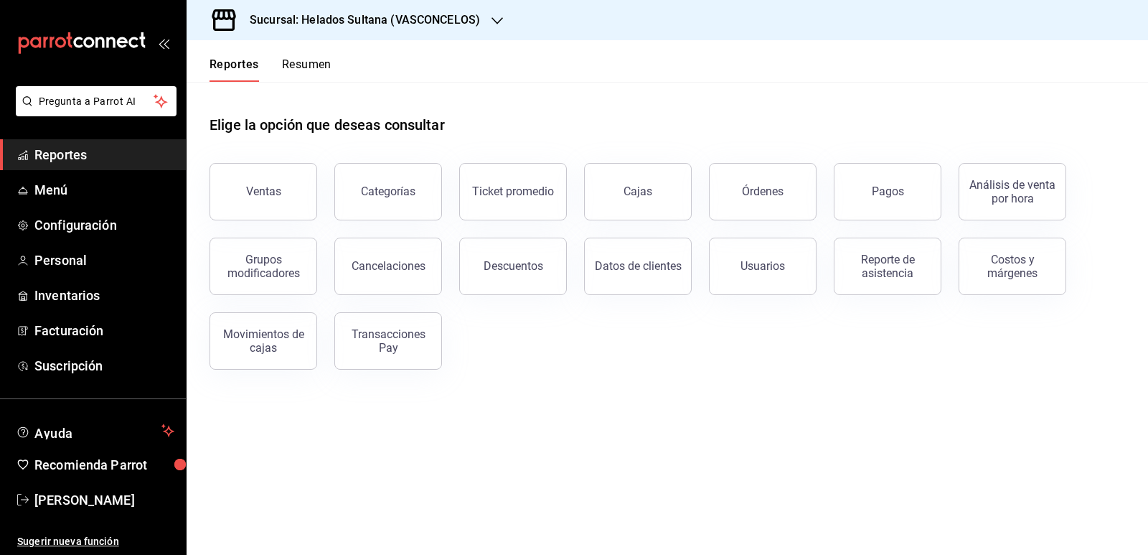
click at [324, 62] on button "Resumen" at bounding box center [307, 69] width 50 height 24
